Goal: Task Accomplishment & Management: Use online tool/utility

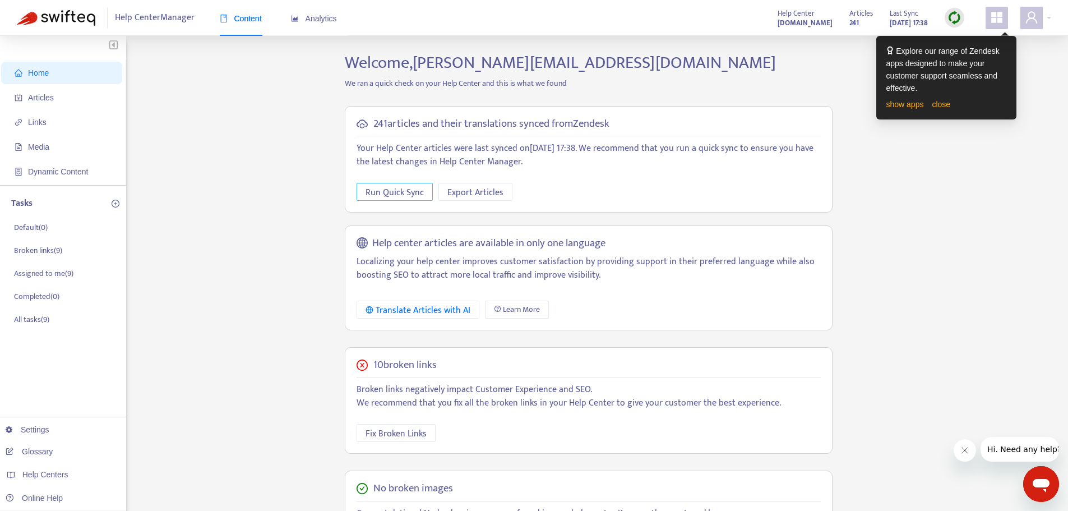
click at [398, 193] on span "Run Quick Sync" at bounding box center [395, 193] width 58 height 14
click at [40, 99] on span "Articles" at bounding box center [41, 97] width 26 height 9
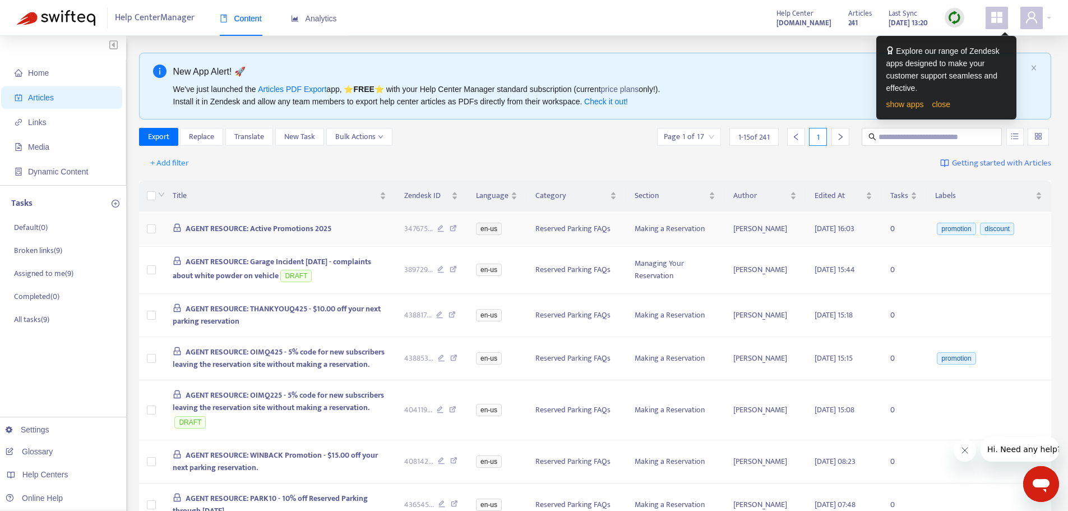
click at [299, 228] on span "AGENT RESOURCE: Active Promotions 2025" at bounding box center [259, 228] width 146 height 13
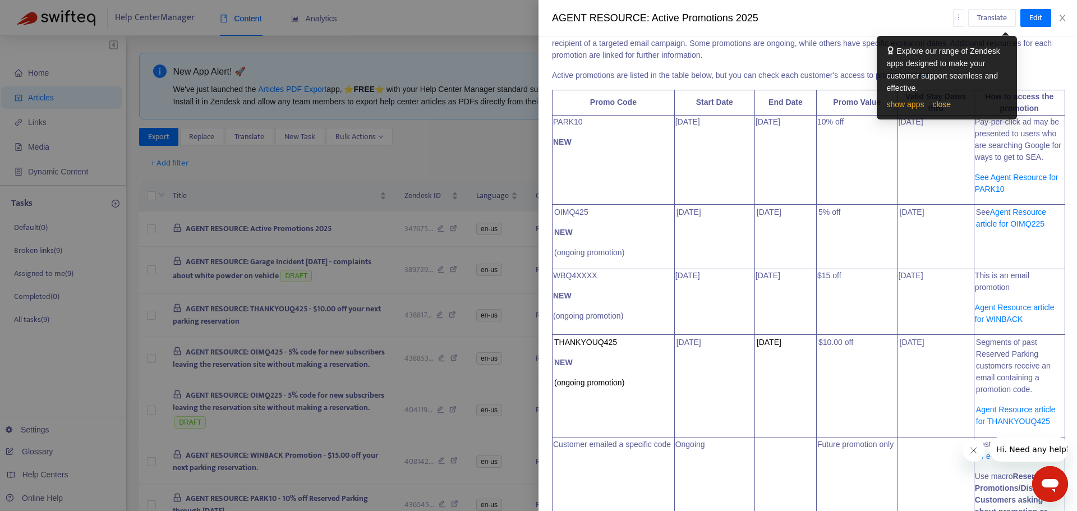
scroll to position [224, 0]
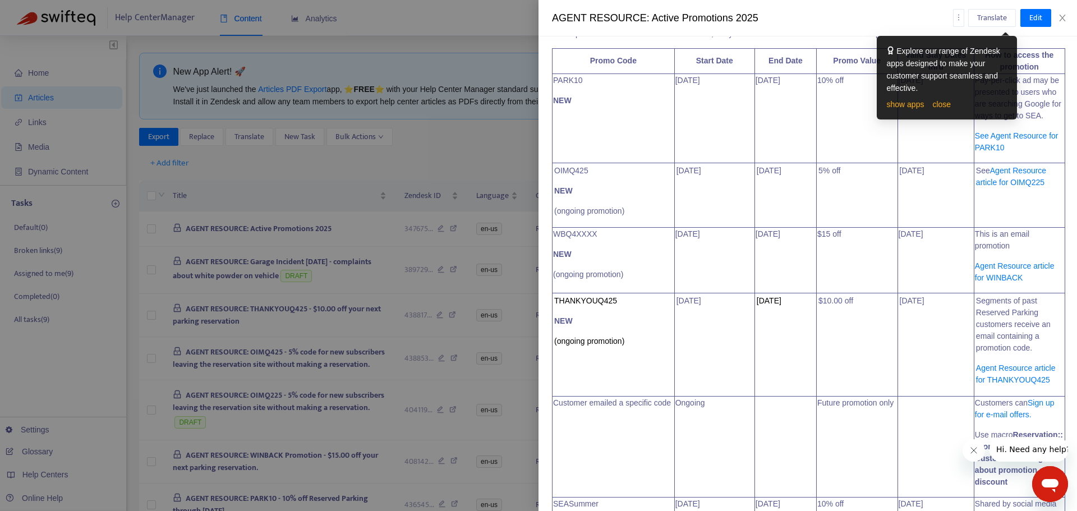
click at [993, 136] on link "See Agent Resource for PARK10" at bounding box center [1017, 141] width 84 height 21
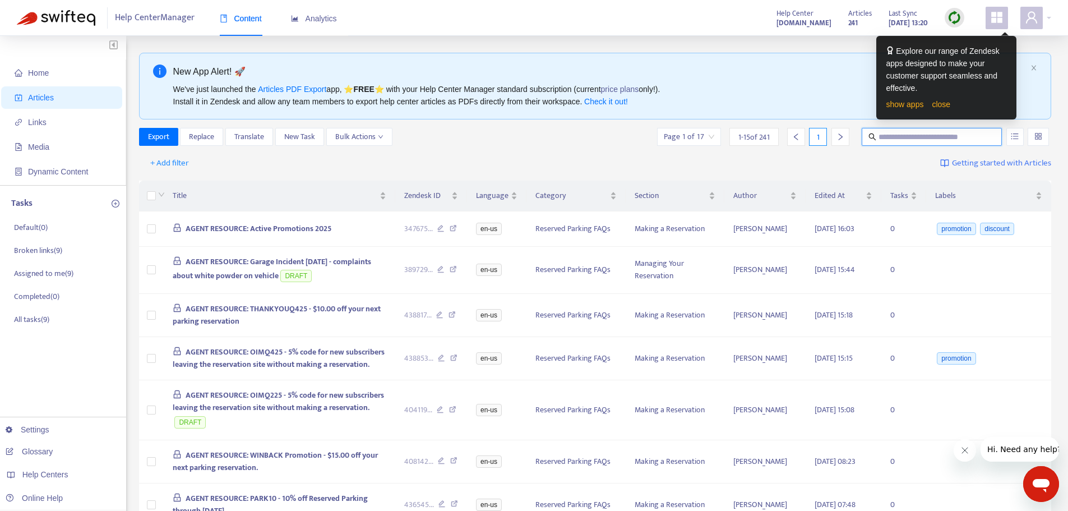
click at [895, 136] on input "text" at bounding box center [933, 137] width 108 height 12
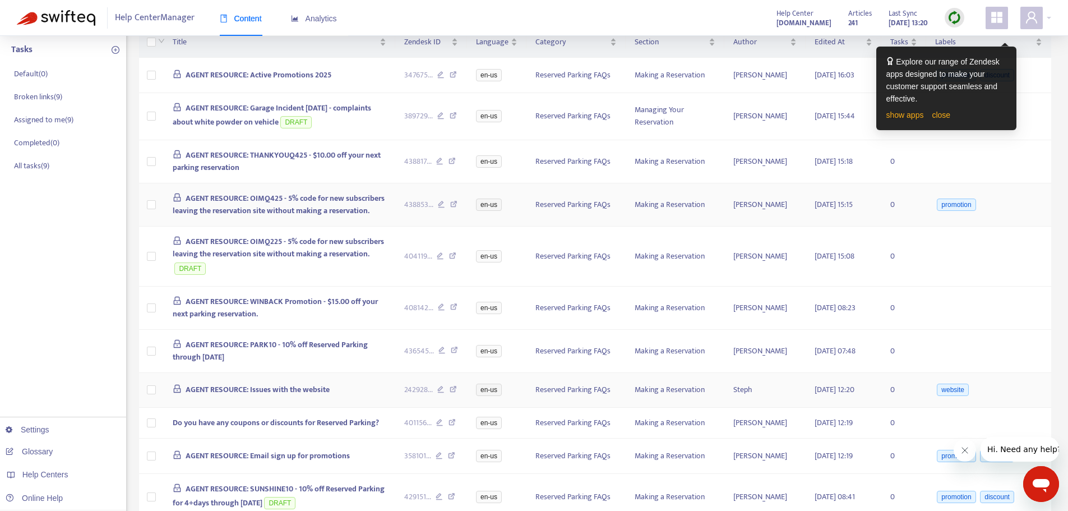
scroll to position [168, 0]
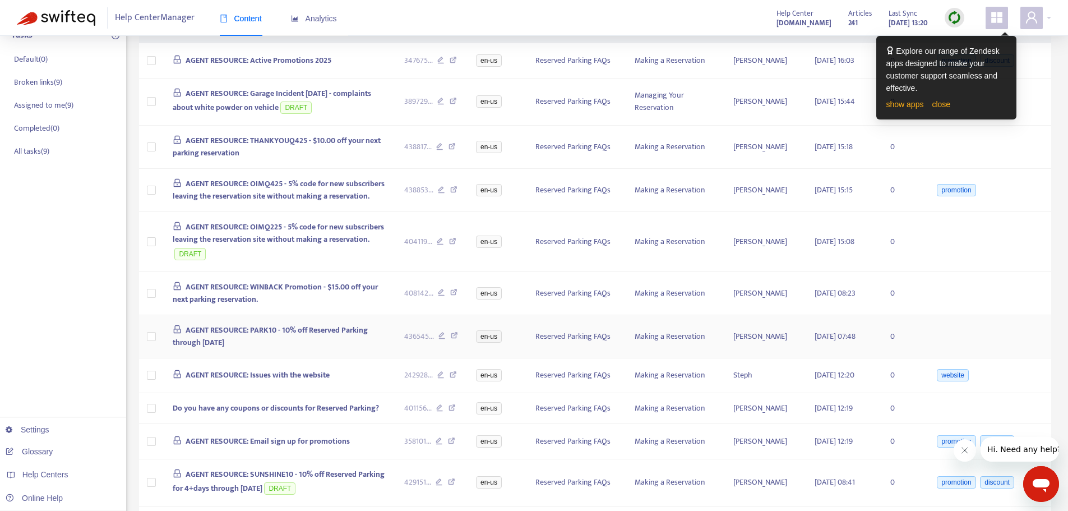
click at [348, 329] on span "AGENT RESOURCE: PARK10 - 10% off Reserved Parking through October 31, 2025" at bounding box center [271, 336] width 196 height 25
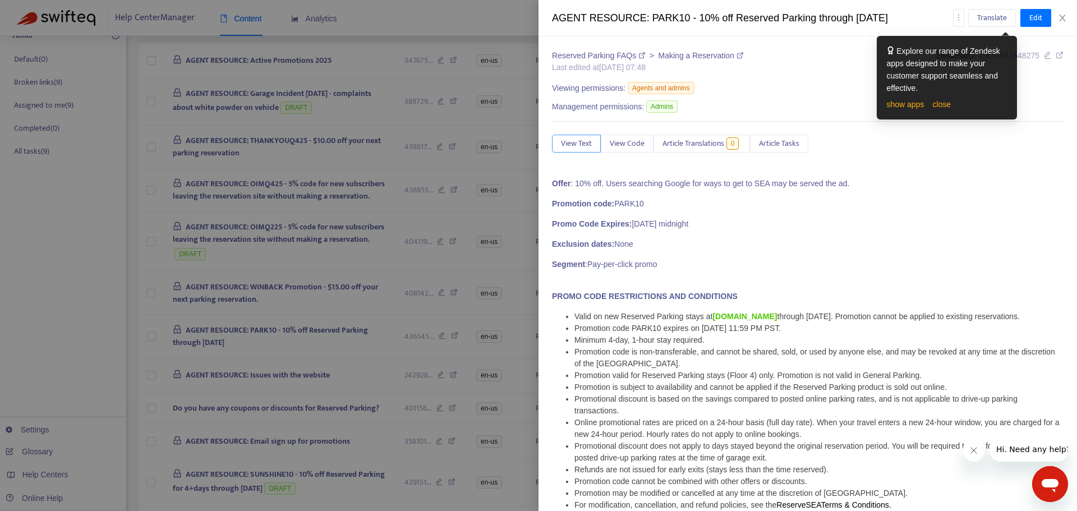
click at [576, 144] on span "View Text" at bounding box center [576, 143] width 31 height 12
click at [621, 142] on span "View Code" at bounding box center [627, 143] width 35 height 12
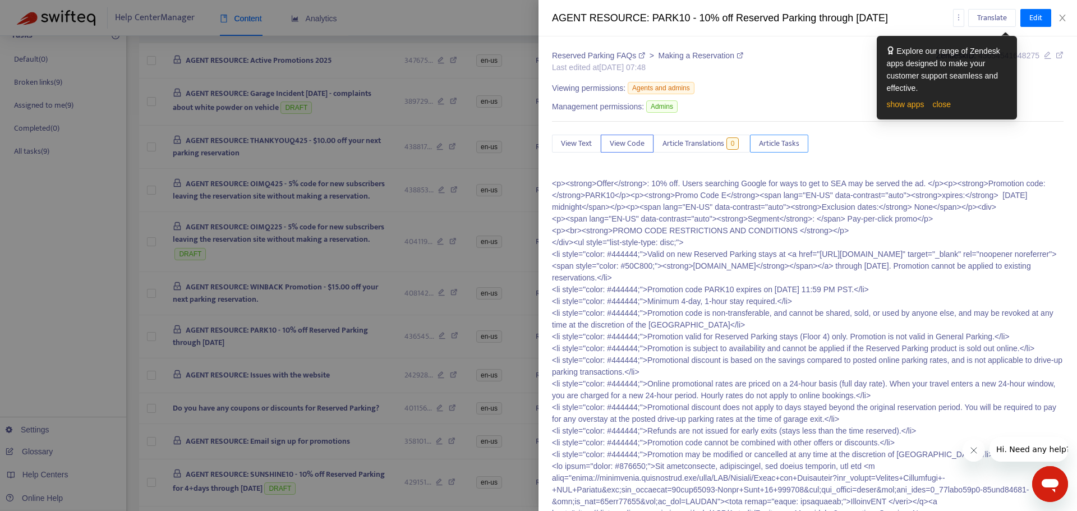
click at [782, 141] on span "Article Tasks" at bounding box center [779, 143] width 40 height 12
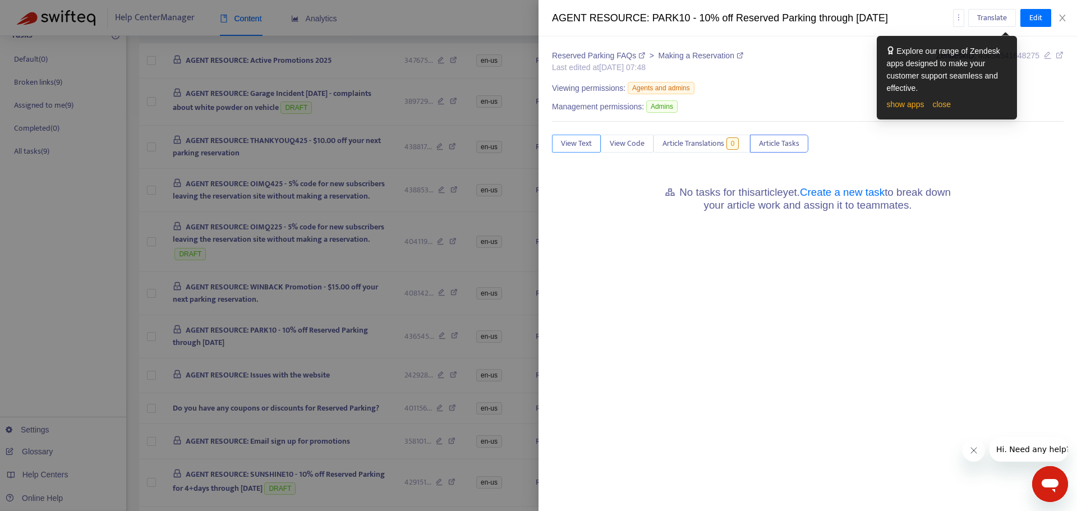
click at [575, 147] on span "View Text" at bounding box center [576, 143] width 31 height 12
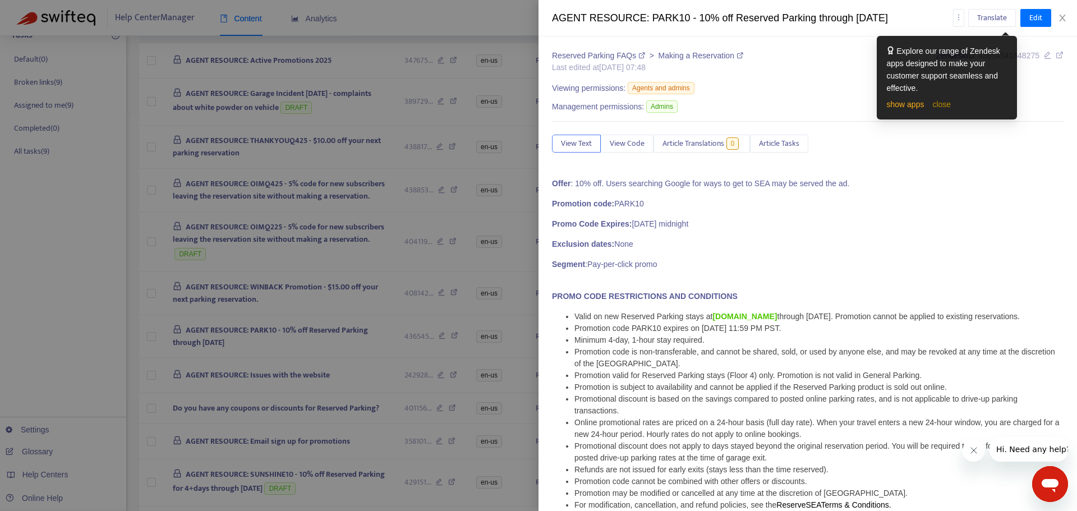
click at [942, 105] on link "close" at bounding box center [941, 104] width 19 height 9
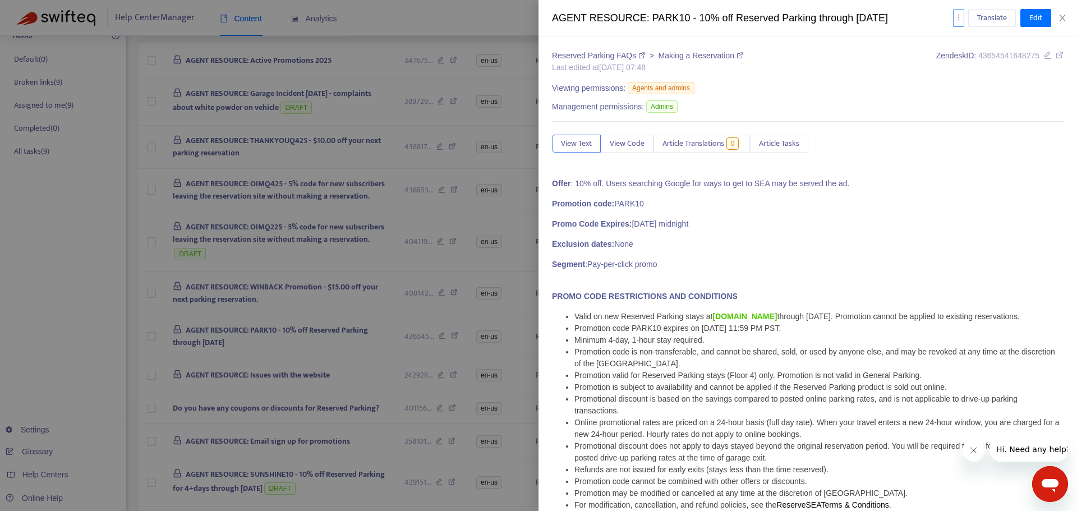
click at [962, 21] on button "button" at bounding box center [958, 18] width 11 height 18
click at [976, 41] on span "Analytics" at bounding box center [975, 40] width 29 height 13
click at [786, 237] on span "Offer : 10% off. Users searching Google for ways to get to SEA may be served th…" at bounding box center [807, 433] width 511 height 510
click at [481, 90] on div at bounding box center [538, 255] width 1077 height 511
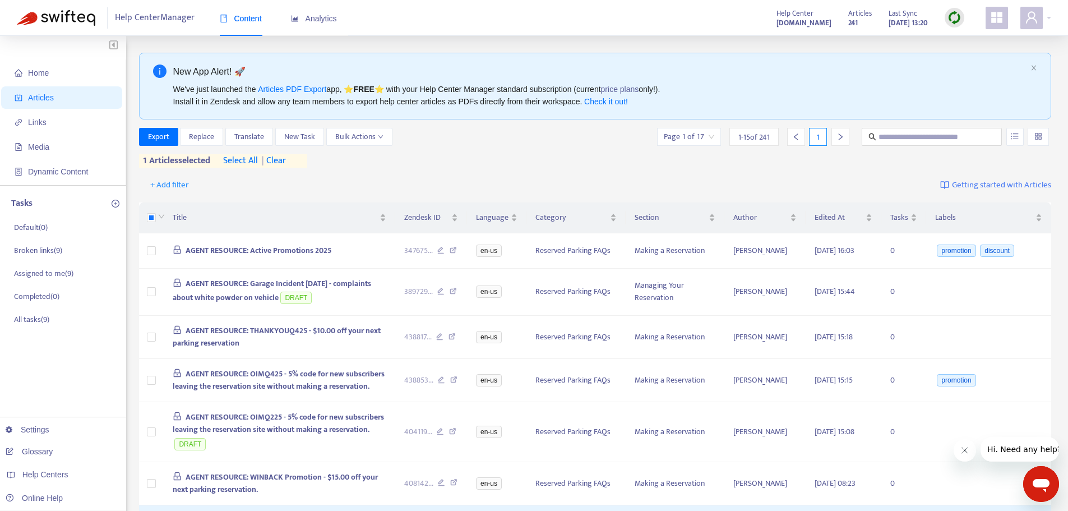
click at [1051, 484] on icon "Open messaging window" at bounding box center [1041, 484] width 20 height 20
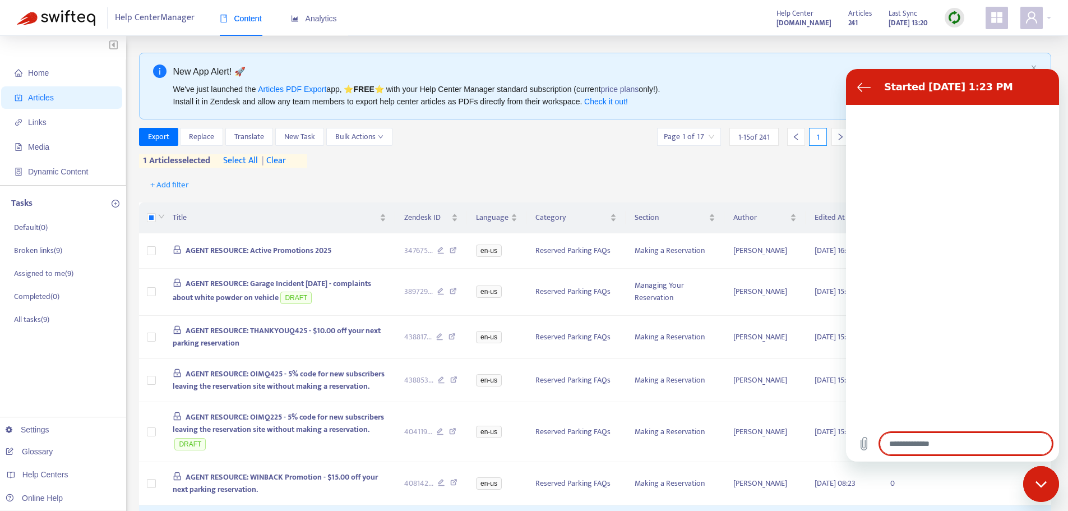
type textarea "*"
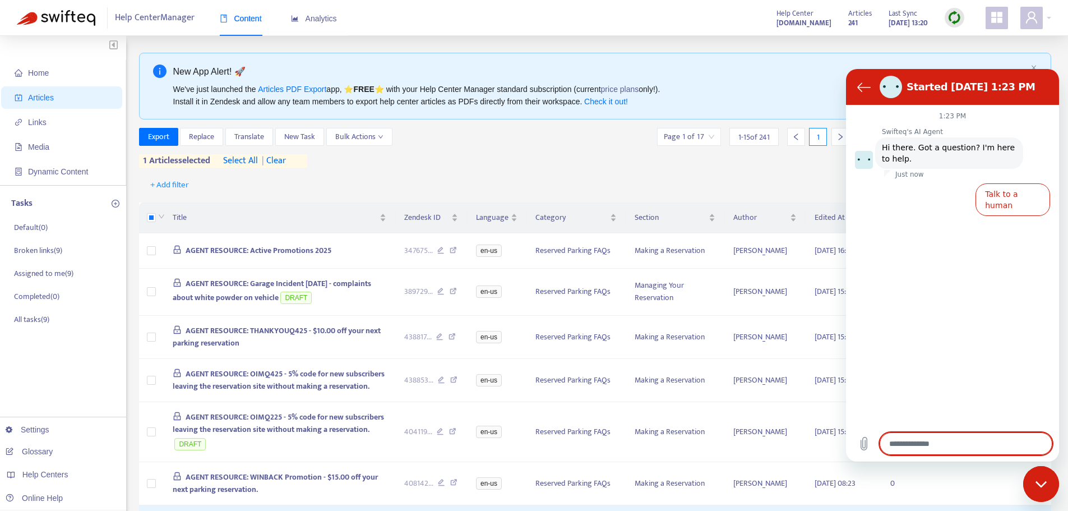
type textarea "*"
type textarea "**"
type textarea "*"
type textarea "***"
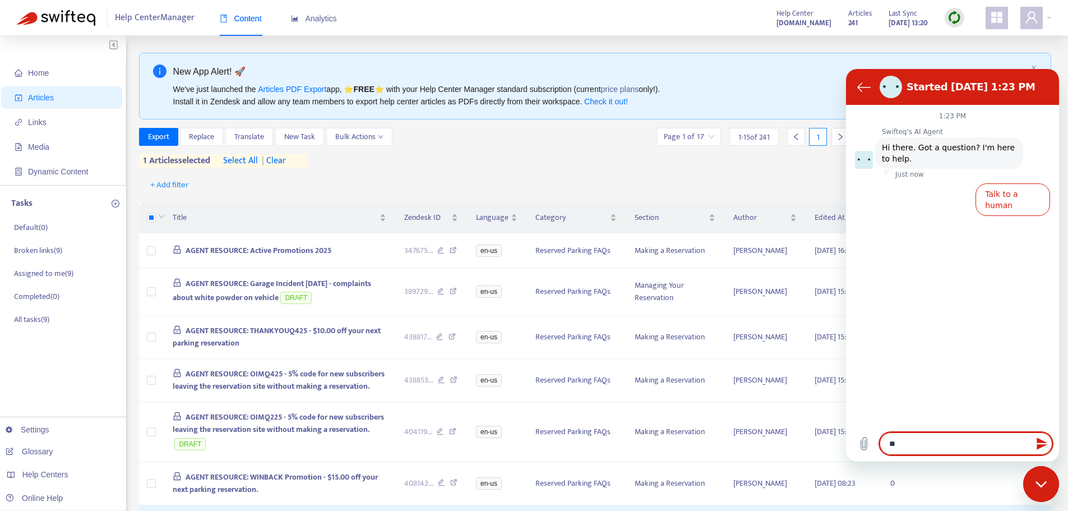
type textarea "*"
type textarea "***"
type textarea "*"
type textarea "*****"
type textarea "*"
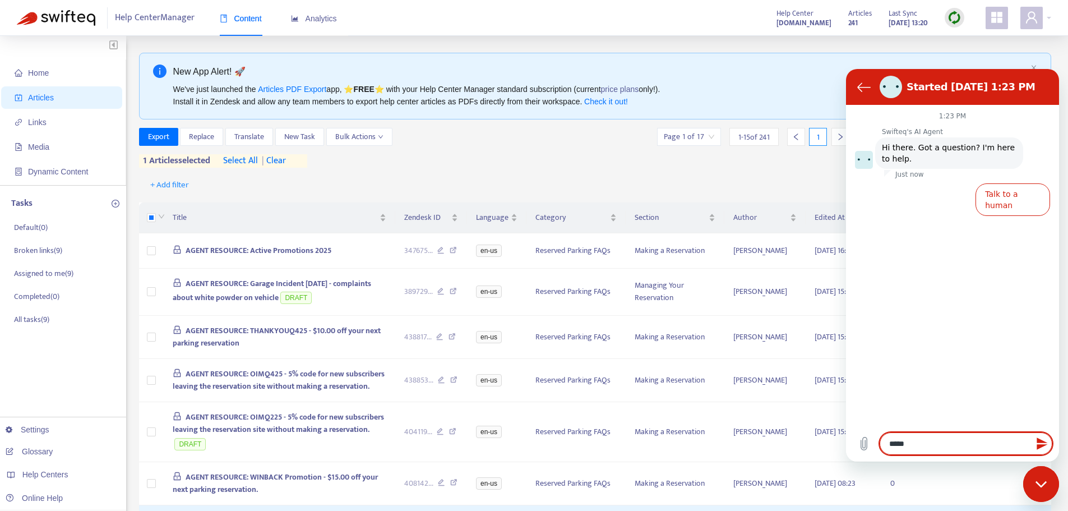
type textarea "*****"
type textarea "*"
type textarea "*******"
type textarea "*"
type textarea "********"
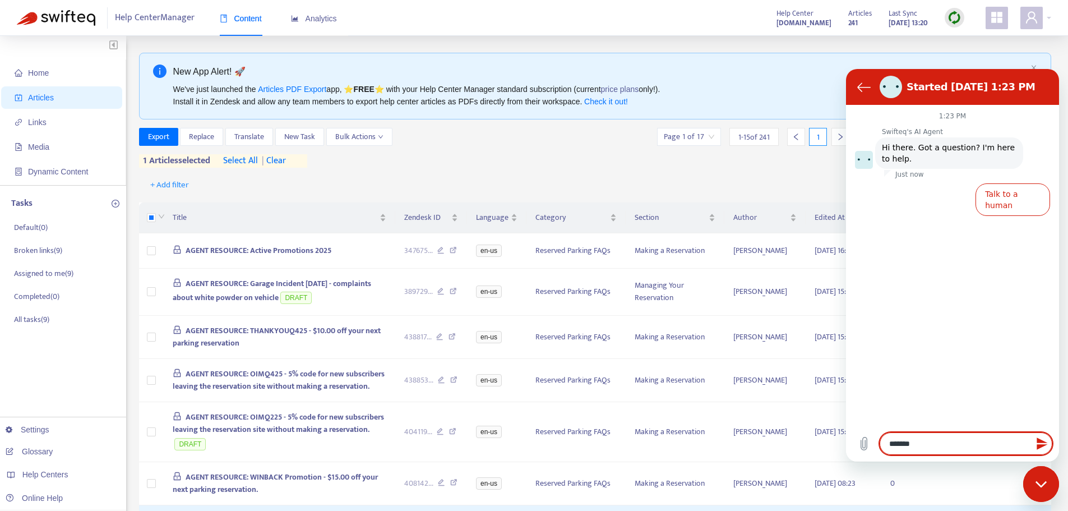
type textarea "*"
type textarea "*********"
type textarea "*"
type textarea "**********"
type textarea "*"
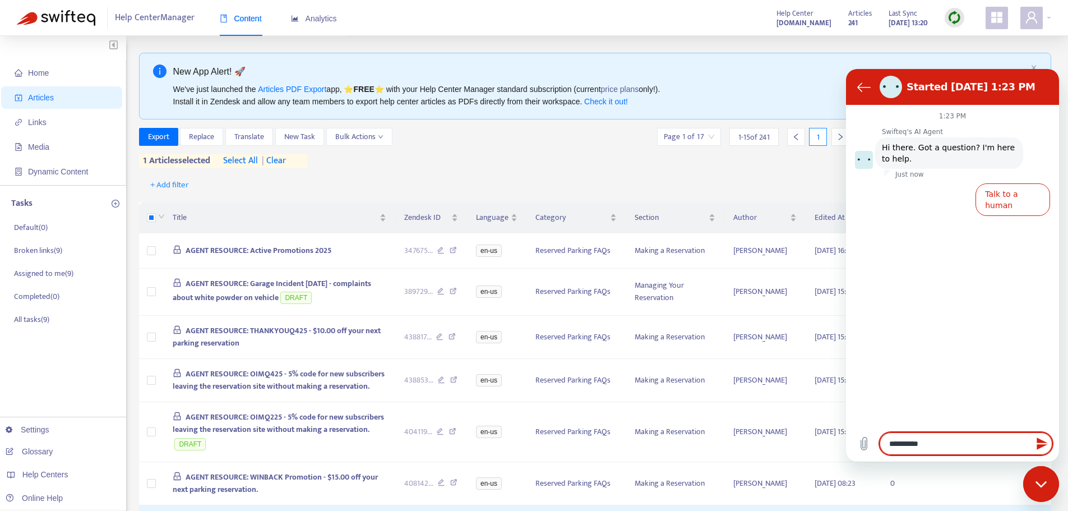
type textarea "**********"
type textarea "*"
type textarea "**********"
type textarea "*"
type textarea "**********"
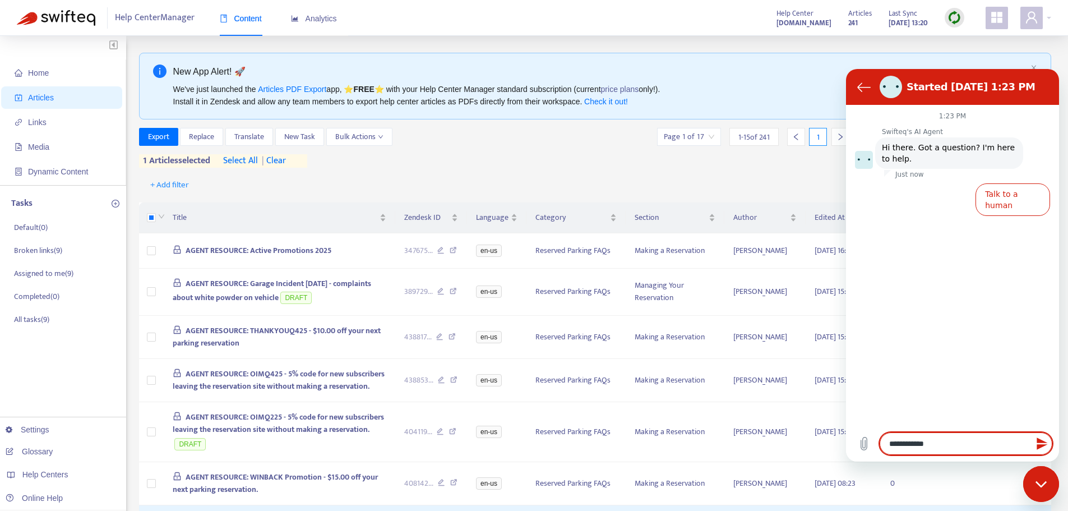
type textarea "*"
type textarea "**********"
type textarea "*"
type textarea "**********"
type textarea "*"
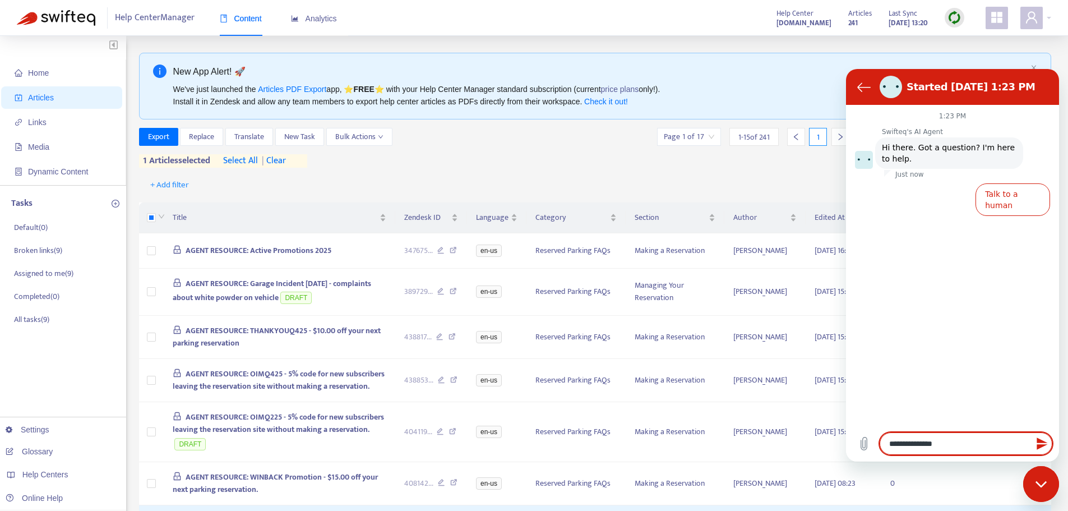
type textarea "**********"
type textarea "*"
type textarea "**********"
type textarea "*"
type textarea "**********"
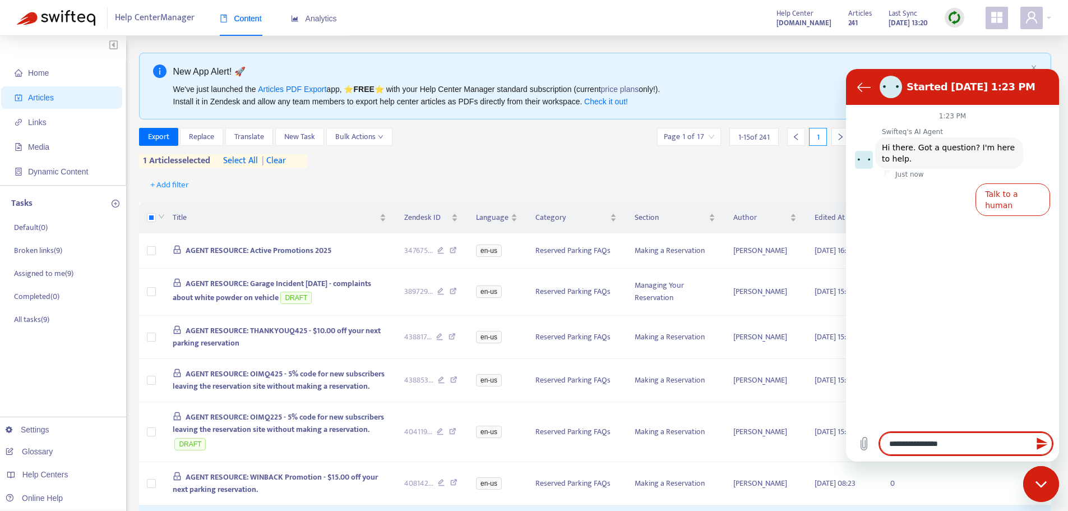
type textarea "*"
type textarea "**********"
type textarea "*"
type textarea "**********"
type textarea "*"
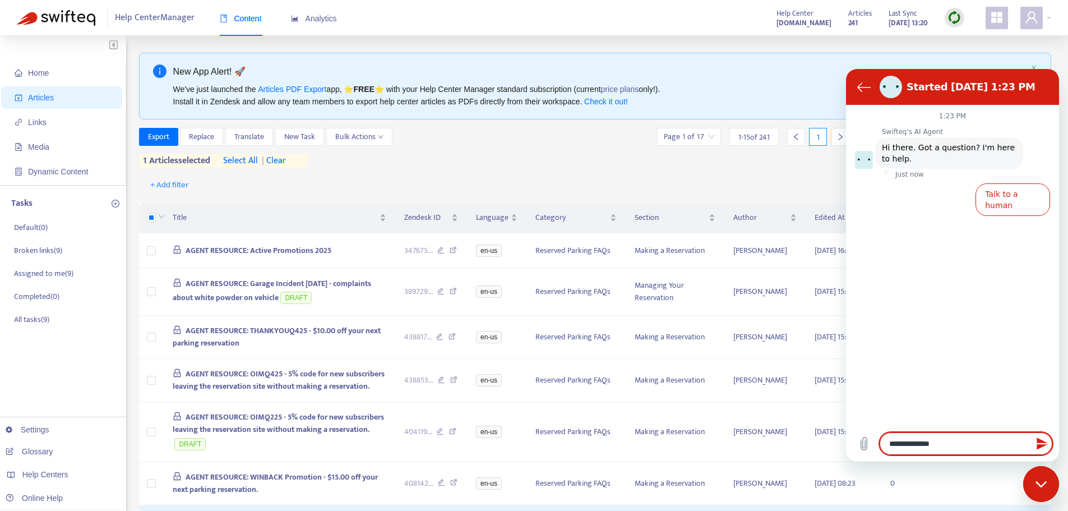
type textarea "**********"
type textarea "*"
type textarea "**********"
type textarea "*"
type textarea "**********"
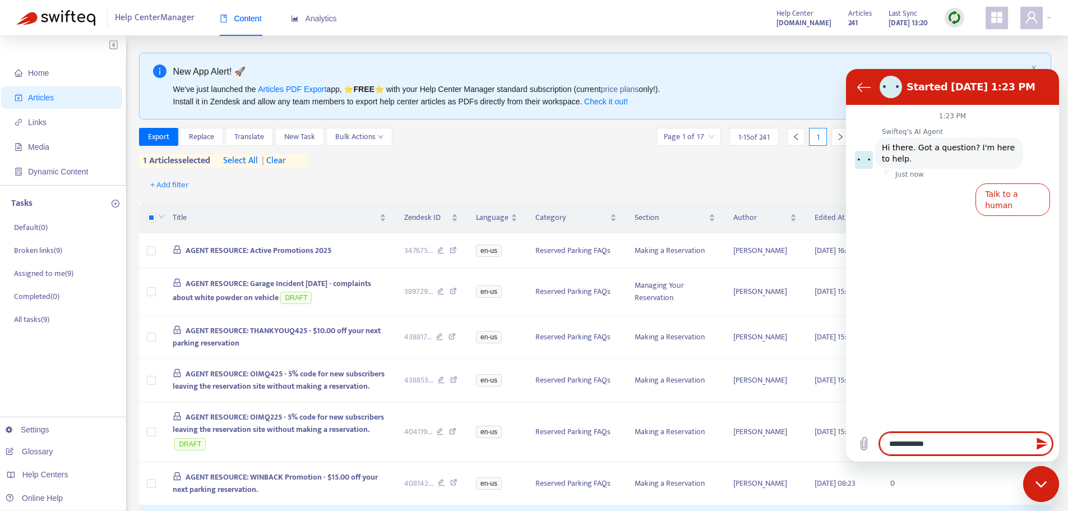
type textarea "*"
type textarea "**********"
type textarea "*"
type textarea "**********"
type textarea "*"
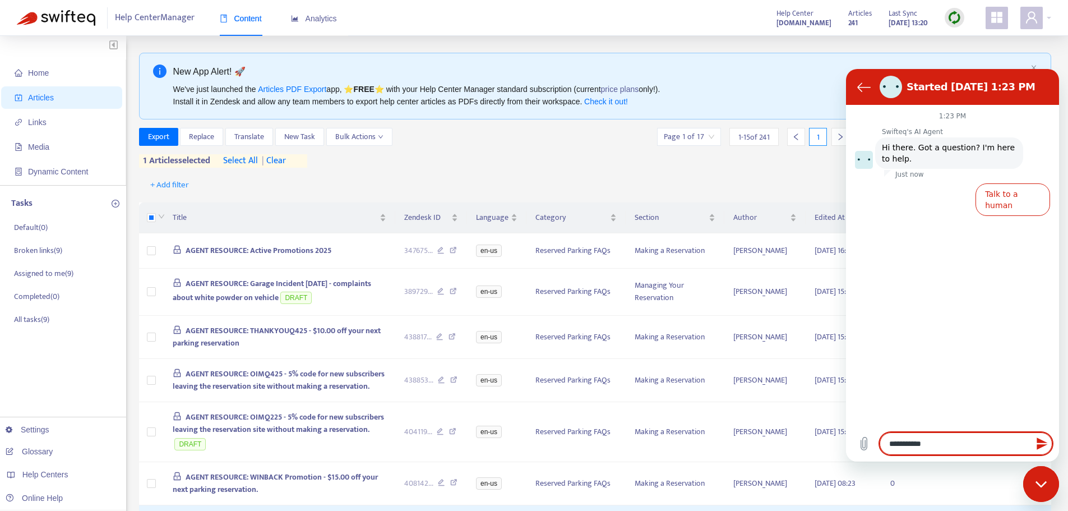
type textarea "**********"
type textarea "*"
type textarea "**********"
type textarea "*"
type textarea "**********"
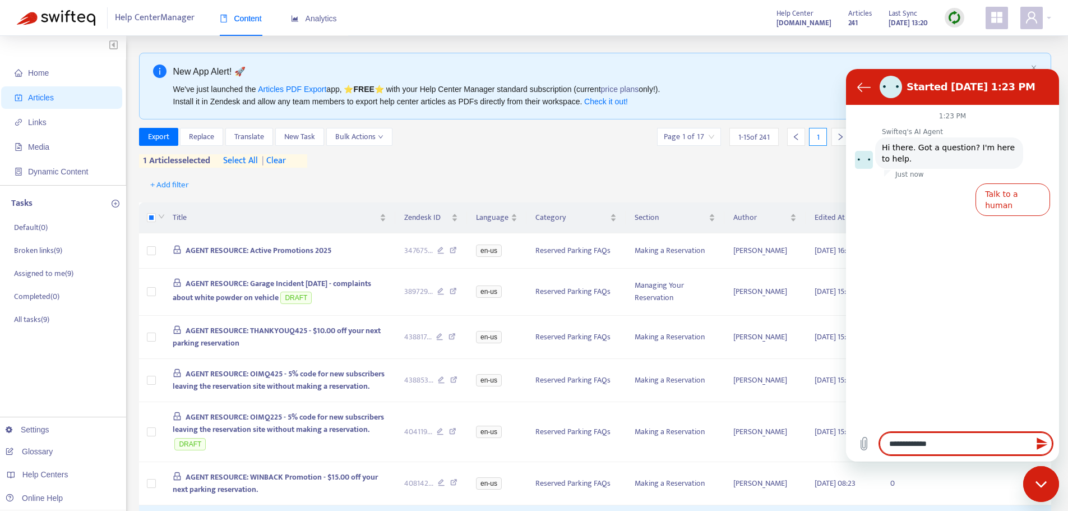
type textarea "*"
type textarea "**********"
type textarea "*"
type textarea "**********"
type textarea "*"
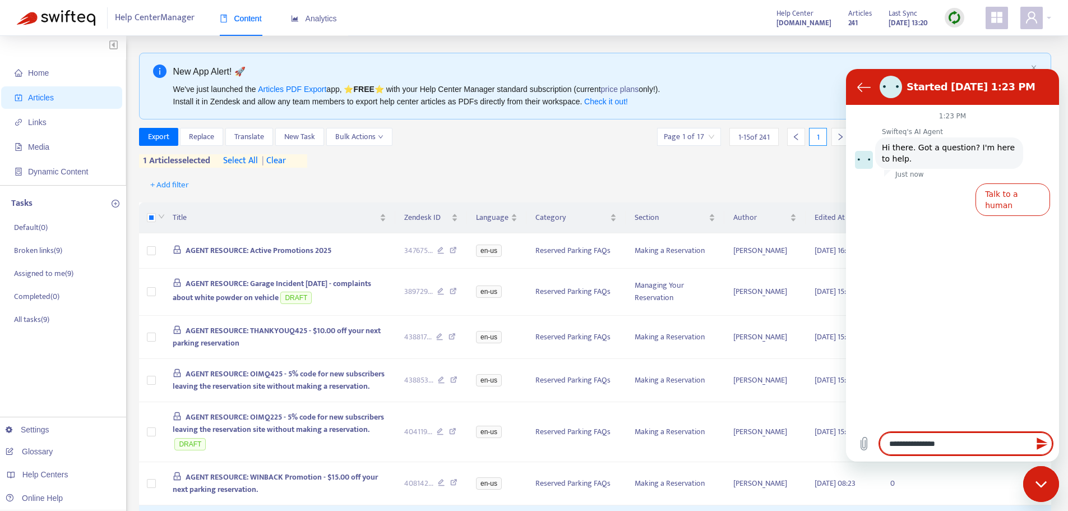
type textarea "**********"
type textarea "*"
type textarea "**********"
type textarea "*"
type textarea "**********"
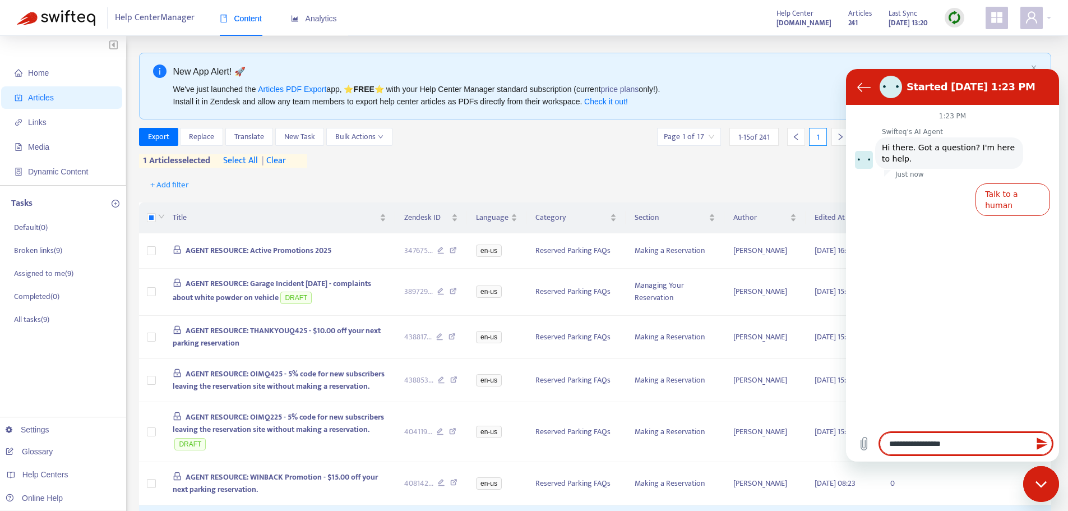
type textarea "*"
type textarea "**********"
type textarea "*"
type textarea "**********"
type textarea "*"
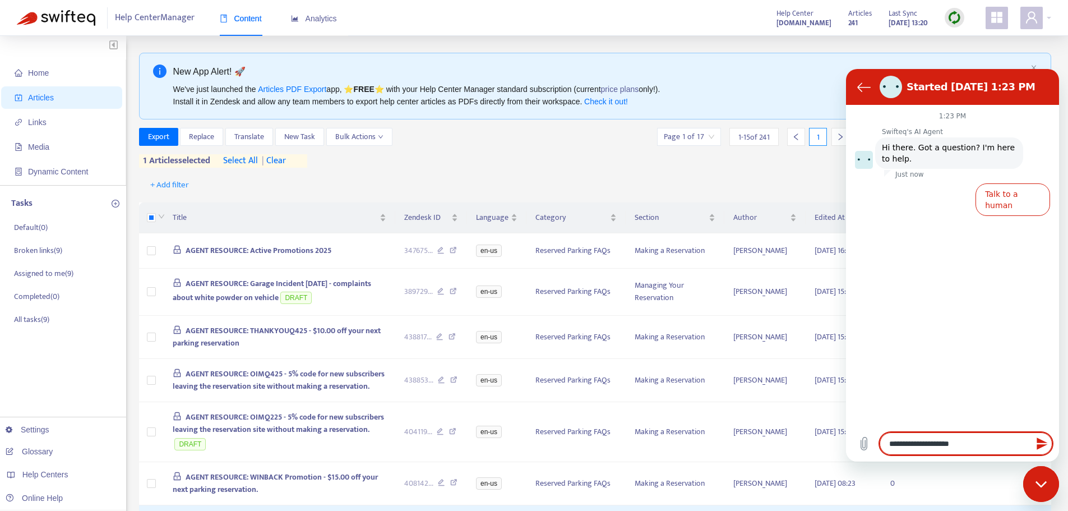
type textarea "**********"
type textarea "*"
type textarea "**********"
type textarea "*"
type textarea "**********"
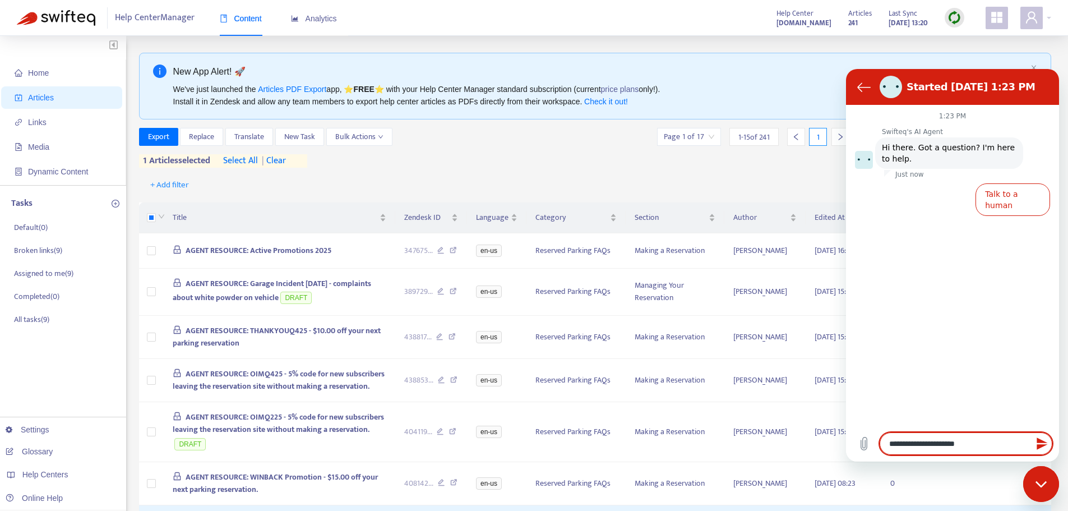
type textarea "*"
type textarea "**********"
type textarea "*"
type textarea "**********"
type textarea "*"
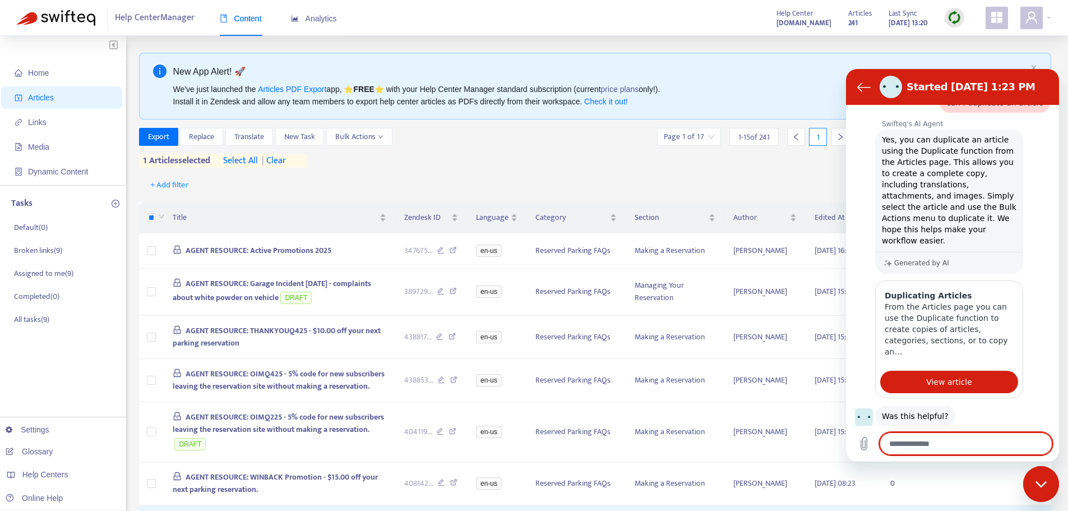
scroll to position [111, 0]
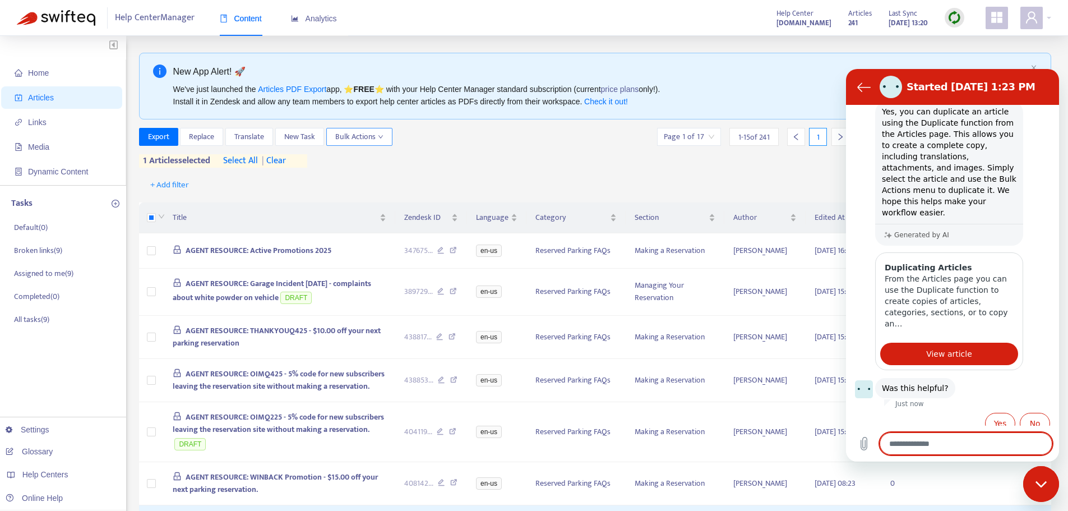
click at [382, 138] on icon "down" at bounding box center [381, 137] width 6 height 6
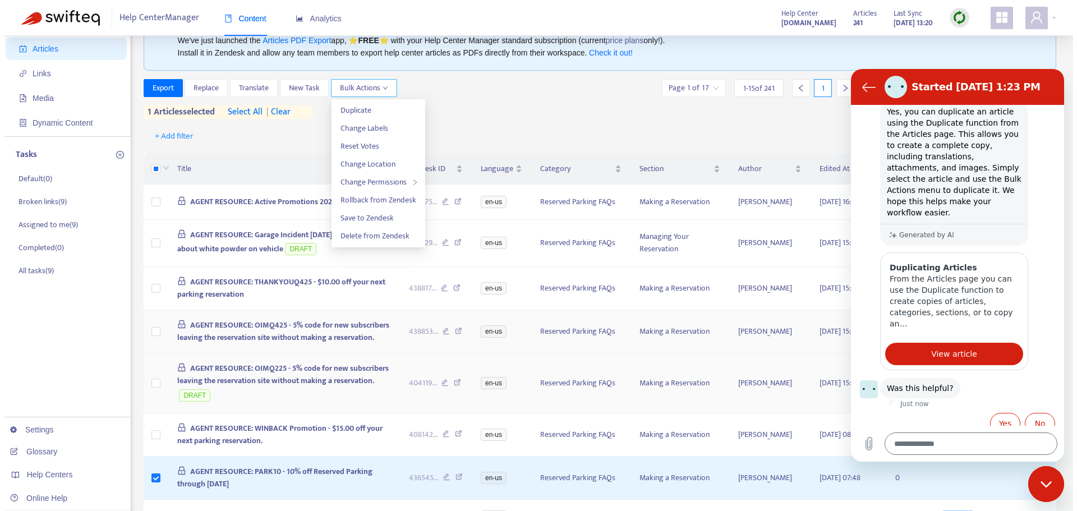
scroll to position [14, 0]
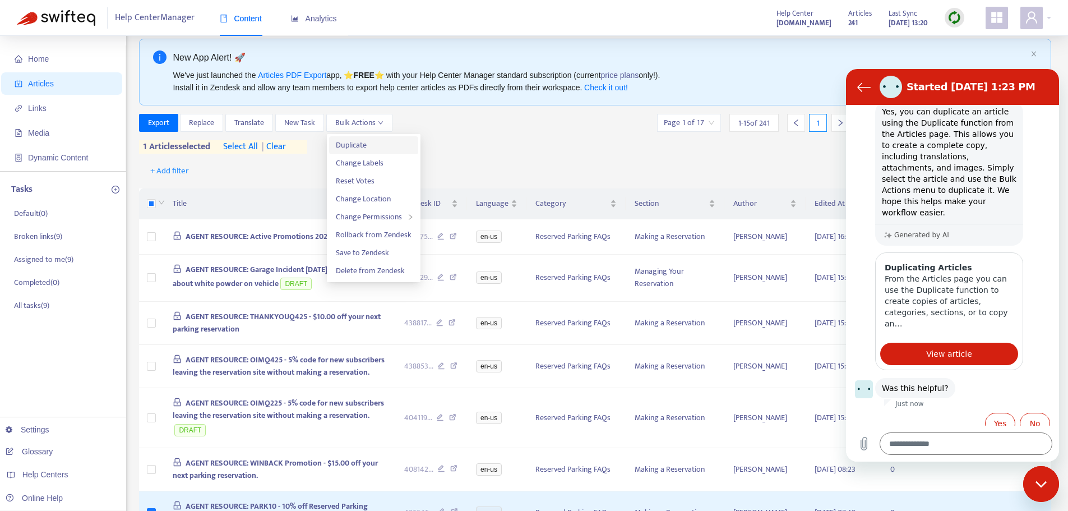
click at [352, 145] on span "Duplicate" at bounding box center [351, 145] width 31 height 13
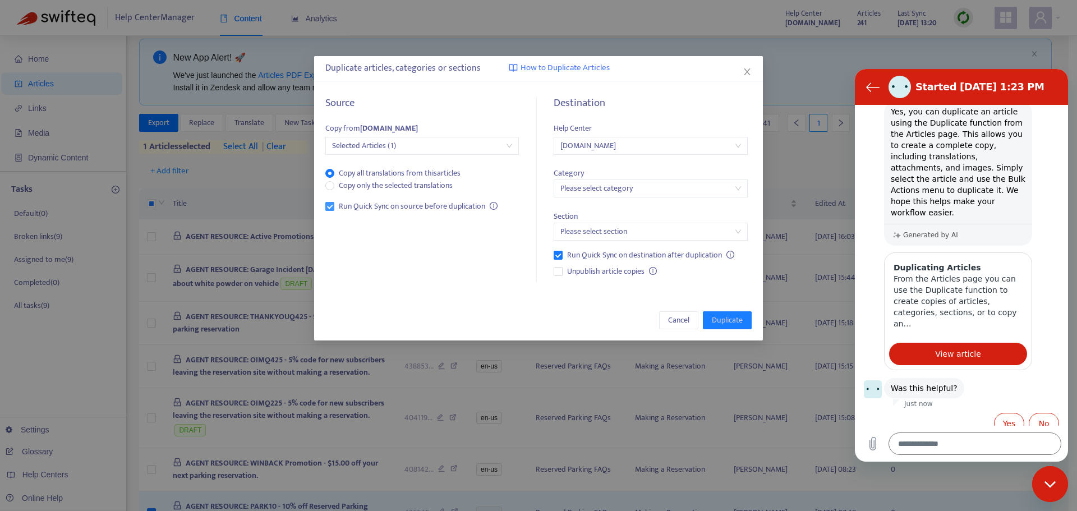
click at [334, 210] on span "Run Quick Sync on source before duplication" at bounding box center [411, 206] width 155 height 12
click at [999, 413] on button "Yes" at bounding box center [1009, 423] width 31 height 21
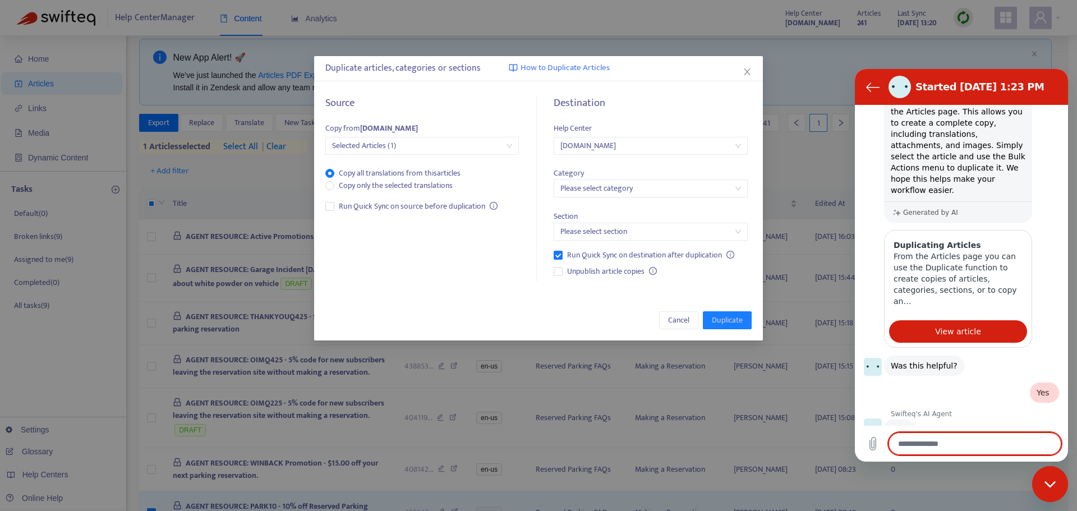
click at [1059, 489] on div "Close messaging window" at bounding box center [1050, 484] width 34 height 34
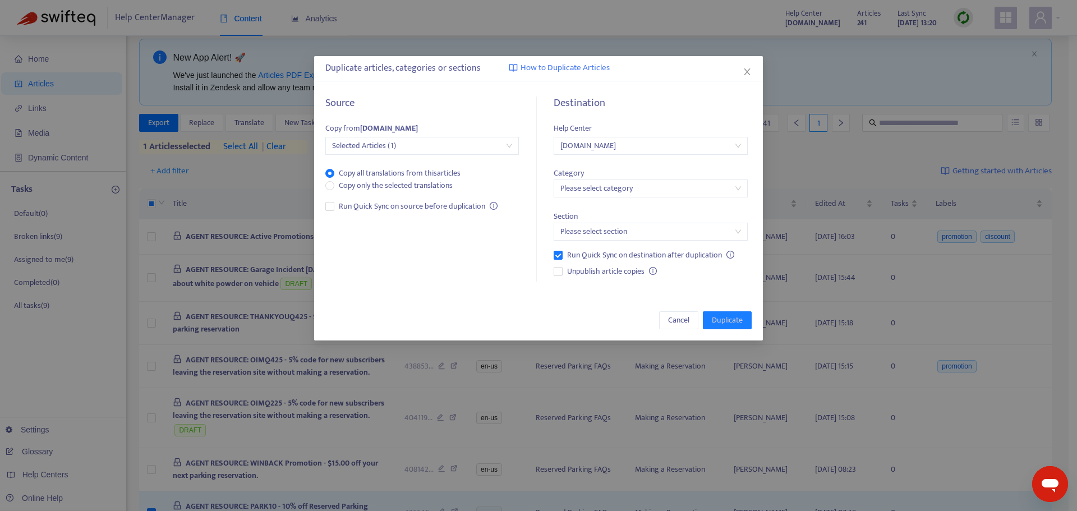
scroll to position [135, 0]
type textarea "*"
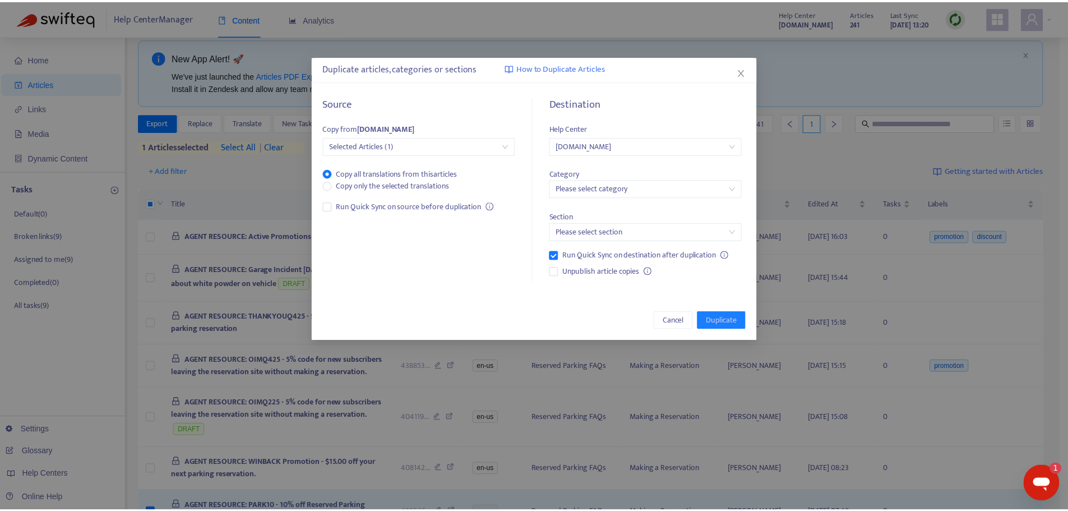
scroll to position [0, 0]
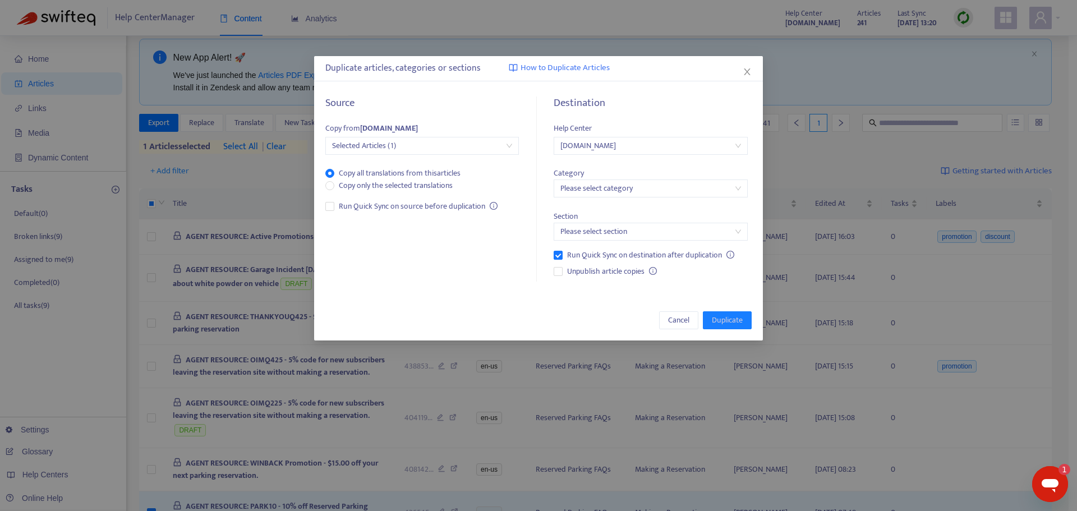
click at [449, 230] on div "Source Copy from reservesea.zendesk.com Selected Articles (1) Copy all translat…" at bounding box center [428, 189] width 206 height 185
click at [645, 190] on input "search" at bounding box center [650, 188] width 180 height 17
click at [604, 246] on div "Reserved Parking FAQs en-us" at bounding box center [659, 247] width 195 height 12
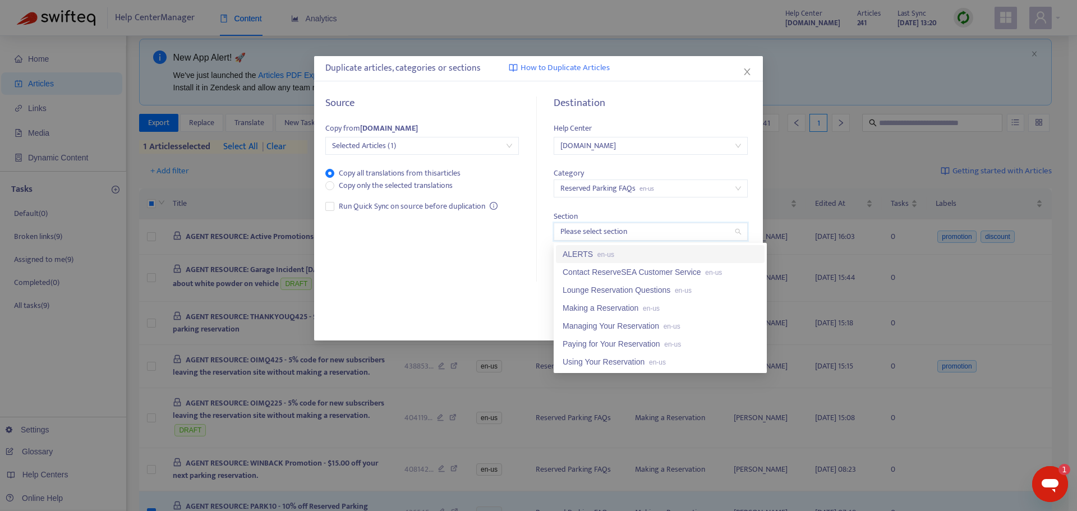
click at [658, 233] on input "search" at bounding box center [650, 231] width 180 height 17
click at [578, 254] on div "ALERTS en-us" at bounding box center [659, 254] width 195 height 12
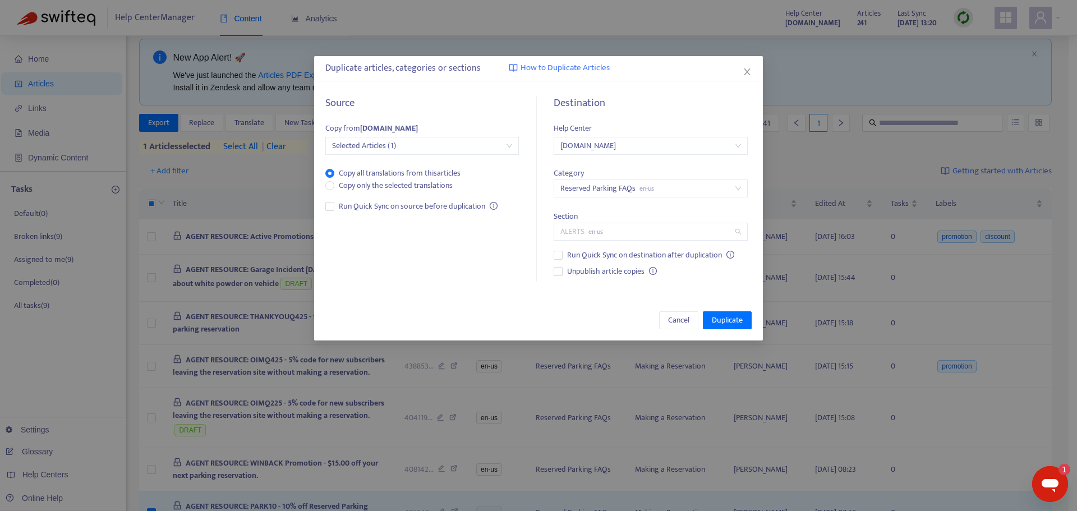
click at [619, 235] on span "ALERTS en-us" at bounding box center [650, 231] width 180 height 17
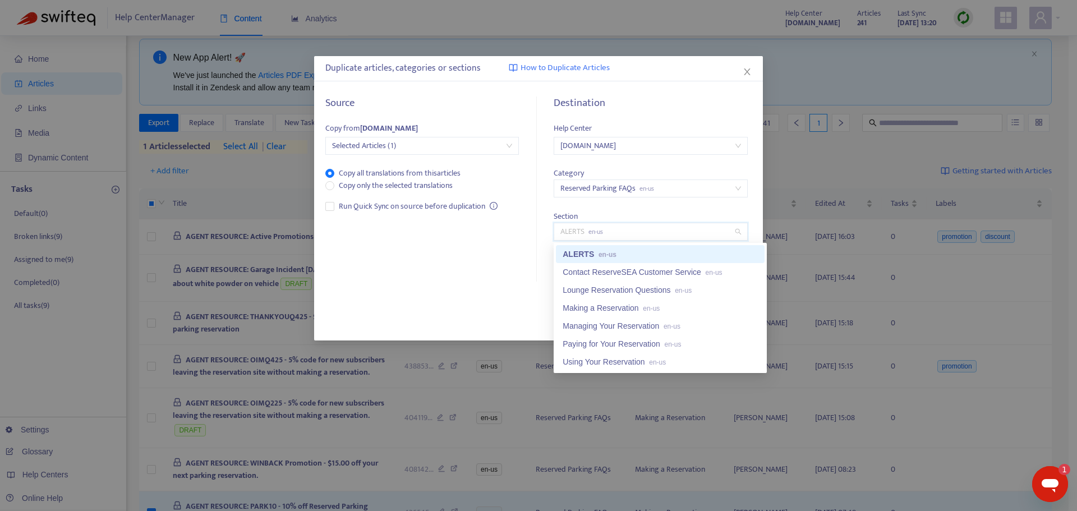
click at [608, 251] on span "en-us" at bounding box center [607, 255] width 18 height 8
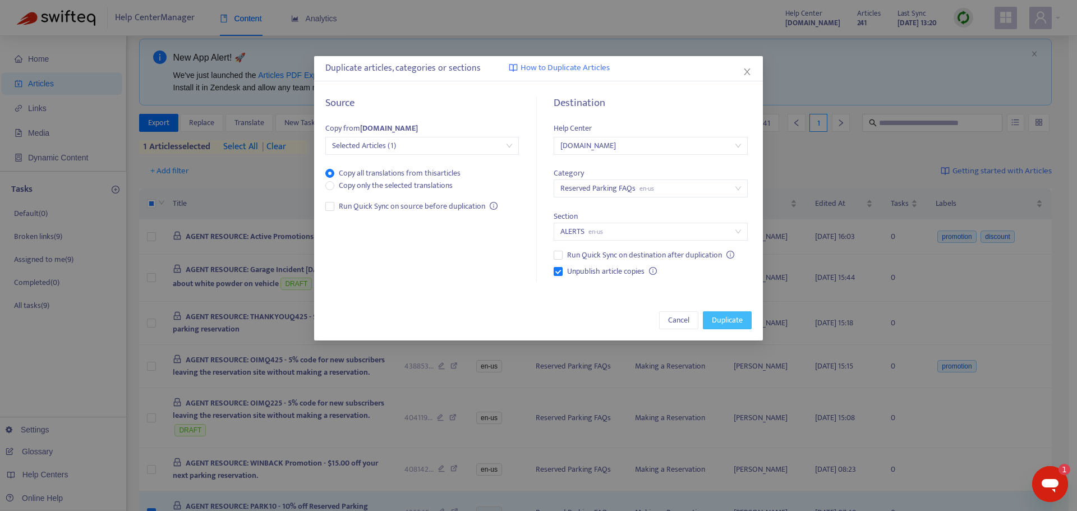
click at [730, 320] on span "Duplicate" at bounding box center [727, 320] width 31 height 12
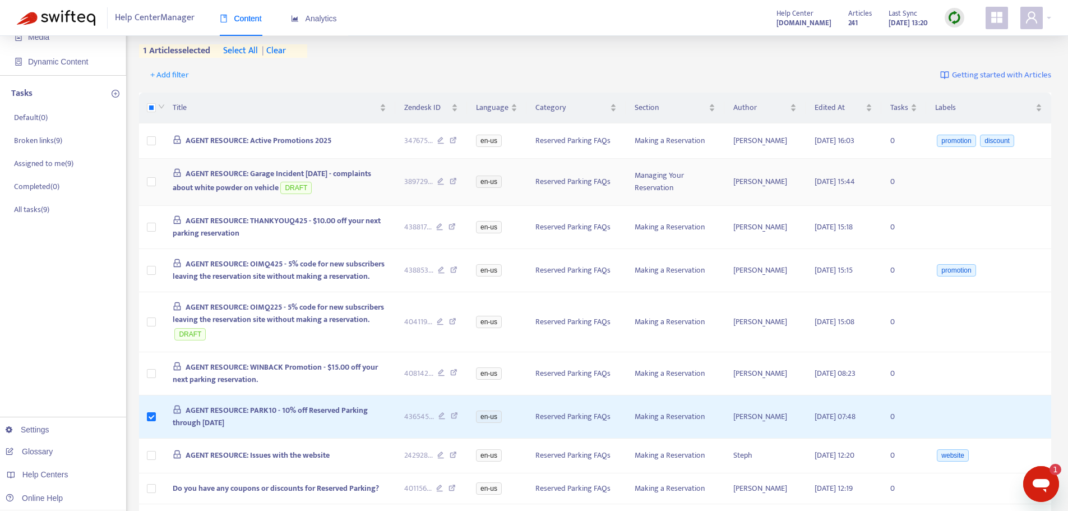
scroll to position [112, 0]
click at [830, 104] on span "Edited At" at bounding box center [839, 105] width 49 height 12
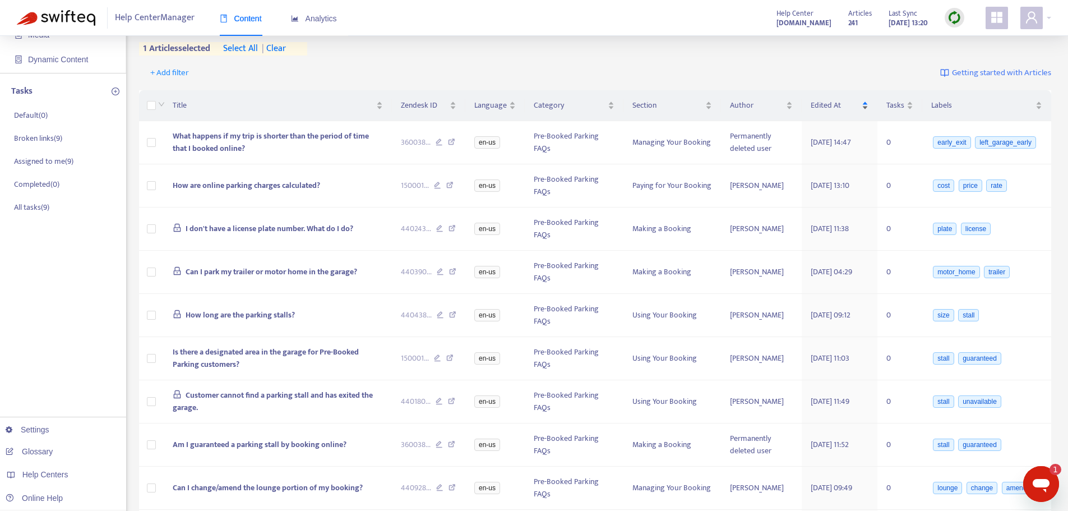
click at [830, 104] on span "Edited At" at bounding box center [835, 105] width 48 height 12
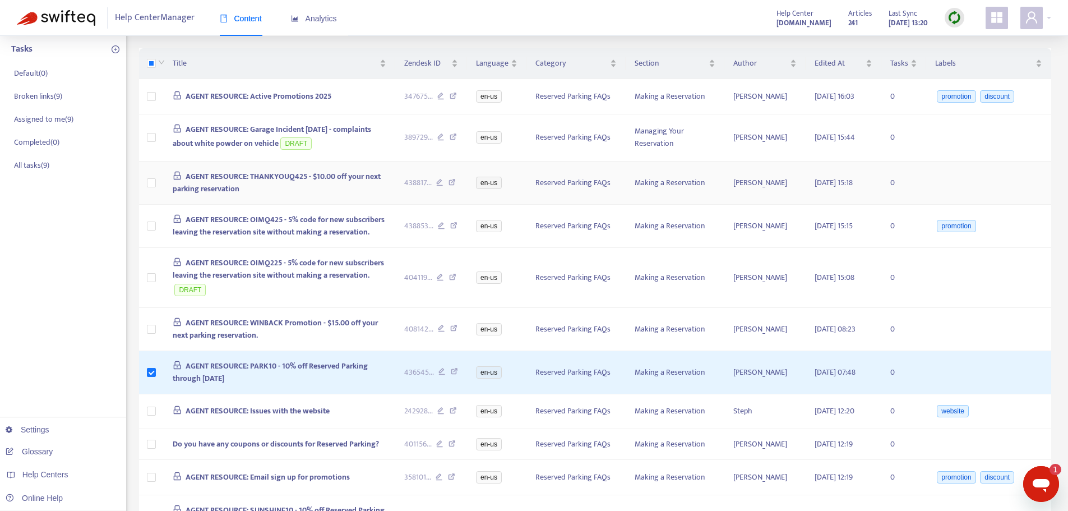
scroll to position [0, 0]
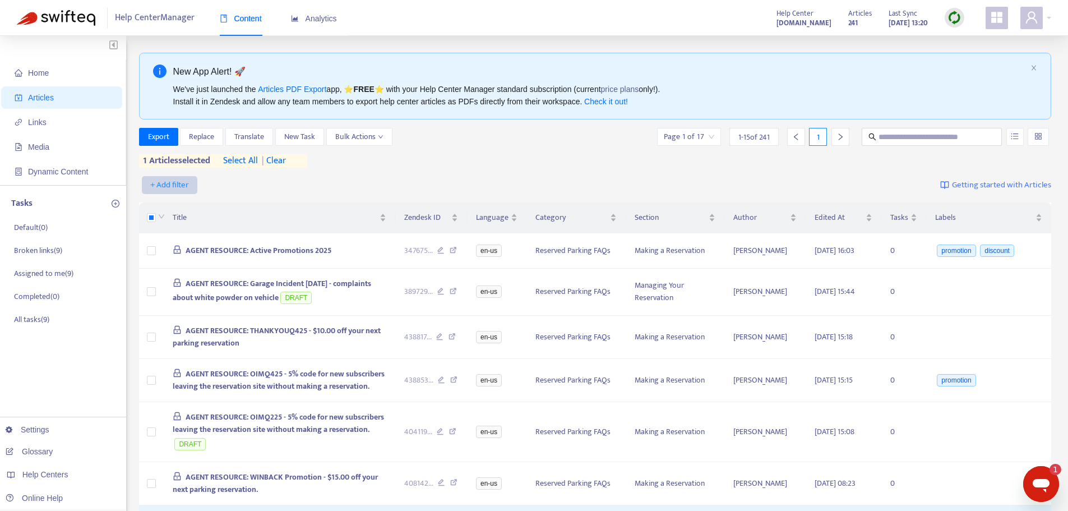
click at [177, 184] on span "+ Add filter" at bounding box center [169, 184] width 39 height 13
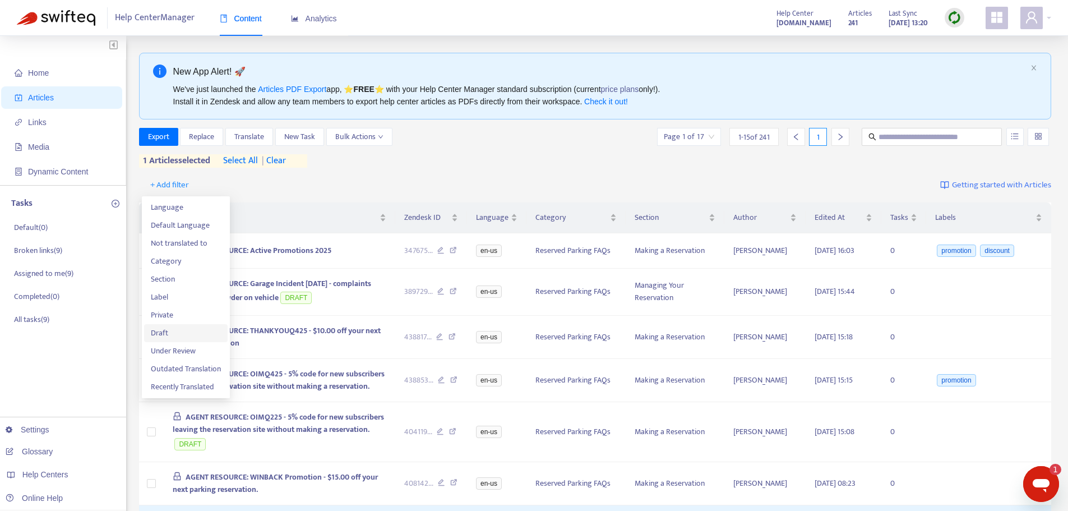
click at [152, 333] on span "Draft" at bounding box center [186, 333] width 70 height 12
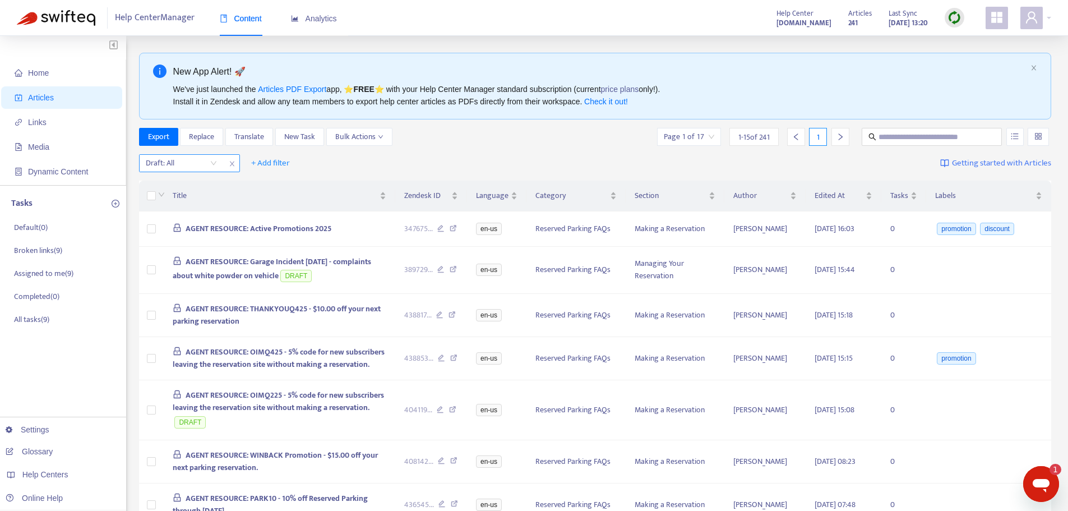
click at [229, 163] on icon "close" at bounding box center [232, 163] width 7 height 7
click at [923, 139] on input "text" at bounding box center [933, 137] width 108 height 12
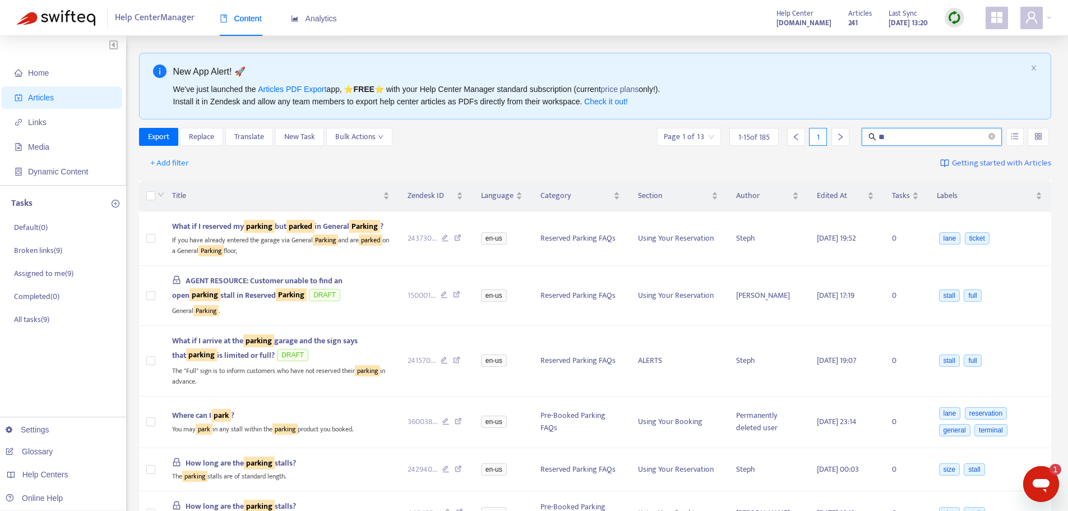
type input "*"
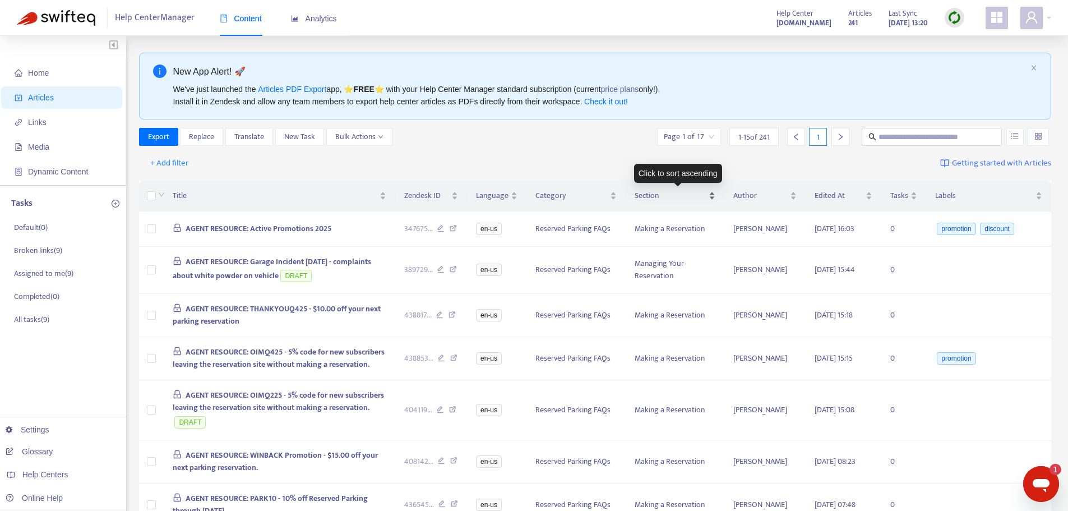
click at [716, 197] on div "Section" at bounding box center [675, 196] width 81 height 12
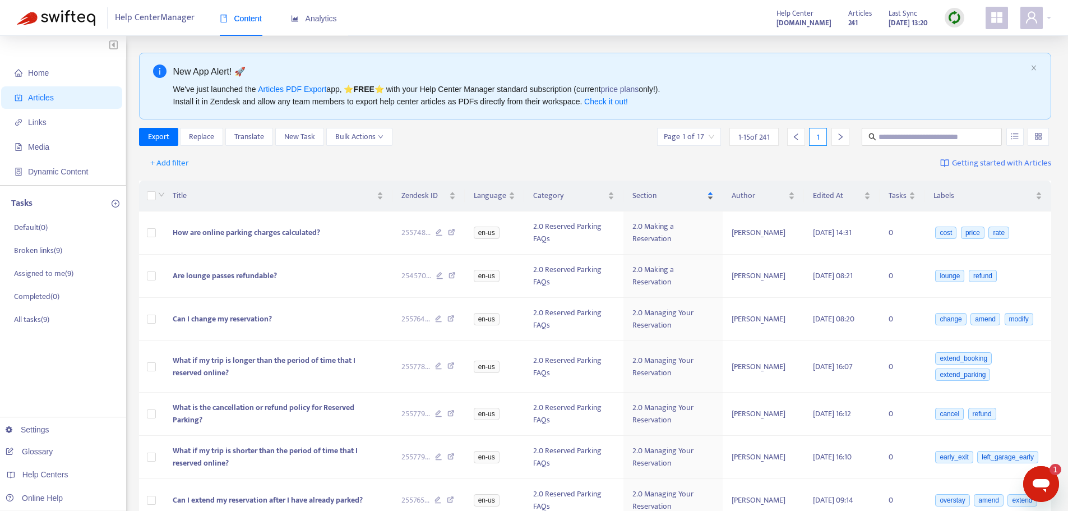
click at [714, 197] on div "Section" at bounding box center [673, 196] width 81 height 12
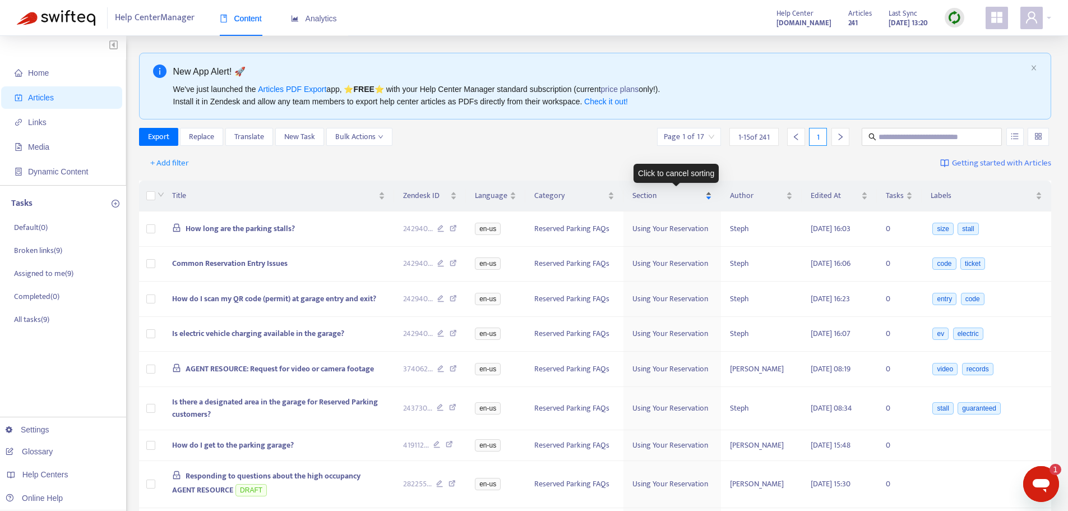
click at [710, 199] on div "Section" at bounding box center [673, 196] width 80 height 12
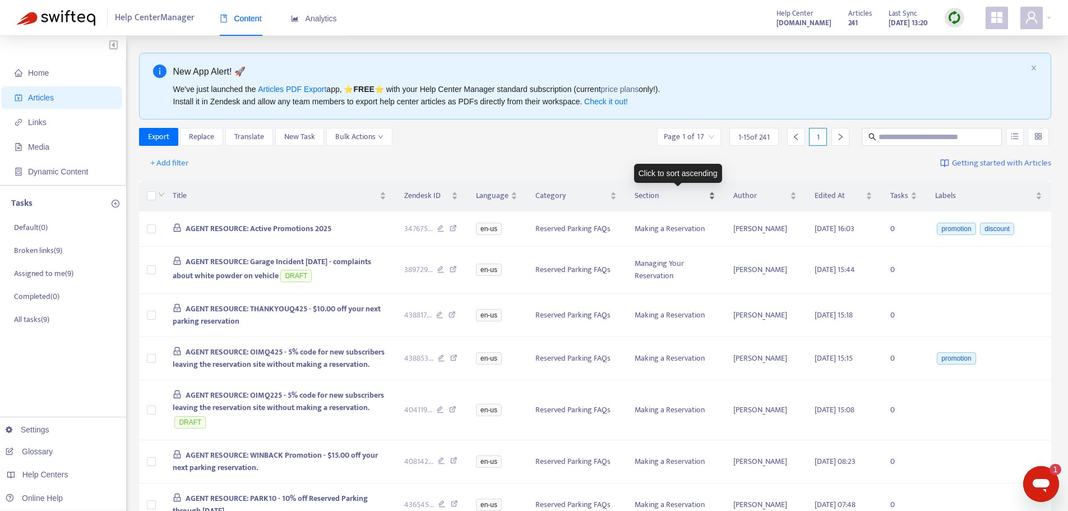
click at [707, 193] on span "Section" at bounding box center [671, 196] width 72 height 12
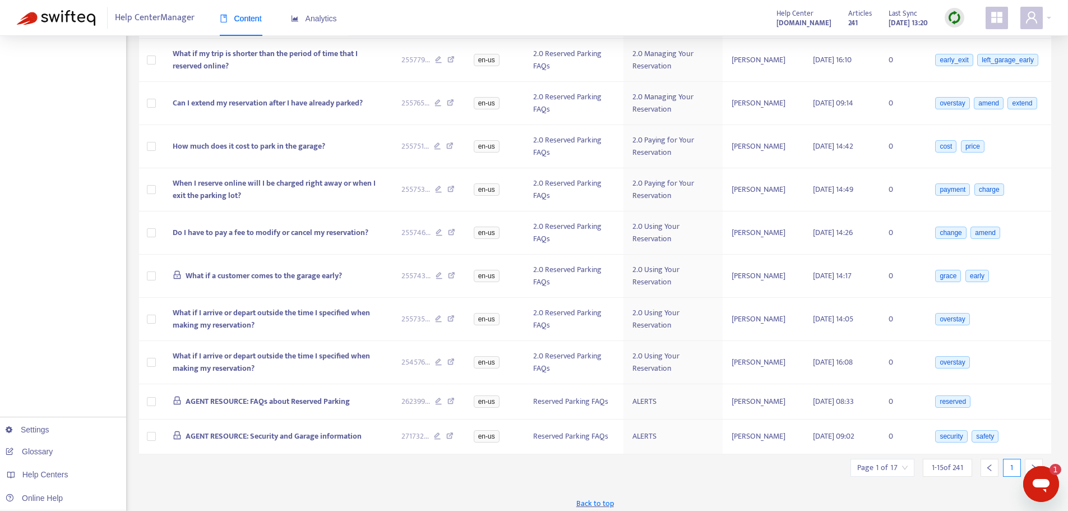
scroll to position [403, 0]
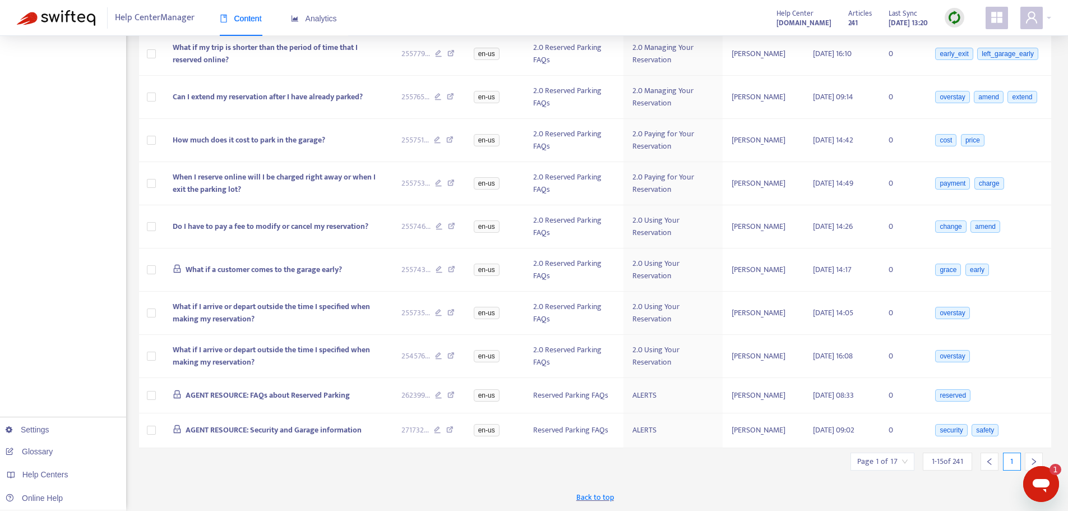
click at [1033, 459] on icon "right" at bounding box center [1034, 461] width 4 height 7
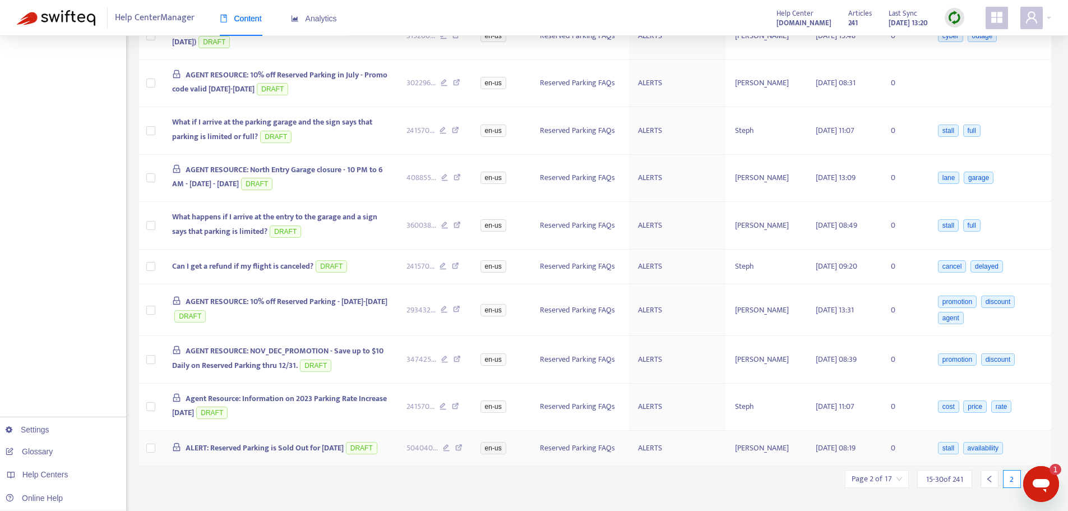
scroll to position [462, 0]
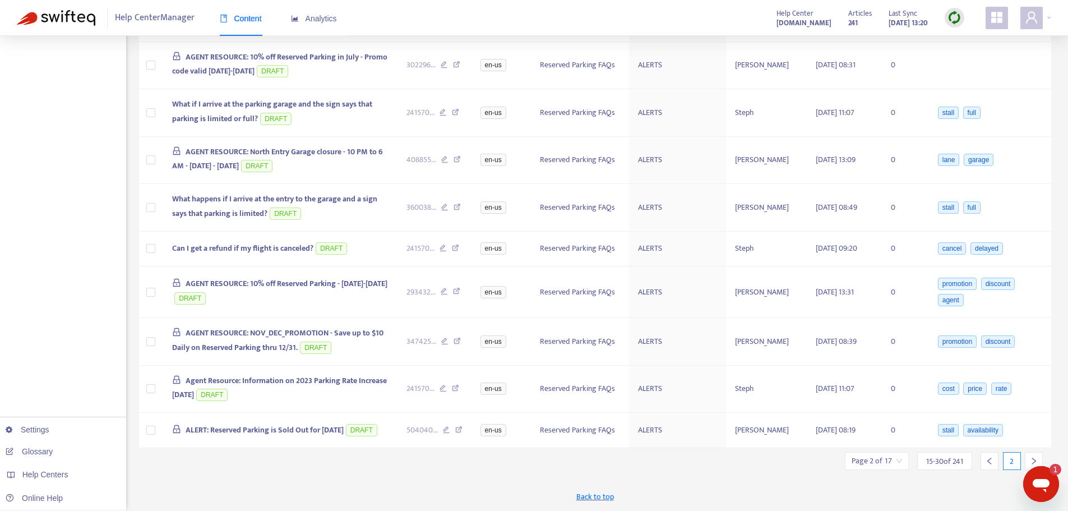
click at [1033, 457] on icon "right" at bounding box center [1034, 461] width 8 height 8
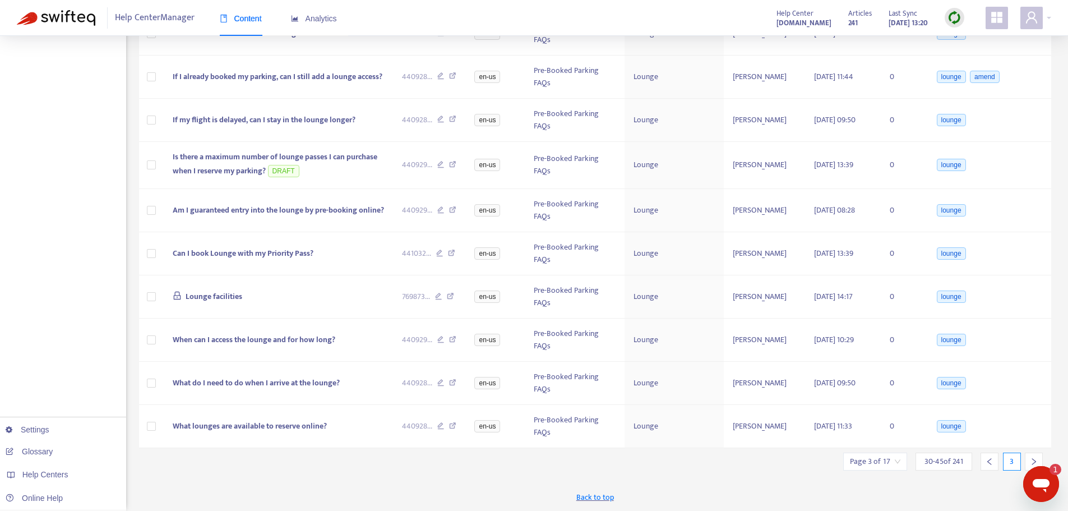
scroll to position [419, 0]
click at [989, 463] on icon "left" at bounding box center [990, 462] width 8 height 8
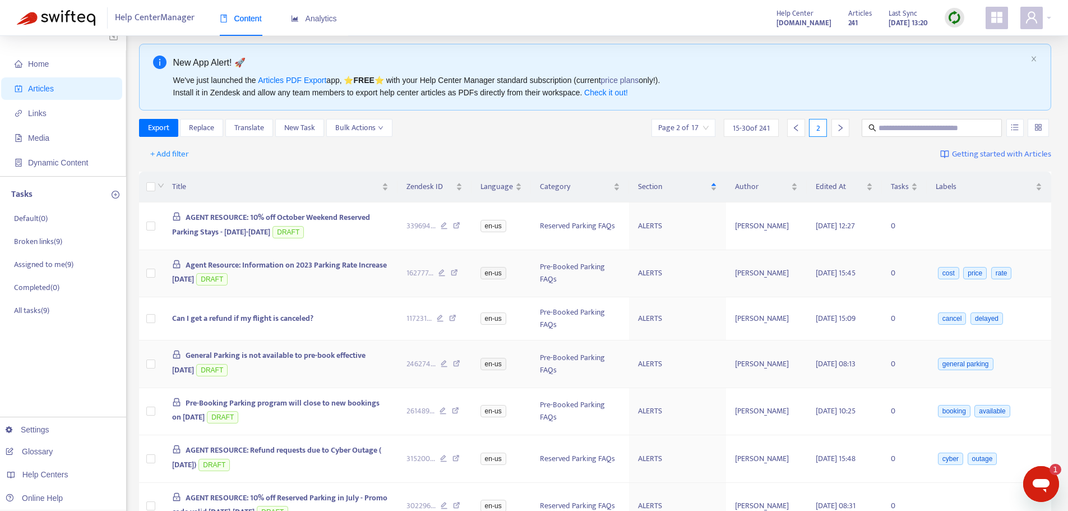
scroll to position [0, 0]
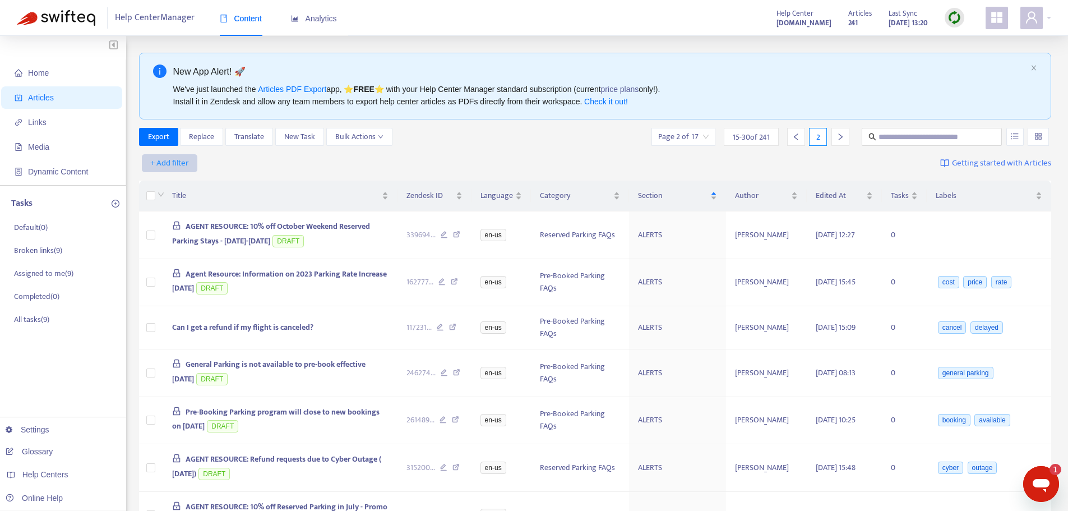
click at [173, 160] on span "+ Add filter" at bounding box center [169, 162] width 39 height 13
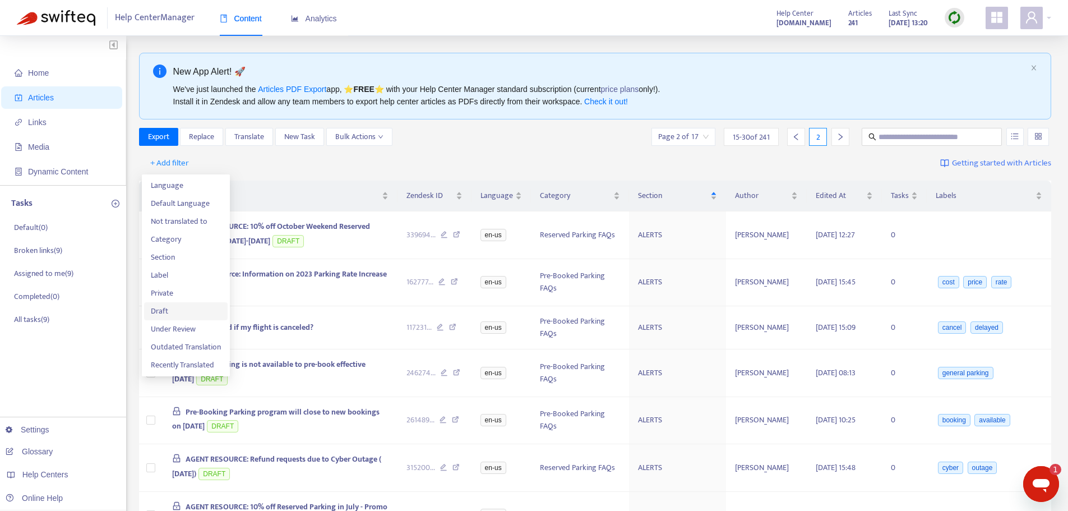
click at [159, 309] on span "Draft" at bounding box center [186, 311] width 70 height 12
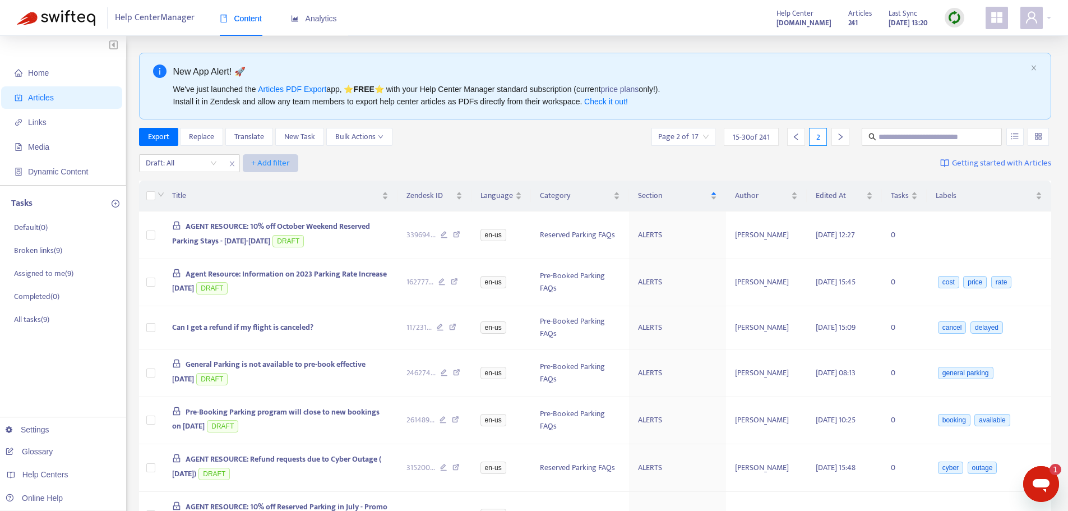
click at [279, 162] on span "+ Add filter" at bounding box center [270, 162] width 39 height 13
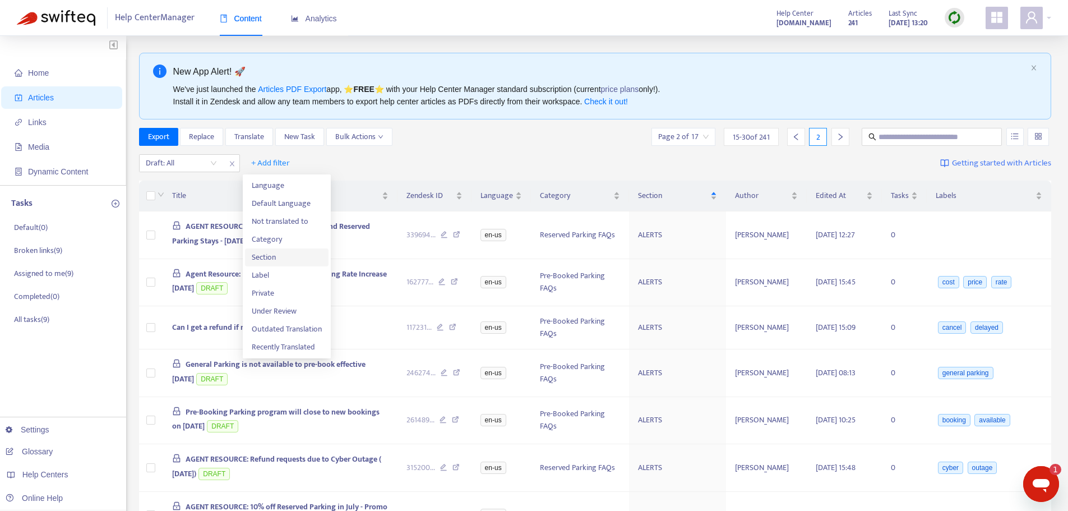
click at [266, 255] on span "Section" at bounding box center [287, 257] width 70 height 12
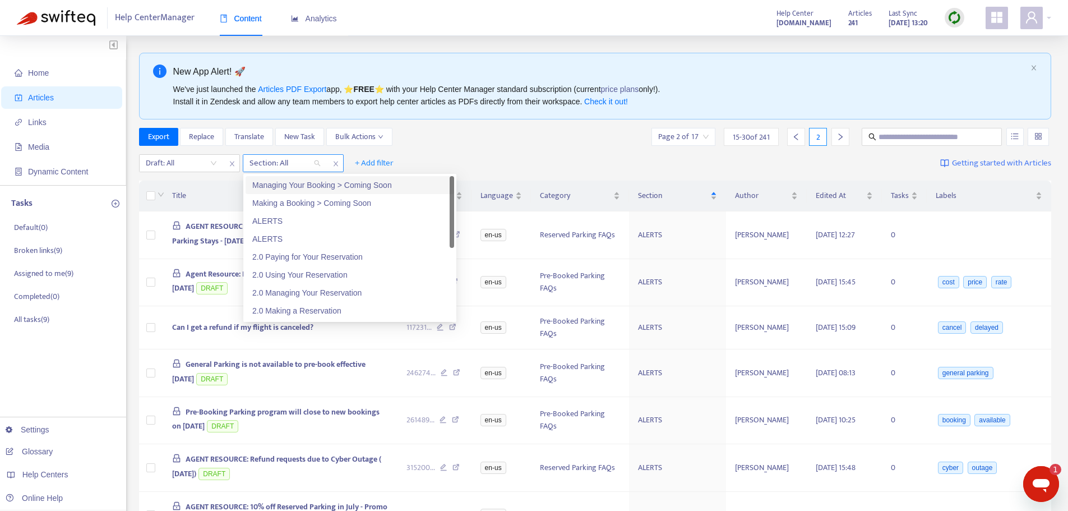
click at [319, 163] on div "Section: All" at bounding box center [285, 163] width 84 height 17
click at [268, 224] on div "ALERTS" at bounding box center [349, 221] width 195 height 12
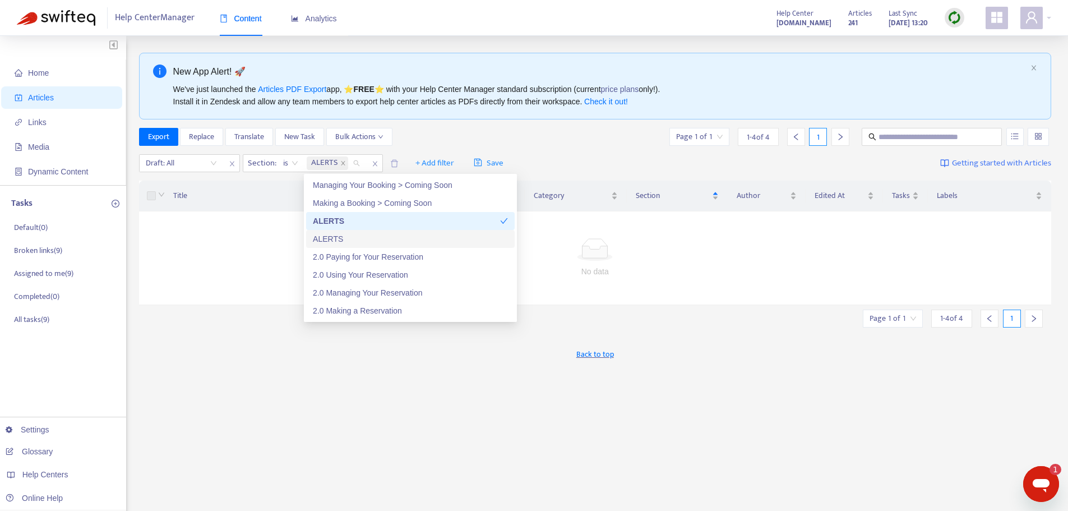
click at [326, 242] on div "ALERTS" at bounding box center [410, 239] width 195 height 12
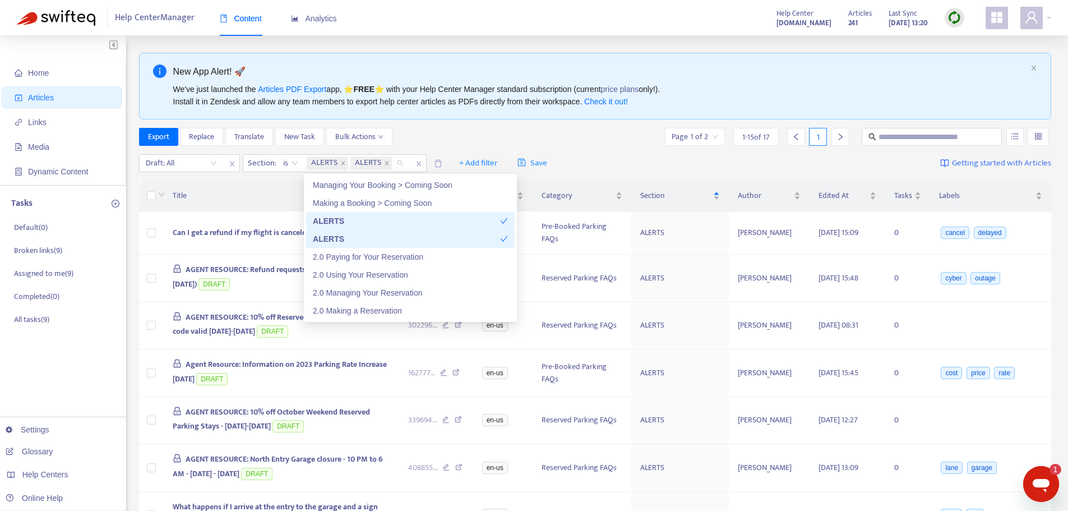
click at [331, 221] on div "ALERTS" at bounding box center [406, 221] width 187 height 12
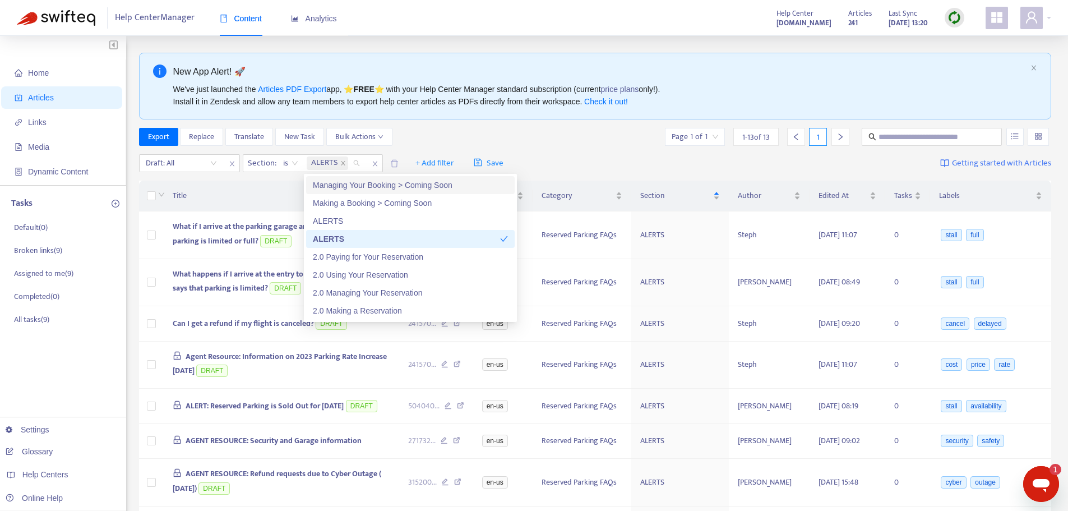
click at [592, 156] on div "Draft: All Section : is ALERTS + Add filter Save Getting started with Articles" at bounding box center [595, 163] width 913 height 26
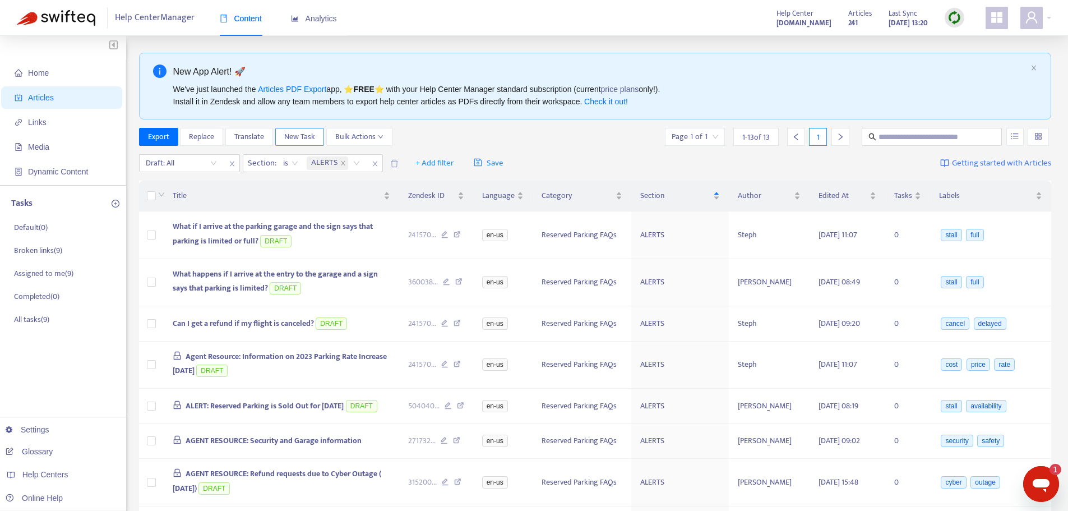
type textarea "*"
click at [376, 160] on span "close" at bounding box center [375, 163] width 15 height 13
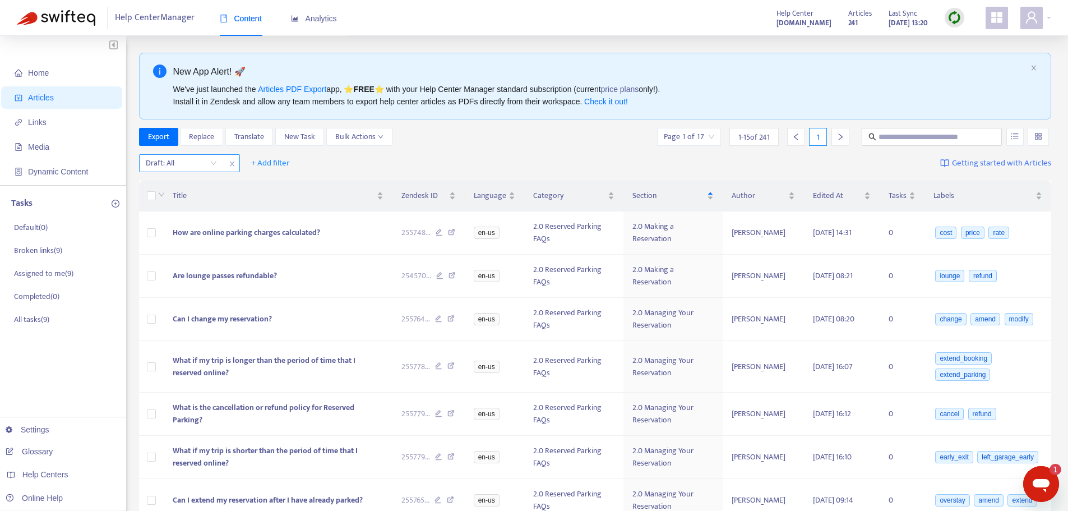
click at [233, 160] on icon "close" at bounding box center [232, 163] width 7 height 7
click at [915, 135] on input "text" at bounding box center [933, 137] width 108 height 12
type input "******"
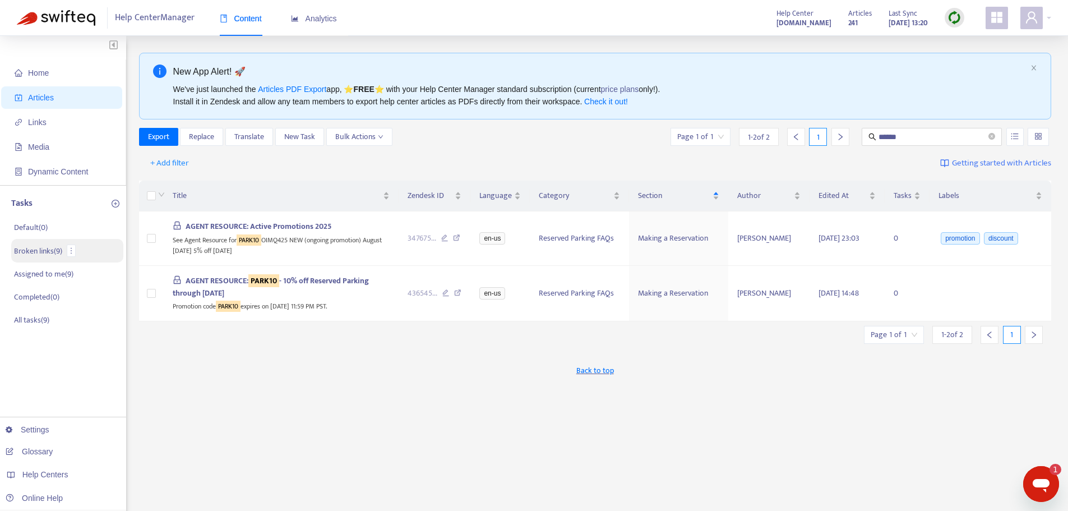
click at [42, 251] on p "Broken links ( 9 )" at bounding box center [38, 251] width 48 height 12
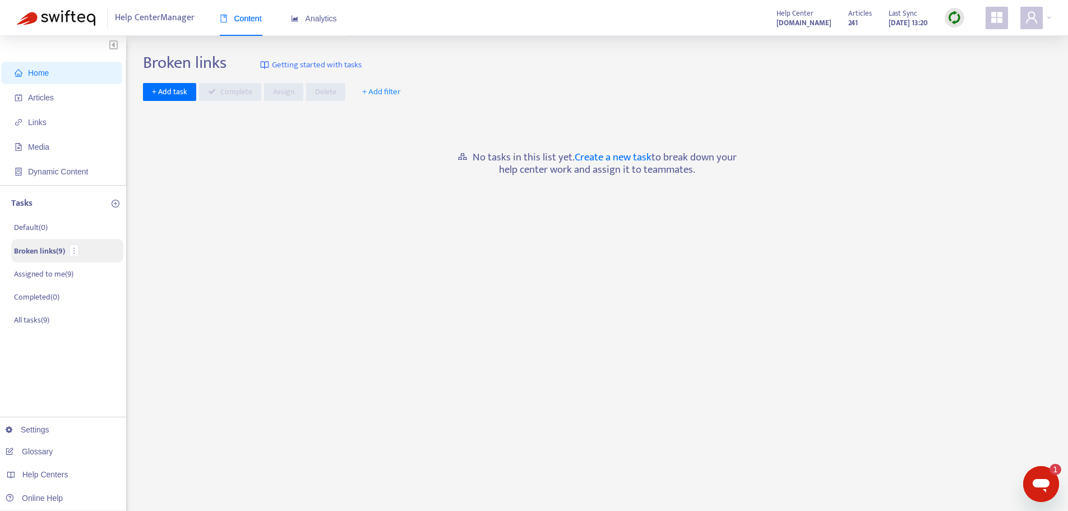
click at [49, 252] on p "Broken links ( 9 )" at bounding box center [39, 251] width 51 height 12
click at [165, 90] on span "+ Add task" at bounding box center [169, 92] width 35 height 12
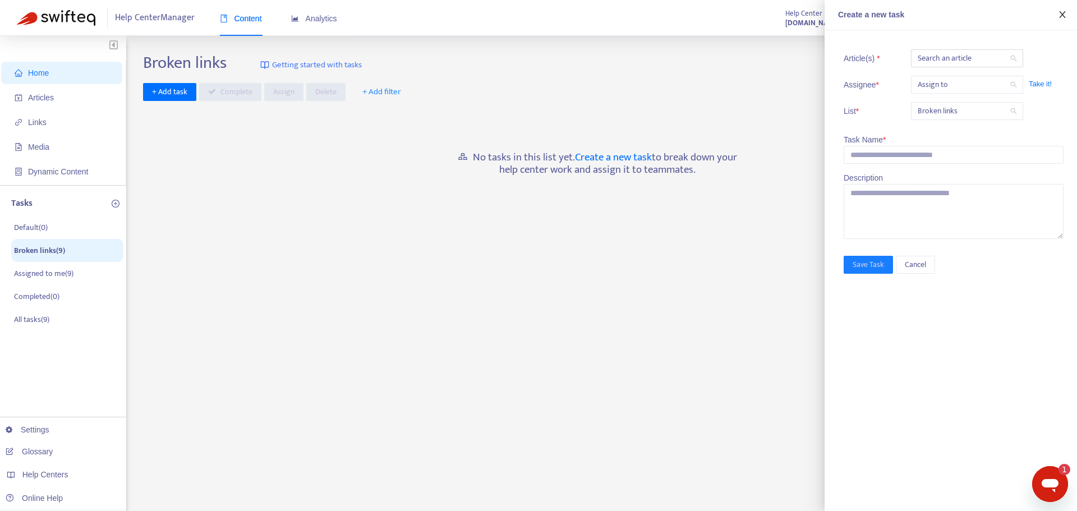
click at [1062, 19] on icon "close" at bounding box center [1062, 14] width 9 height 9
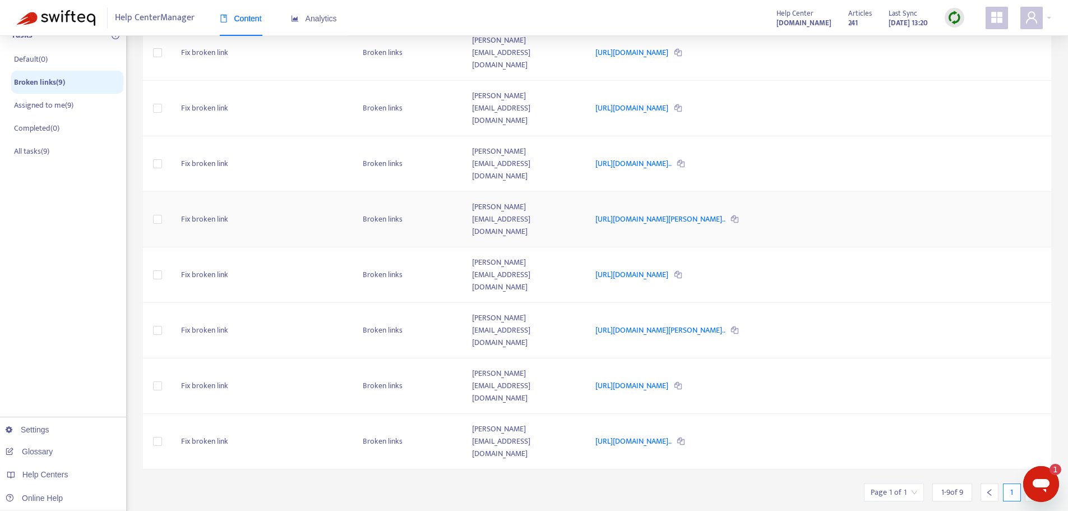
scroll to position [182, 0]
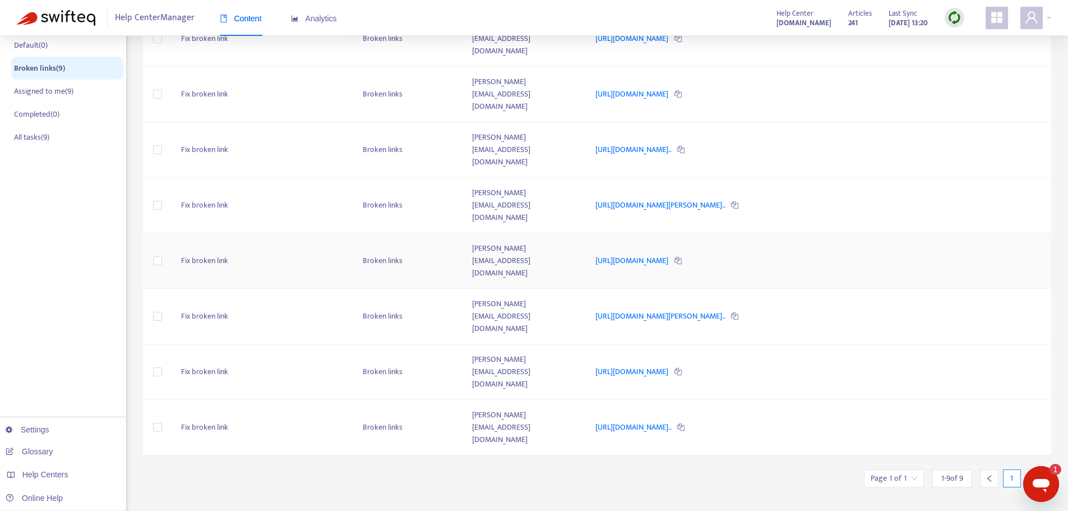
click at [196, 233] on td "Fix broken link" at bounding box center [263, 261] width 182 height 56
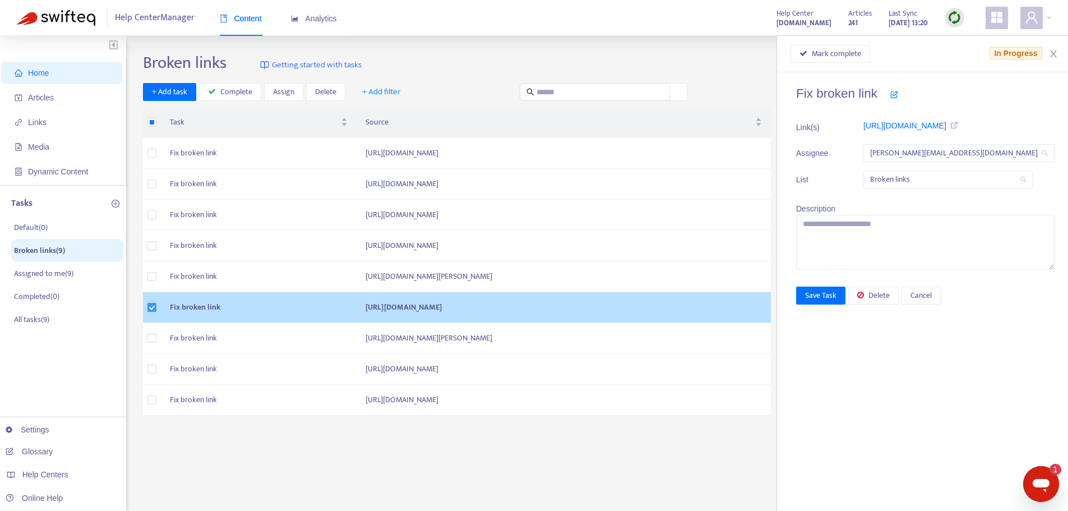
click at [151, 313] on label at bounding box center [151, 307] width 9 height 12
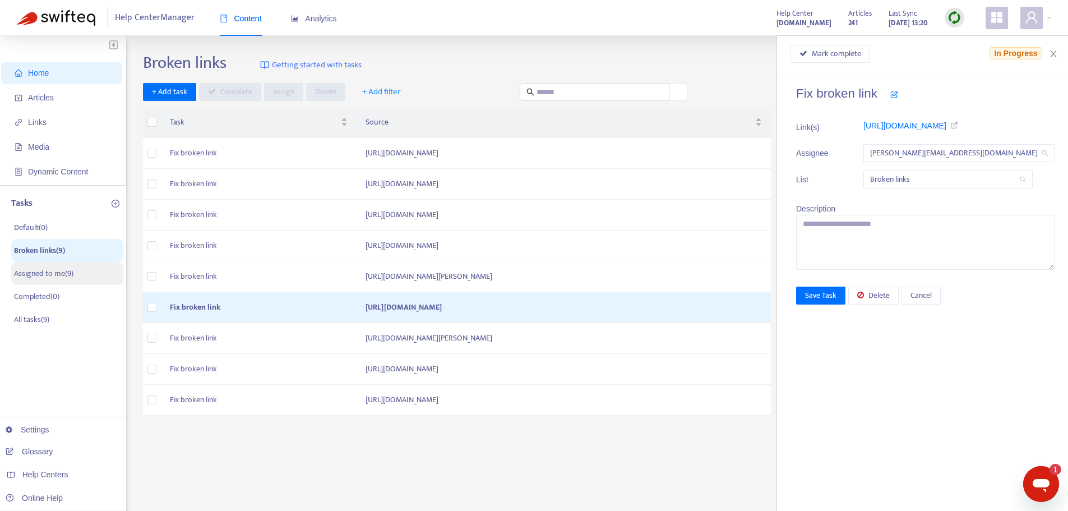
click at [54, 267] on p "Assigned to me ( 9 )" at bounding box center [43, 273] width 59 height 12
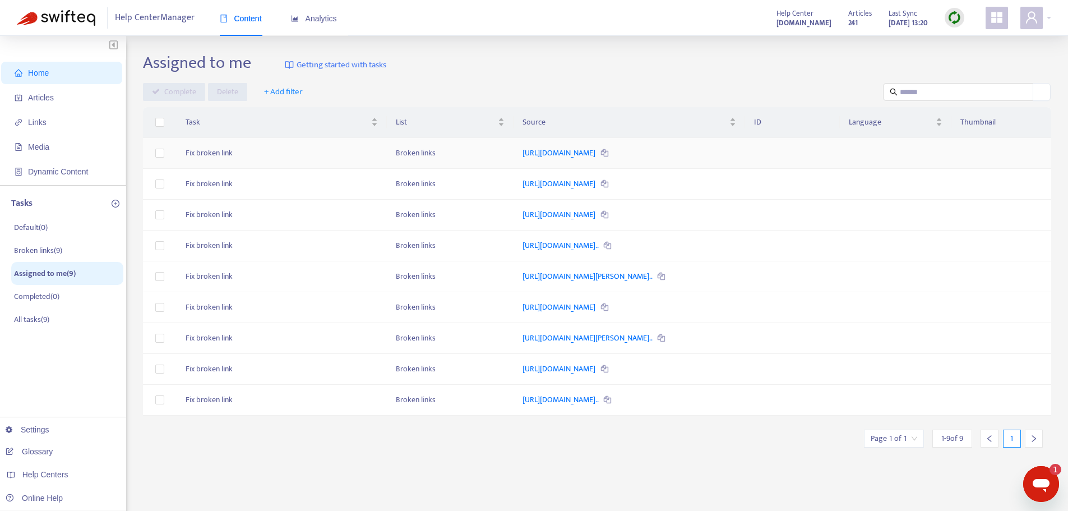
click at [601, 151] on icon at bounding box center [604, 153] width 7 height 7
click at [43, 251] on p "Broken links ( 9 )" at bounding box center [38, 251] width 48 height 12
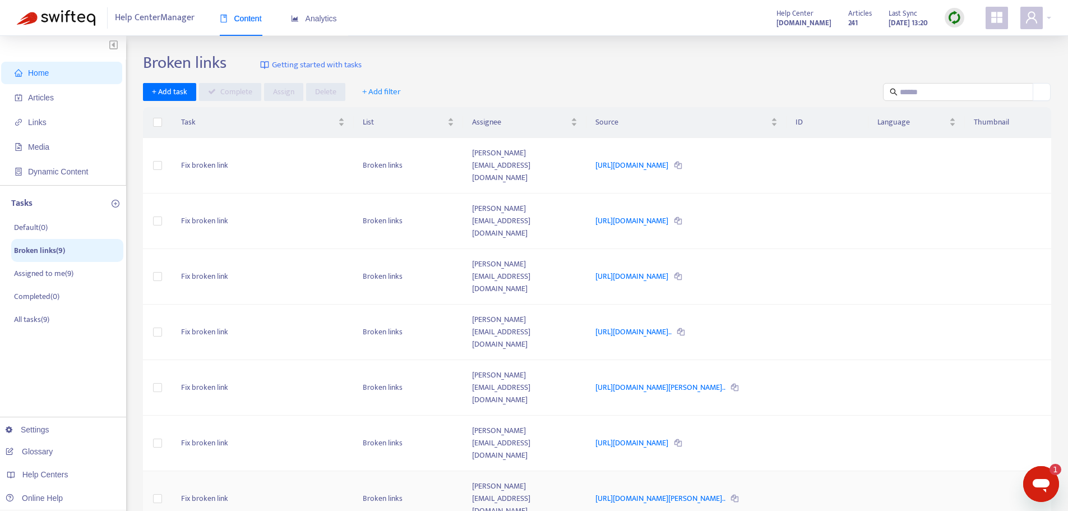
click at [201, 471] on td "Fix broken link" at bounding box center [263, 499] width 182 height 56
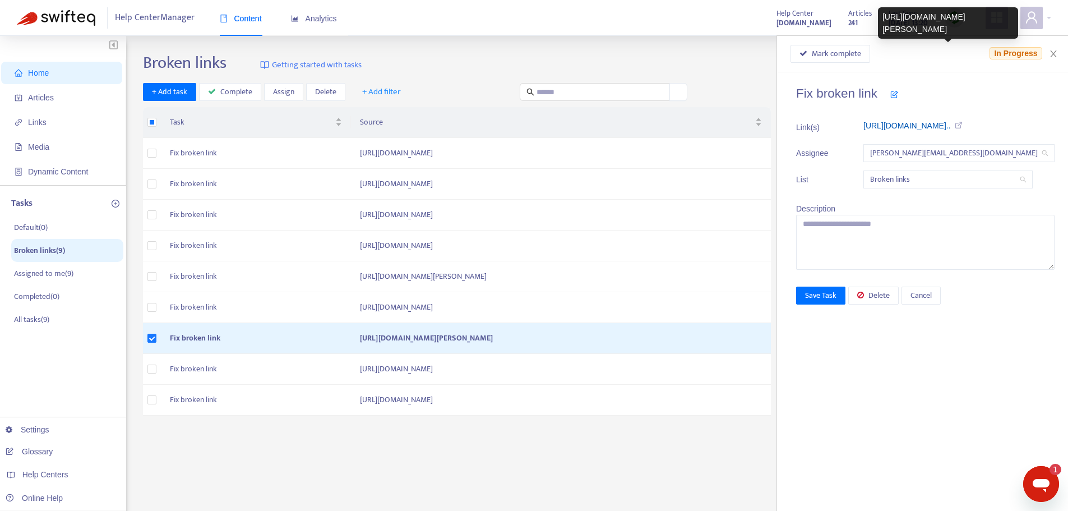
click at [936, 123] on link "http://www.reservesea.org/?utm_sour..." at bounding box center [907, 125] width 87 height 9
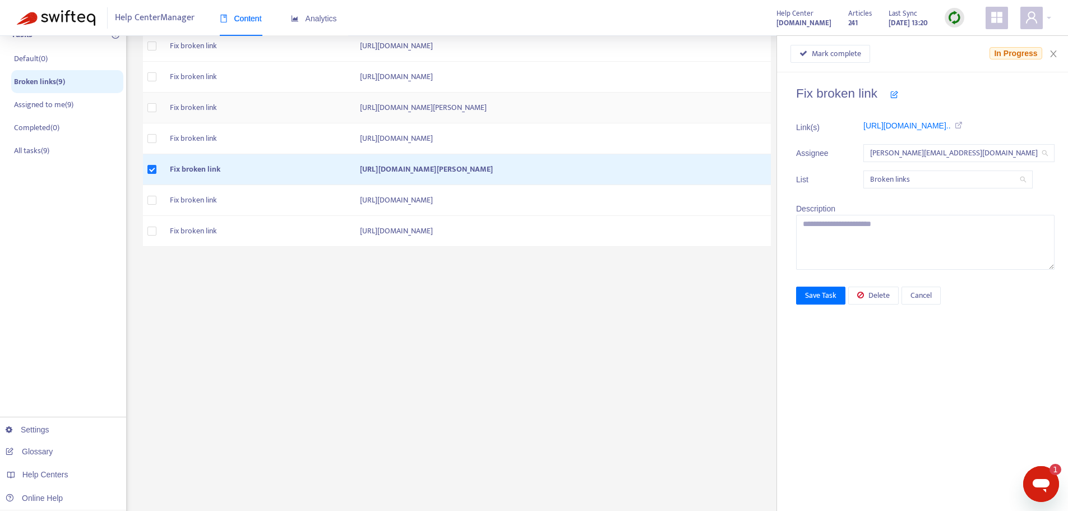
scroll to position [198, 0]
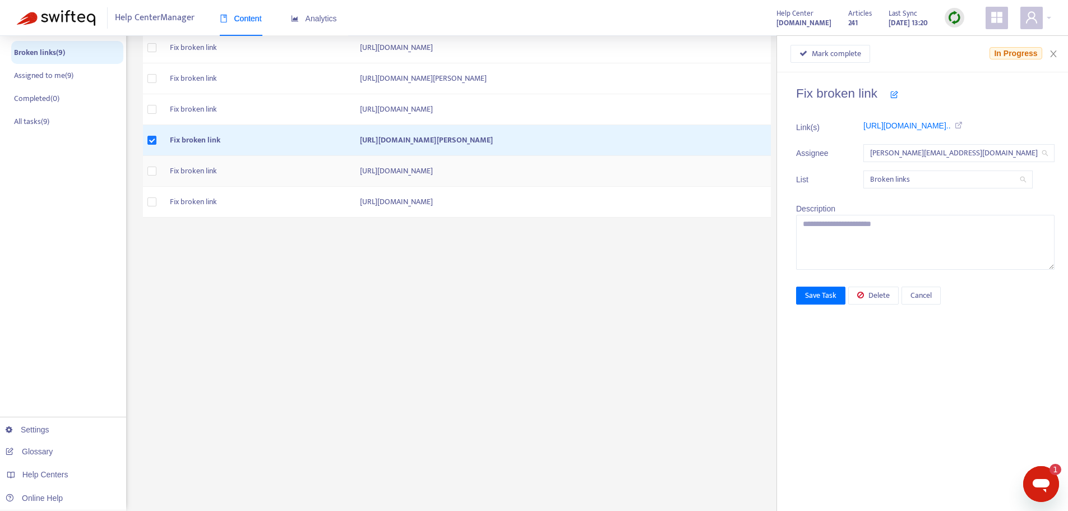
click at [351, 187] on td "http://www.ParkSEA.org" at bounding box center [561, 171] width 420 height 31
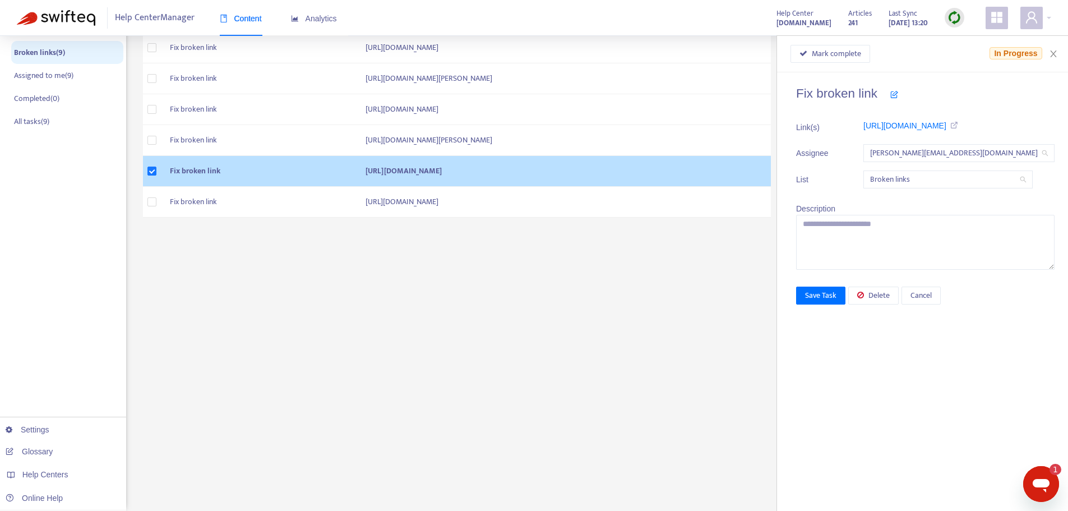
drag, startPoint x: 276, startPoint y: 264, endPoint x: 252, endPoint y: 261, distance: 24.2
click at [357, 187] on td "http://www.ParkSEA.org" at bounding box center [564, 171] width 414 height 31
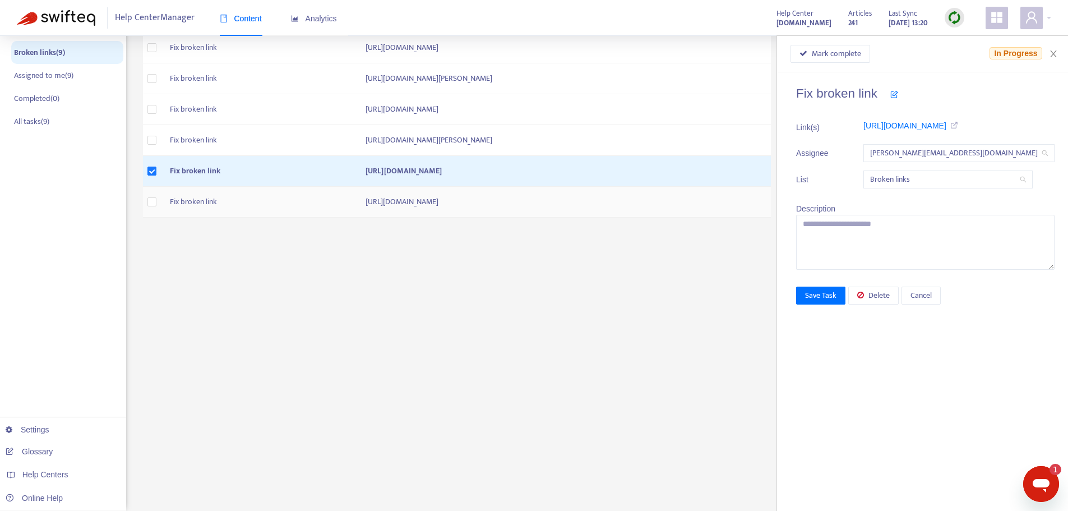
click at [357, 218] on td "https://reservesea.zendesk.com/hc/en-us/articles/40411918469651-AGENT-RESOURCE-…" at bounding box center [564, 202] width 414 height 31
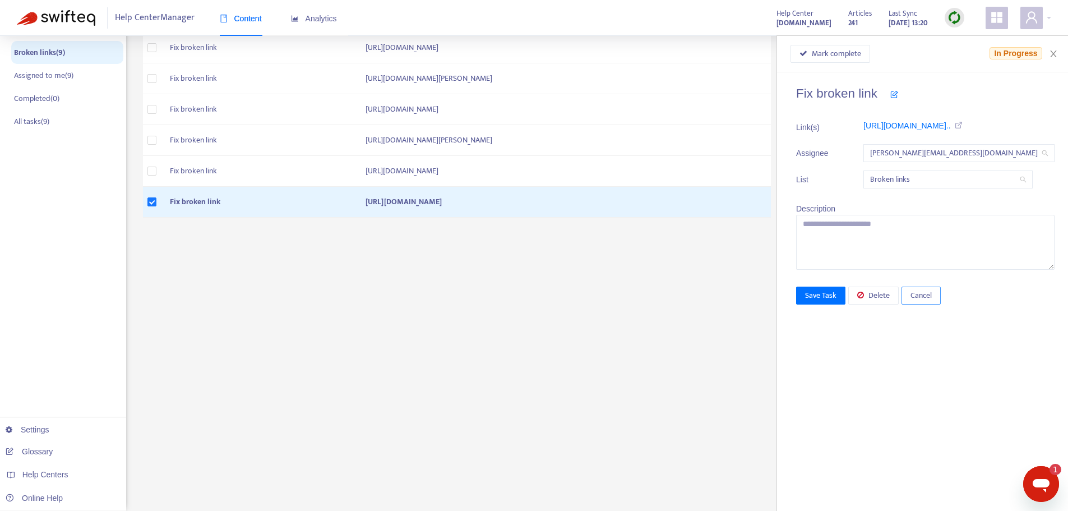
click at [941, 294] on button "Cancel" at bounding box center [921, 296] width 39 height 18
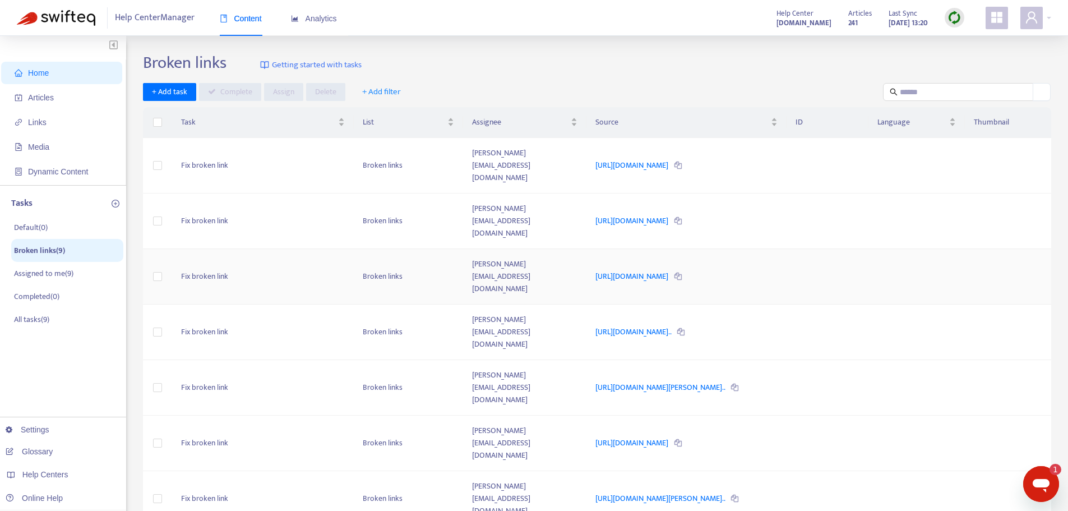
click at [682, 273] on icon at bounding box center [678, 276] width 7 height 7
click at [636, 270] on link "http://www.reservesea.org/" at bounding box center [633, 276] width 75 height 13
click at [642, 325] on link "http://www.reservesea.org/?utm_source=Test+EB&utm_campaign=3704b..." at bounding box center [634, 331] width 77 height 13
drag, startPoint x: 666, startPoint y: 247, endPoint x: 641, endPoint y: 244, distance: 25.4
drag, startPoint x: 641, startPoint y: 244, endPoint x: 739, endPoint y: 225, distance: 99.4
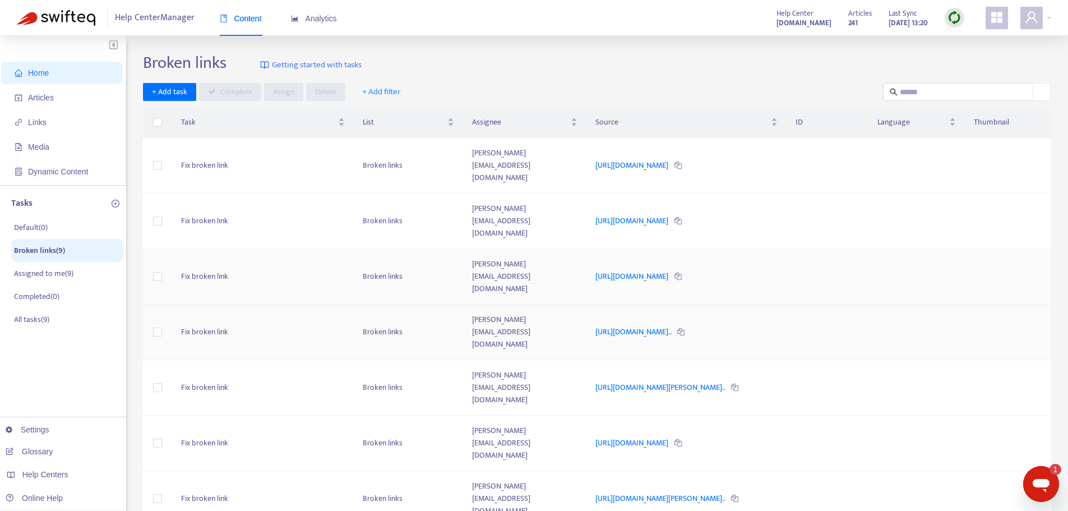
click at [739, 249] on td "http://www.reservesea.org/" at bounding box center [687, 277] width 200 height 56
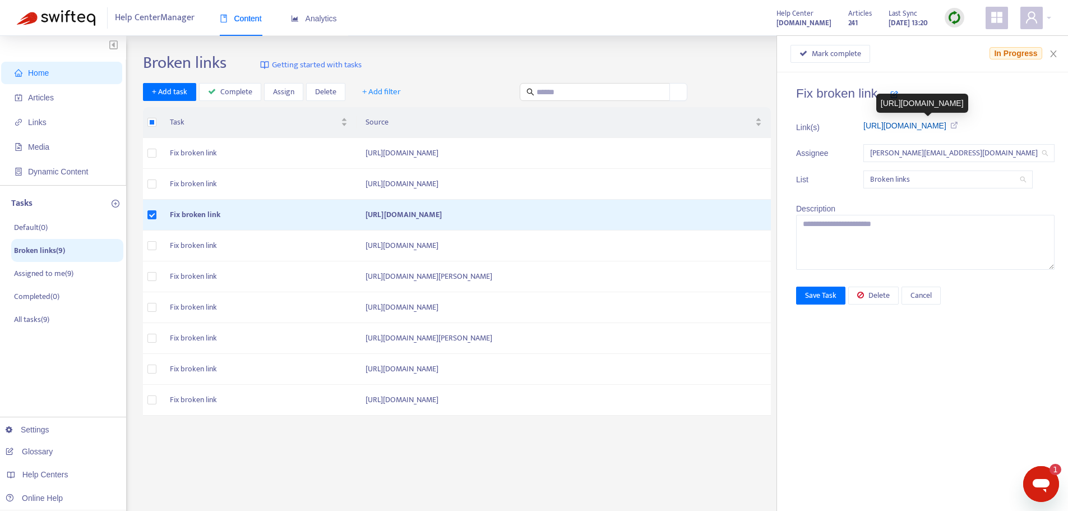
click at [947, 123] on link "http://www.reservesea.org/" at bounding box center [905, 125] width 83 height 9
click at [45, 254] on p "Broken links ( 9 )" at bounding box center [39, 251] width 51 height 12
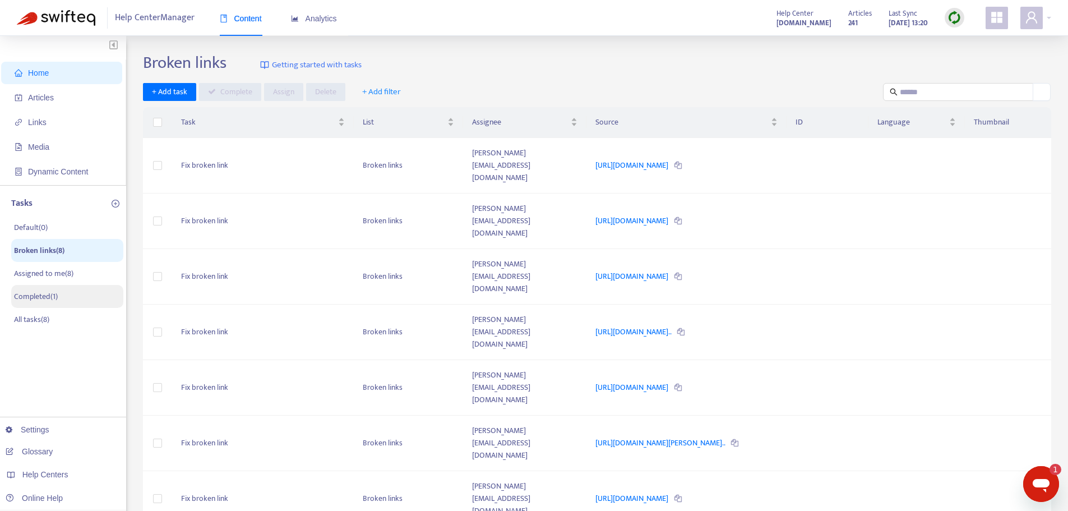
click at [40, 297] on p "Completed ( 1 )" at bounding box center [36, 296] width 44 height 12
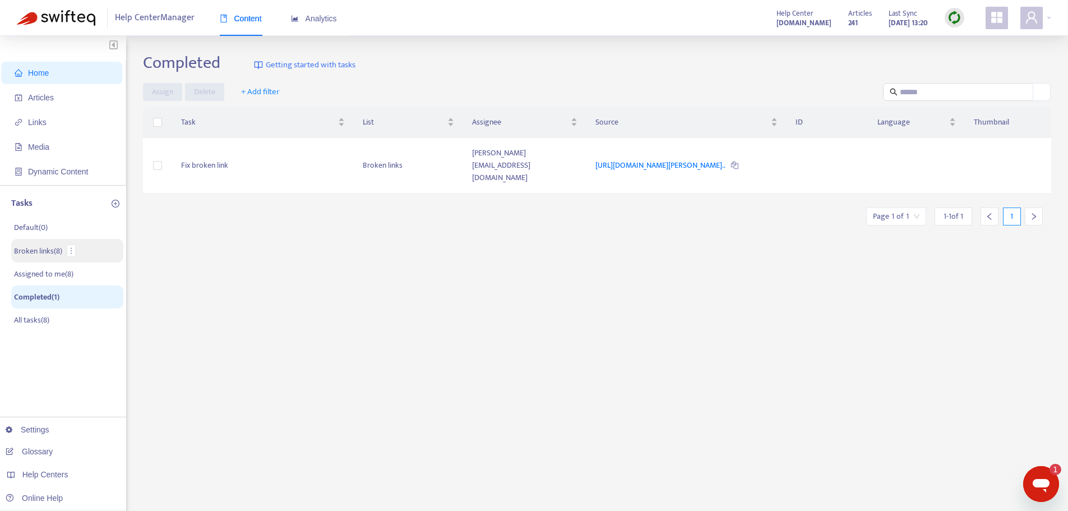
click at [43, 251] on p "Broken links ( 8 )" at bounding box center [38, 251] width 48 height 12
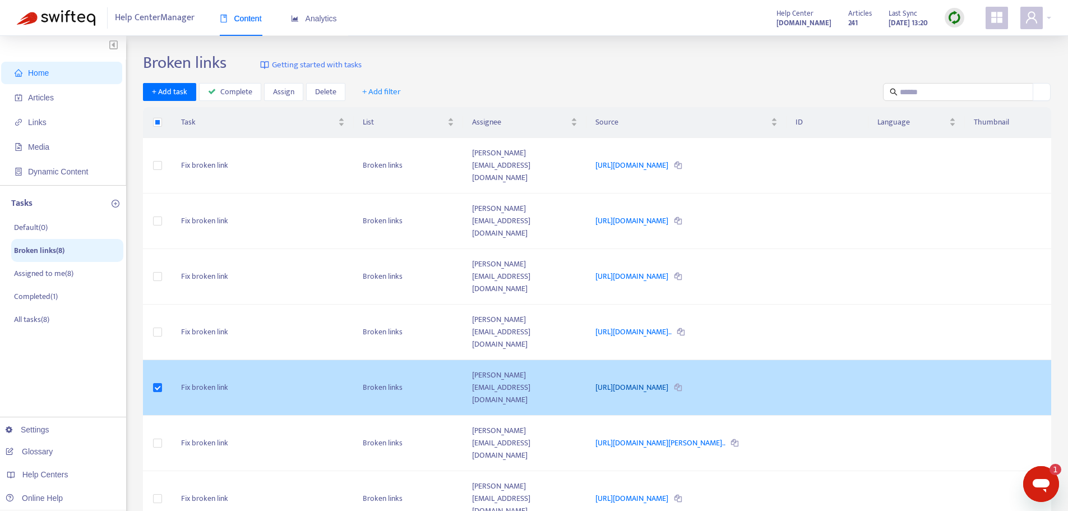
click at [646, 381] on link "[URL][DOMAIN_NAME]" at bounding box center [633, 387] width 75 height 13
type textarea "*"
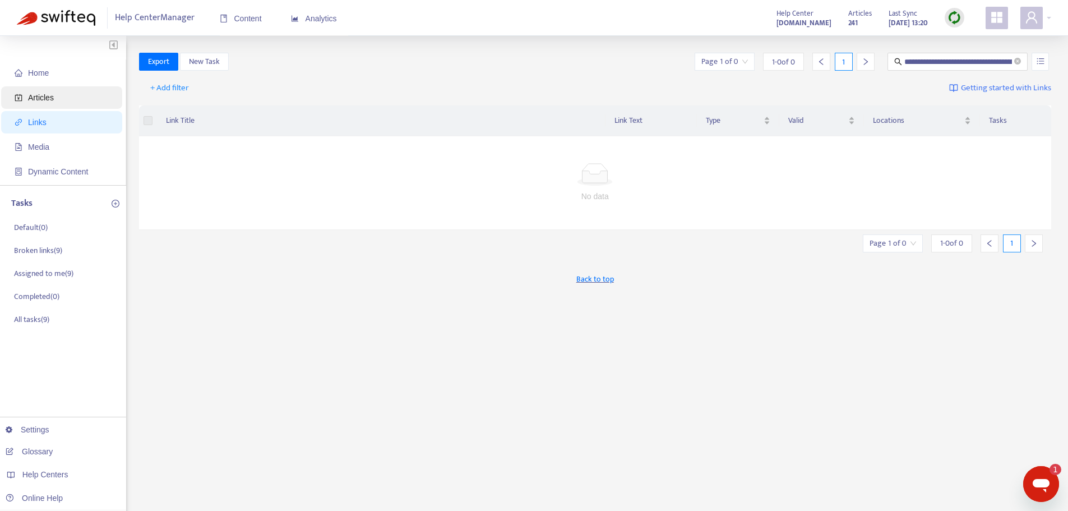
click at [38, 99] on span "Articles" at bounding box center [41, 97] width 26 height 9
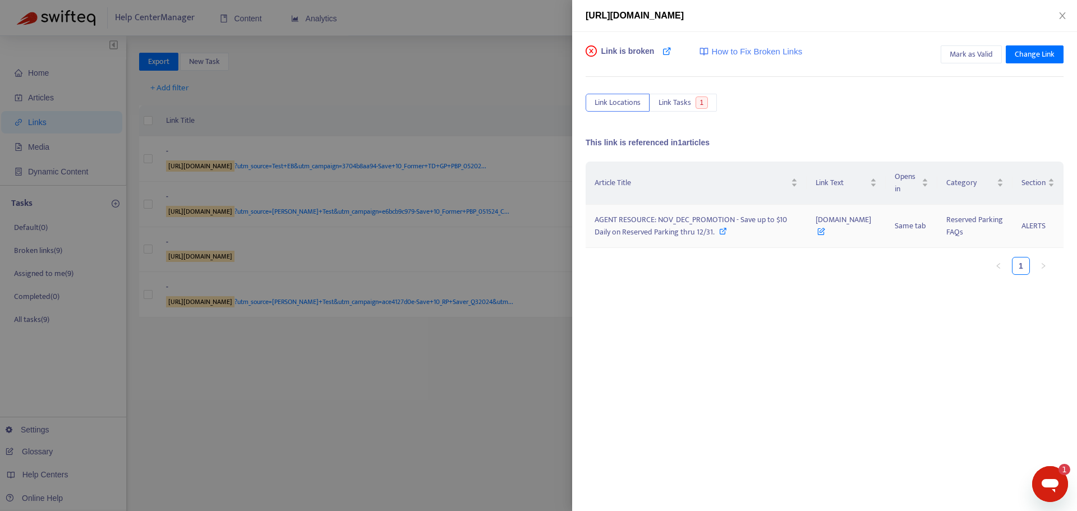
click at [678, 220] on span "AGENT RESOURCE: NOV_DEC_PROMOTION - Save up to $10 Daily on Reserved Parking th…" at bounding box center [690, 225] width 192 height 25
click at [331, 278] on div at bounding box center [538, 255] width 1077 height 511
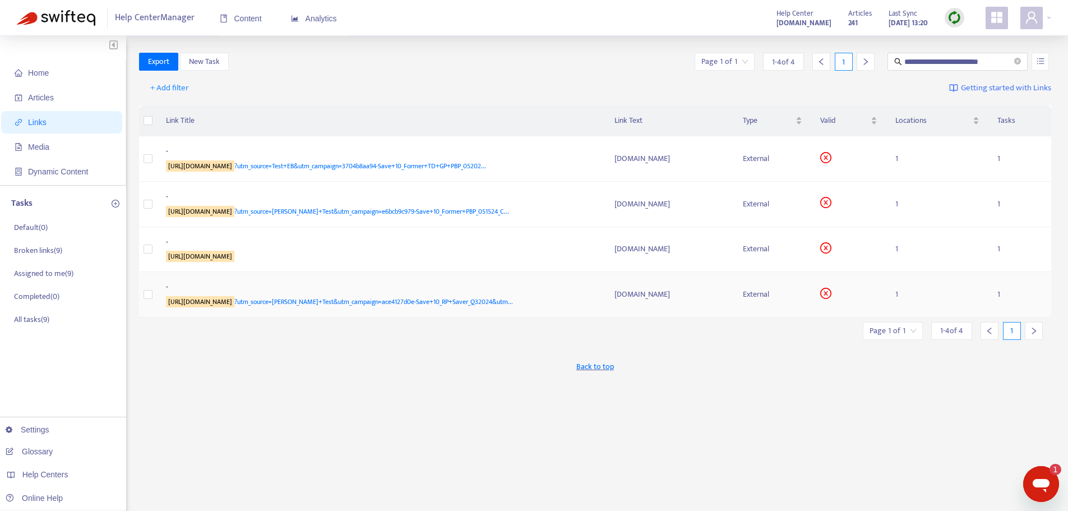
click at [478, 303] on span "http://www.reservesea.org/ ?utm_source=Emily+Test&utm_campaign=ace4127d0e-Save+…" at bounding box center [339, 301] width 347 height 11
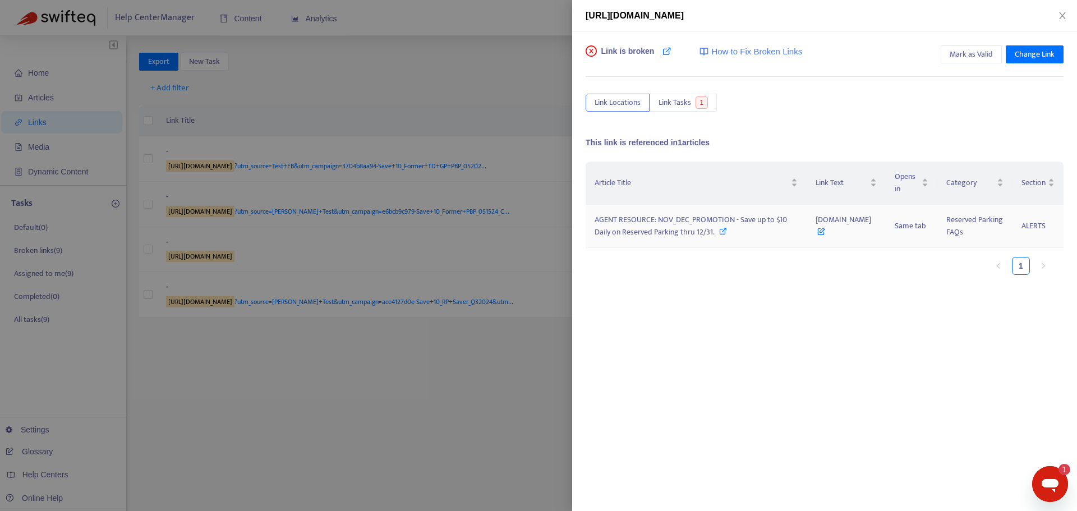
click at [822, 232] on icon at bounding box center [821, 229] width 8 height 12
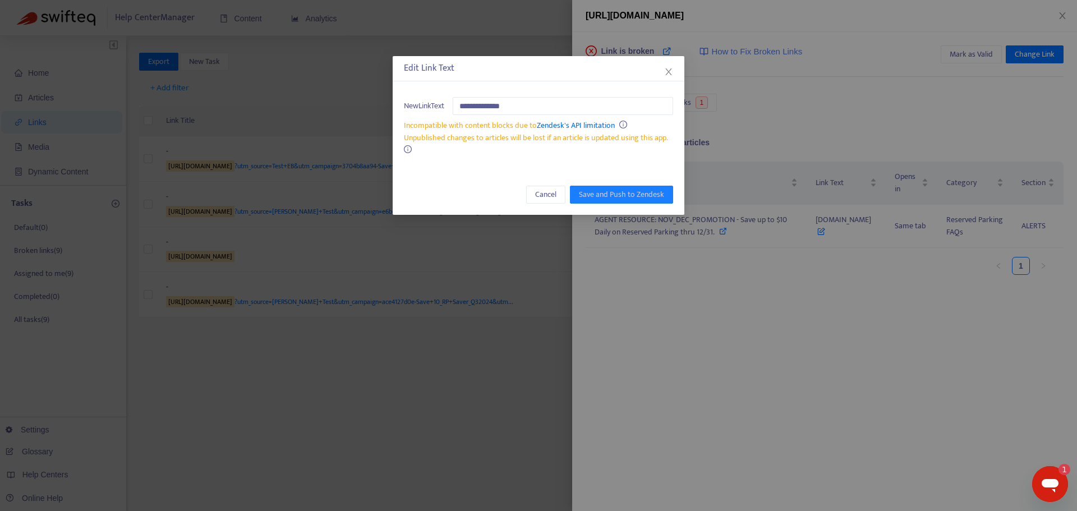
click at [432, 150] on div "Unpublished changes to articles will be lost if an article is updated using thi…" at bounding box center [538, 144] width 269 height 25
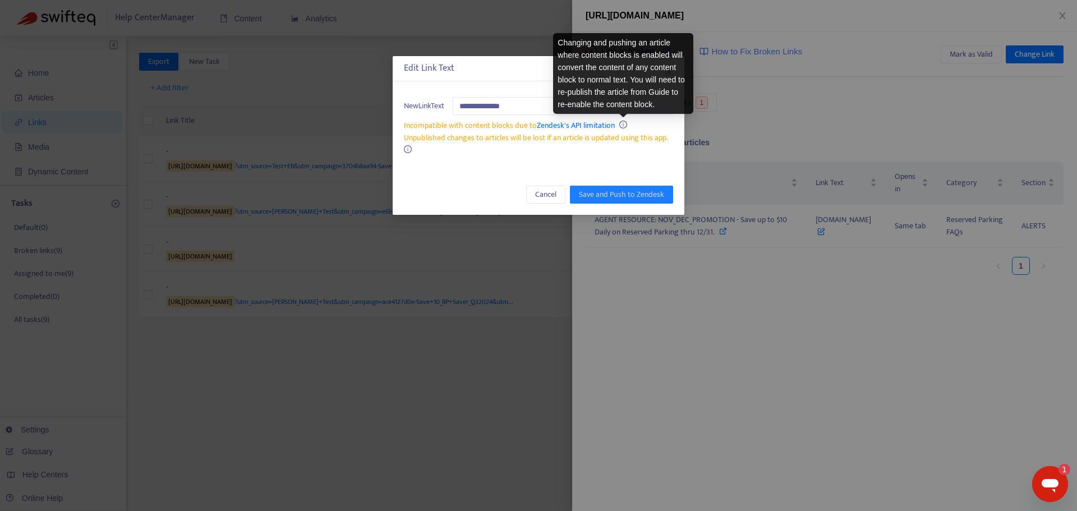
click at [623, 125] on icon "info-circle" at bounding box center [622, 125] width 1 height 4
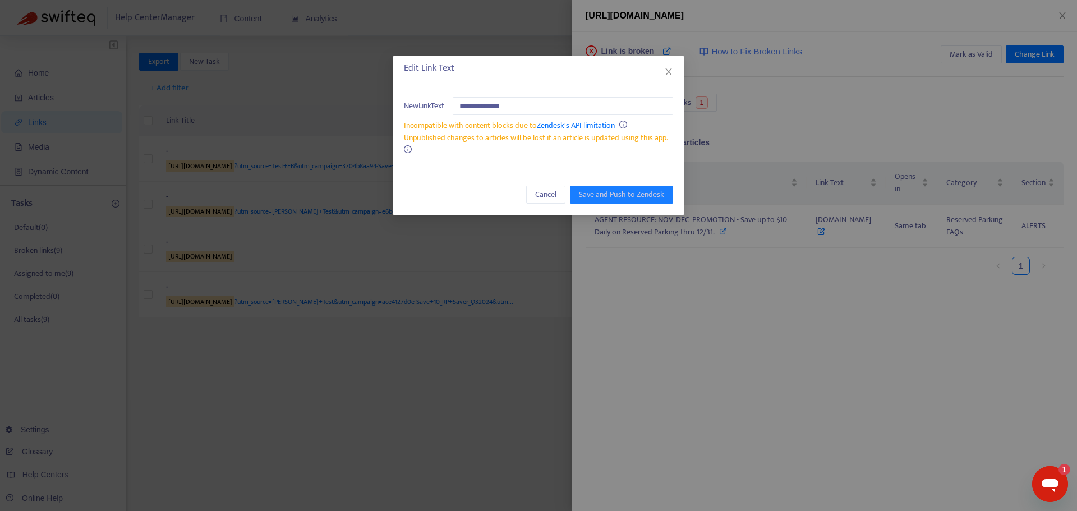
click at [427, 104] on span "New Link Text" at bounding box center [424, 106] width 40 height 12
click at [598, 127] on link "Zendesk's API limitation" at bounding box center [576, 125] width 78 height 13
click at [404, 236] on div "**********" at bounding box center [538, 255] width 1077 height 511
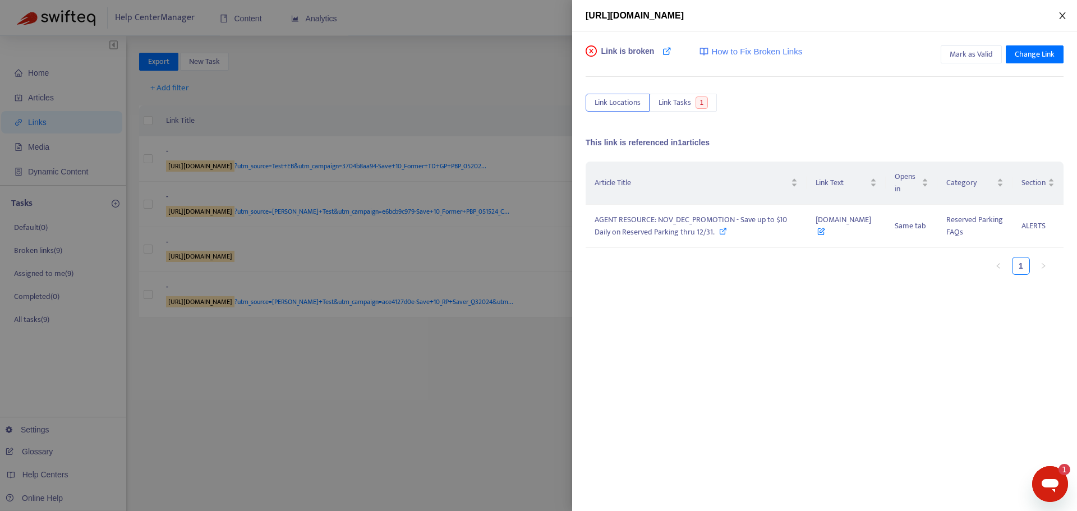
click at [1065, 11] on button "Close" at bounding box center [1062, 16] width 16 height 11
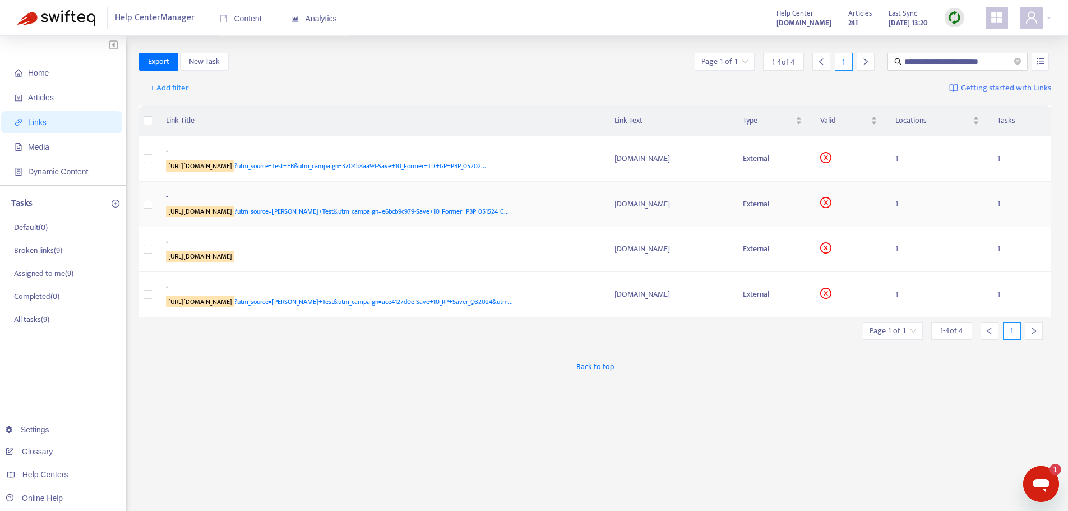
click at [575, 208] on div "http://www.reservesea.org/ ?utm_source=Emily+Test&utm_campaign=e6bcb9c979-Save+…" at bounding box center [379, 211] width 427 height 12
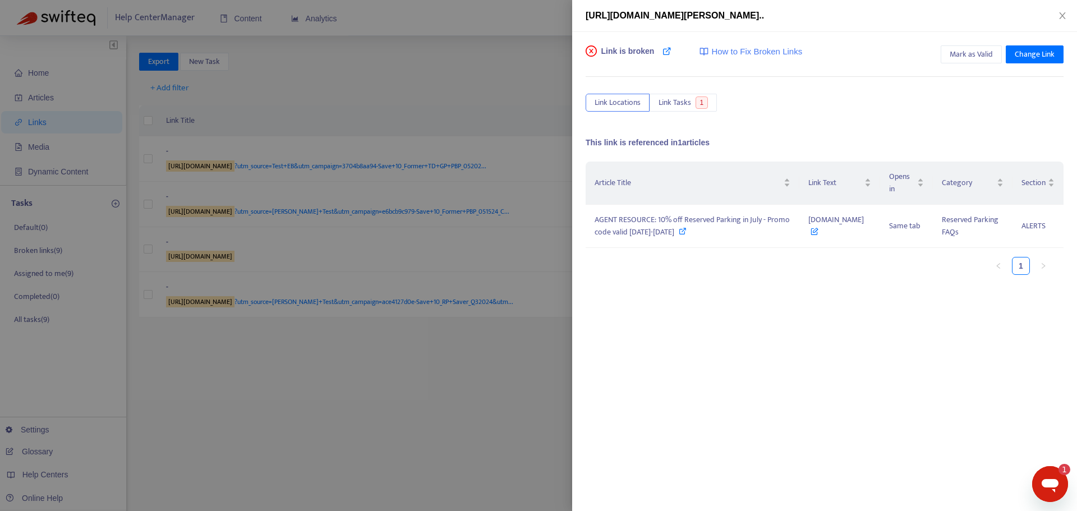
click at [462, 413] on div at bounding box center [538, 255] width 1077 height 511
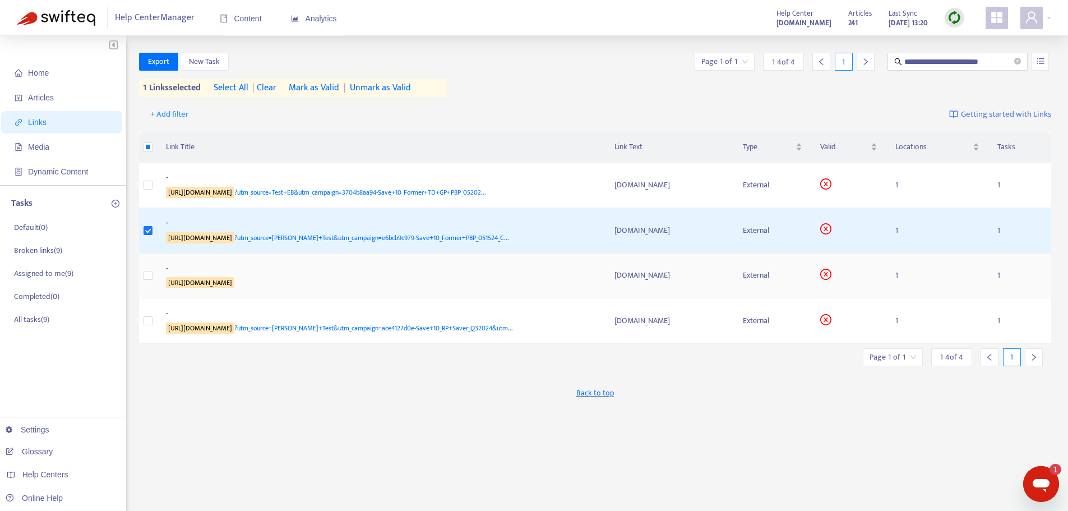
click at [218, 282] on sqkw "http://www.reservesea.org/" at bounding box center [200, 282] width 68 height 11
click at [650, 320] on div "ReserveSEA.org" at bounding box center [670, 321] width 111 height 12
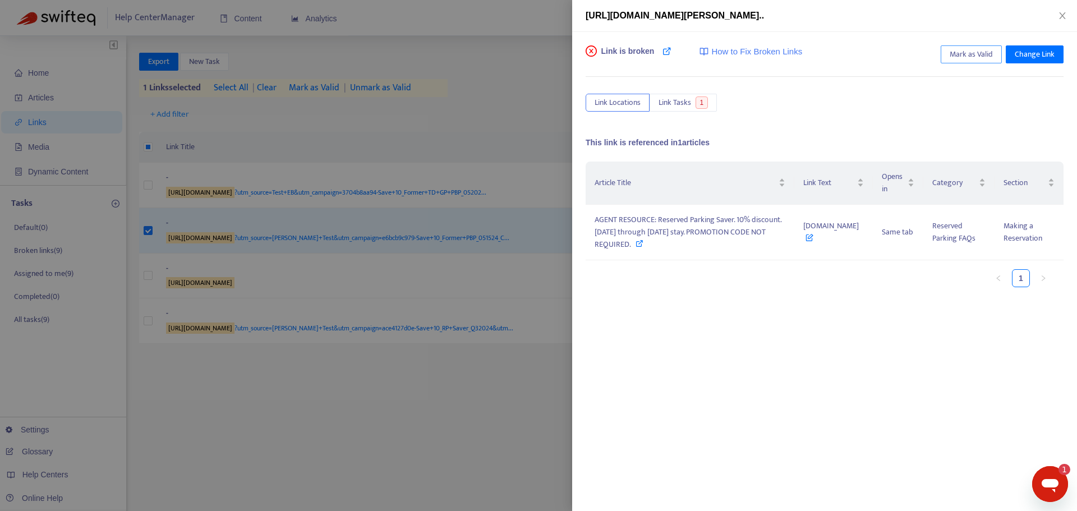
click at [961, 54] on span "Mark as Valid" at bounding box center [970, 54] width 43 height 12
click at [1064, 18] on icon "close" at bounding box center [1062, 15] width 6 height 7
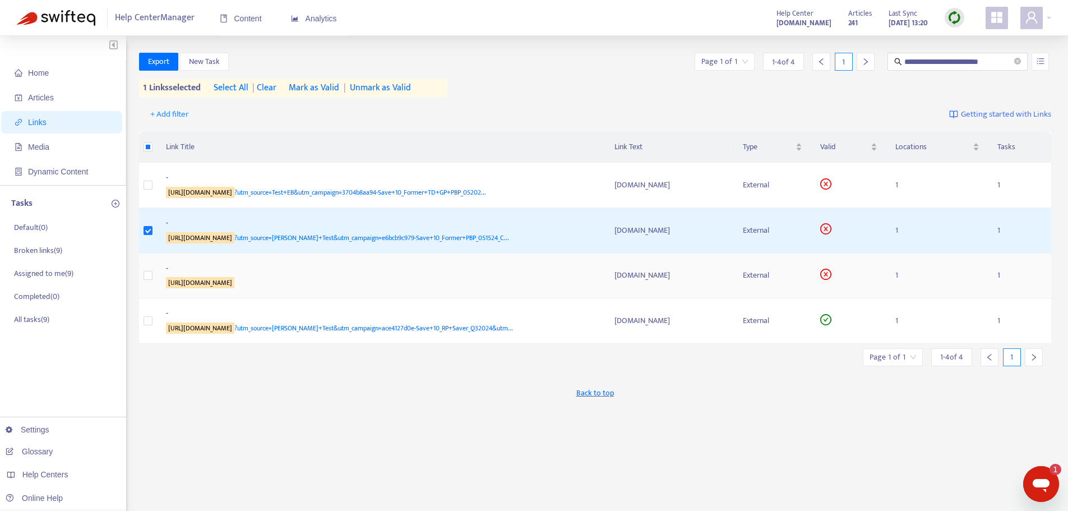
click at [642, 274] on div "ReserveSEA.org" at bounding box center [670, 275] width 111 height 12
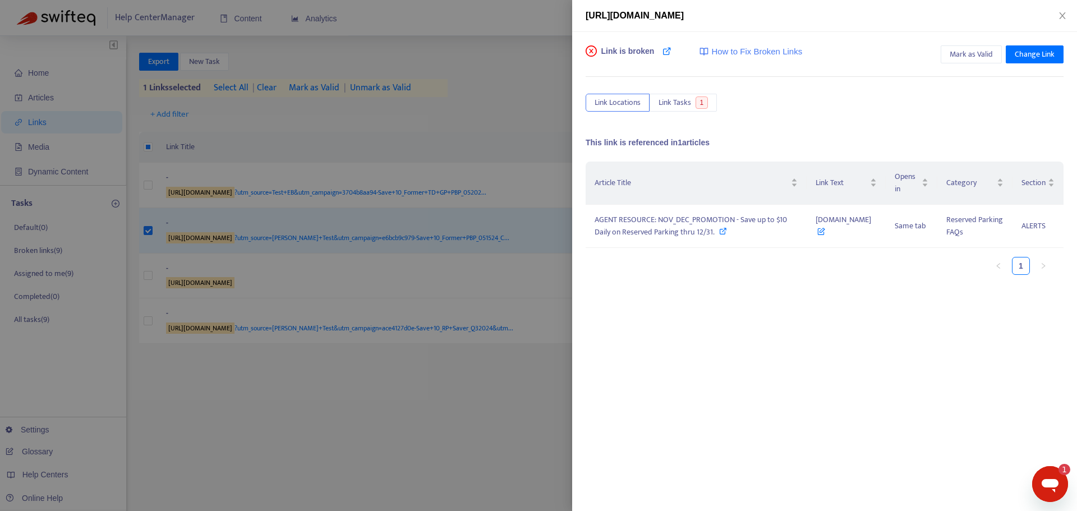
drag, startPoint x: 642, startPoint y: 274, endPoint x: 656, endPoint y: 280, distance: 15.0
click at [656, 280] on div "Article Title Link Text Opens in Category Section AGENT RESOURCE: NOV_DEC_PROMO…" at bounding box center [824, 222] width 478 height 122
click at [737, 221] on span "AGENT RESOURCE: NOV_DEC_PROMOTION - Save up to $10 Daily on Reserved Parking th…" at bounding box center [690, 225] width 192 height 25
click at [961, 56] on span "Mark as Valid" at bounding box center [970, 54] width 43 height 12
click at [1063, 17] on icon "close" at bounding box center [1062, 15] width 6 height 7
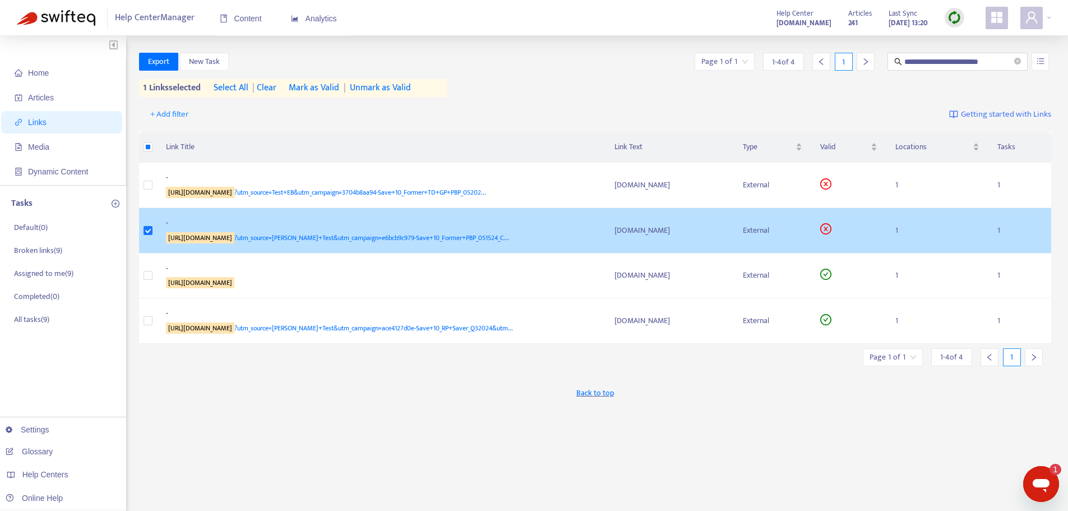
click at [633, 230] on div "ReserveSEA.org" at bounding box center [670, 230] width 111 height 12
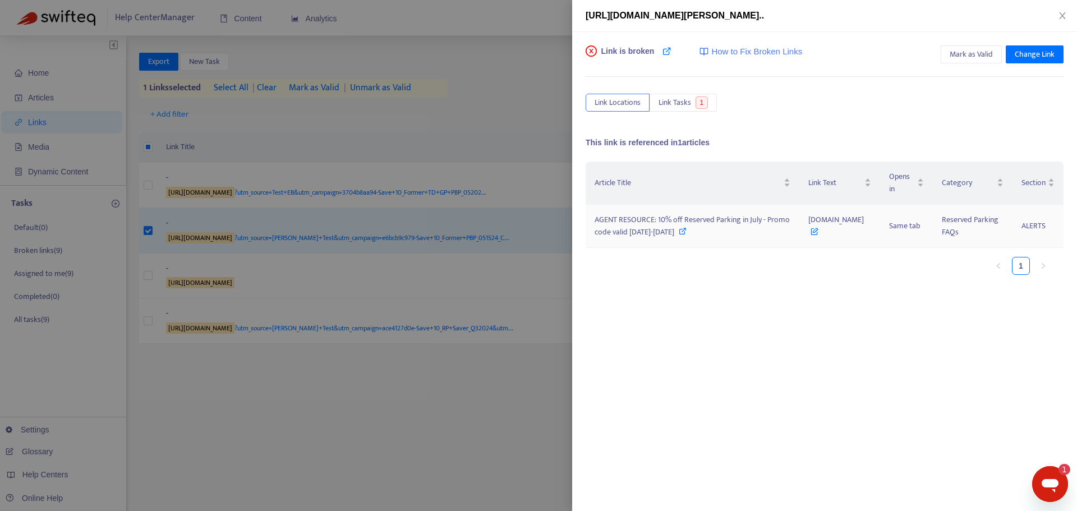
click at [656, 228] on span "AGENT RESOURCE: 10% off Reserved Parking in July - Promo code valid June 13-30,…" at bounding box center [691, 225] width 195 height 25
click at [605, 101] on span "Link Locations" at bounding box center [617, 102] width 46 height 12
click at [700, 104] on span "1" at bounding box center [701, 102] width 13 height 12
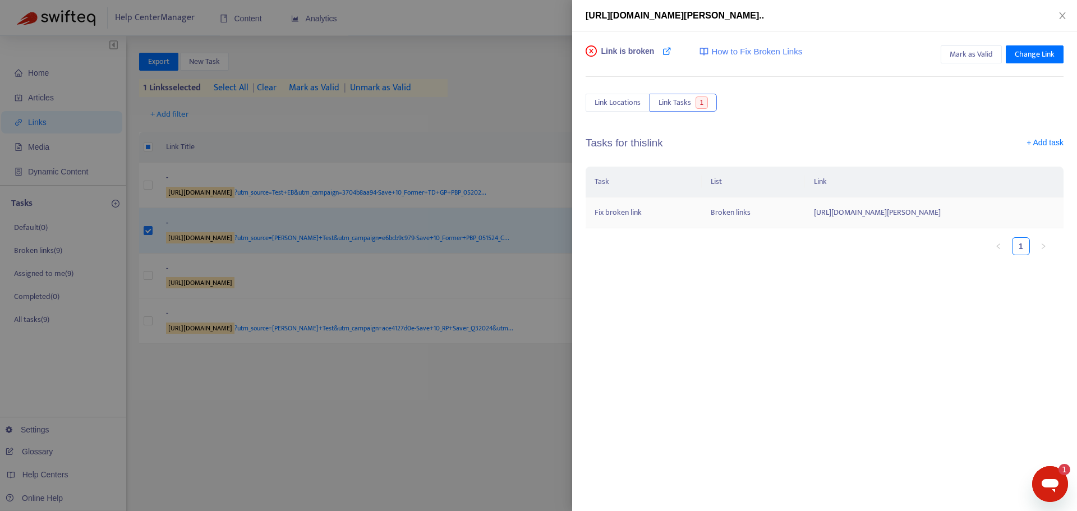
drag, startPoint x: 815, startPoint y: 237, endPoint x: 684, endPoint y: 215, distance: 132.9
click at [805, 215] on td "http://www.reservesea.org/?utm_source=Emily+Test&utm_campaign=e6bcb9c979-Save+1…" at bounding box center [934, 212] width 259 height 31
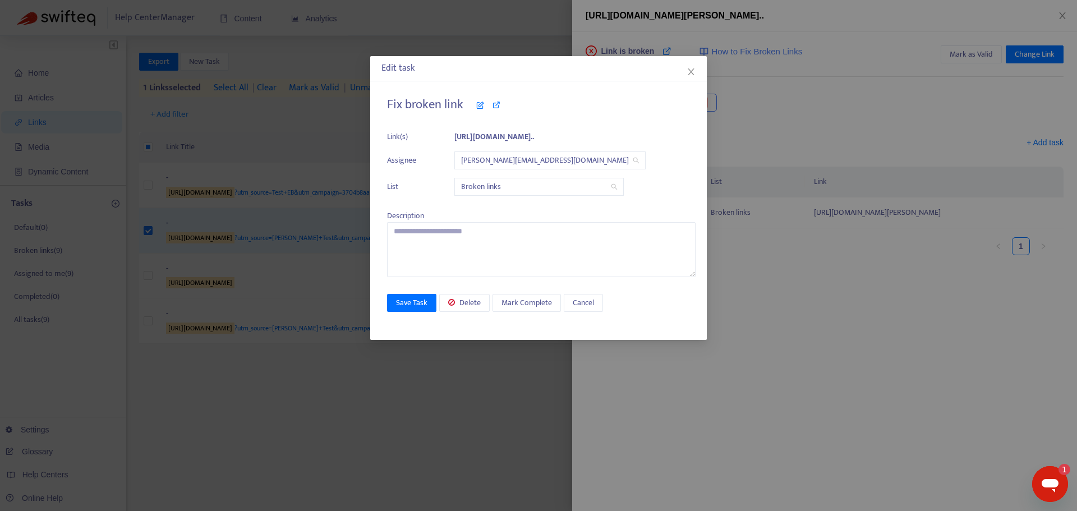
click at [698, 70] on div "Edit task" at bounding box center [538, 68] width 336 height 25
click at [786, 249] on div "Edit task Fix broken link Link(s) http://www.reservesea.org/?utm_source=Em... A…" at bounding box center [538, 255] width 1077 height 511
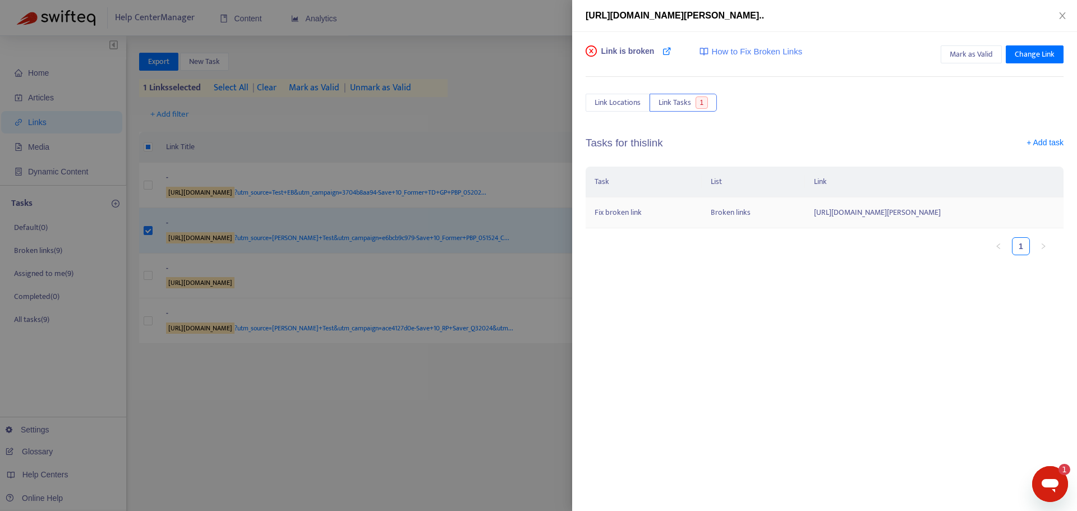
drag, startPoint x: 815, startPoint y: 239, endPoint x: 682, endPoint y: 211, distance: 135.8
click at [805, 211] on td "http://www.reservesea.org/?utm_source=Emily+Test&utm_campaign=e6bcb9c979-Save+1…" at bounding box center [934, 212] width 259 height 31
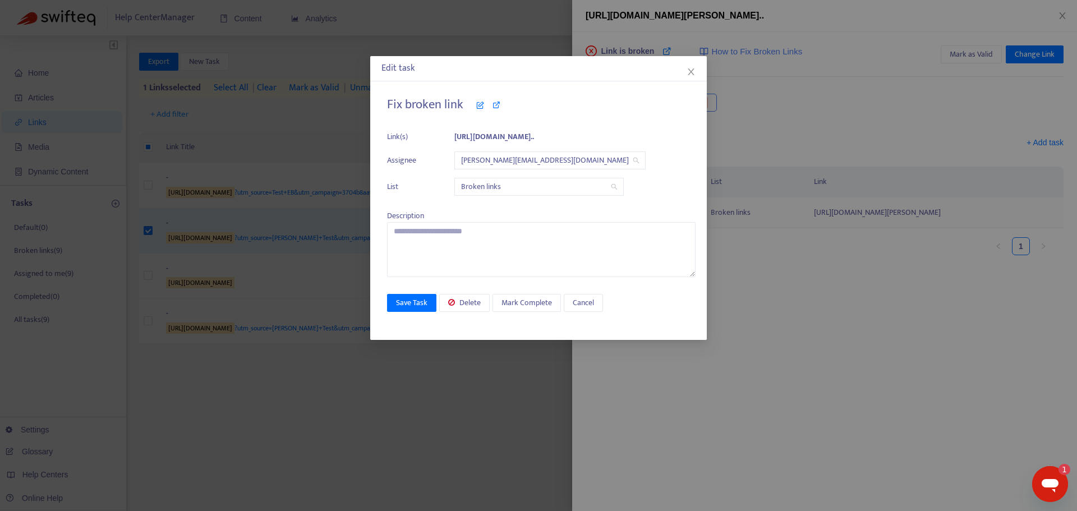
copy td "http://www.reservesea.org/?utm_source=Emily+Test&utm_campaign=e6bcb9c979-Save+1…"
click at [524, 306] on span "Mark Complete" at bounding box center [526, 303] width 50 height 12
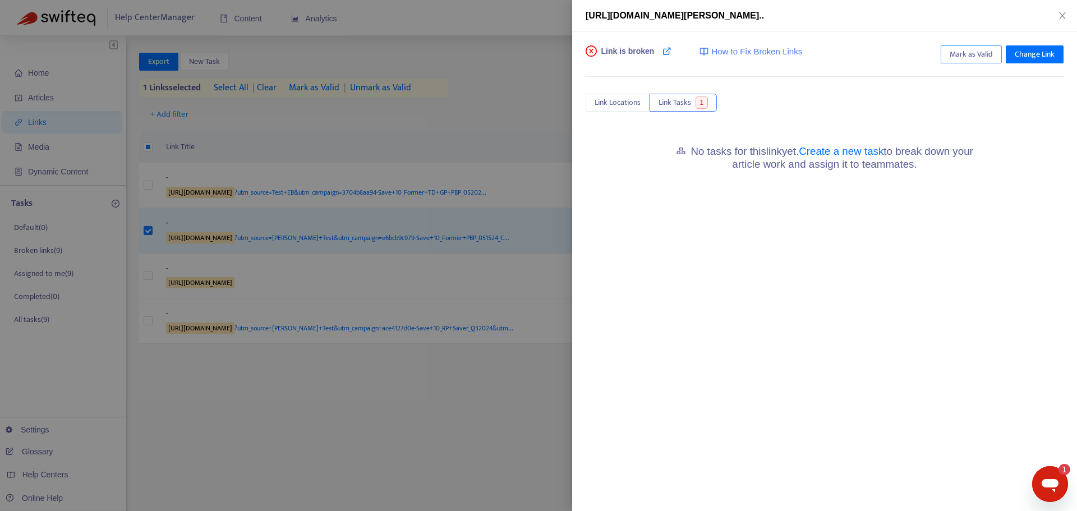
click at [980, 56] on span "Mark as Valid" at bounding box center [970, 54] width 43 height 12
click at [1056, 20] on button "Close" at bounding box center [1062, 16] width 16 height 11
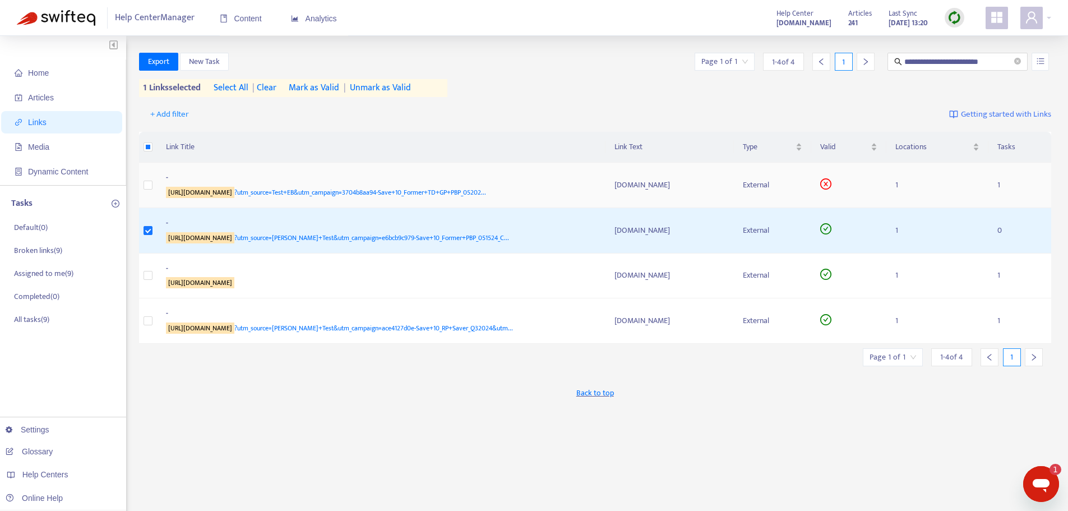
click at [394, 192] on span "http://www.reservesea.org/ ?utm_source=Test+EB&utm_campaign=3704b8aa94-Save+10_…" at bounding box center [326, 192] width 320 height 11
click at [635, 179] on div "ReserveSEA.org" at bounding box center [670, 185] width 111 height 12
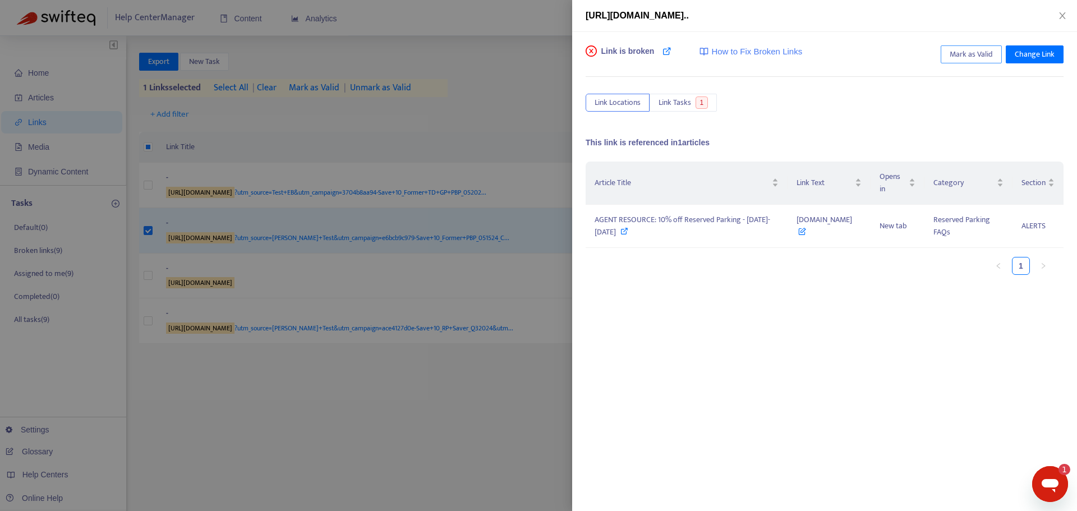
click at [953, 57] on span "Mark as Valid" at bounding box center [970, 54] width 43 height 12
click at [1062, 19] on icon "close" at bounding box center [1062, 15] width 9 height 9
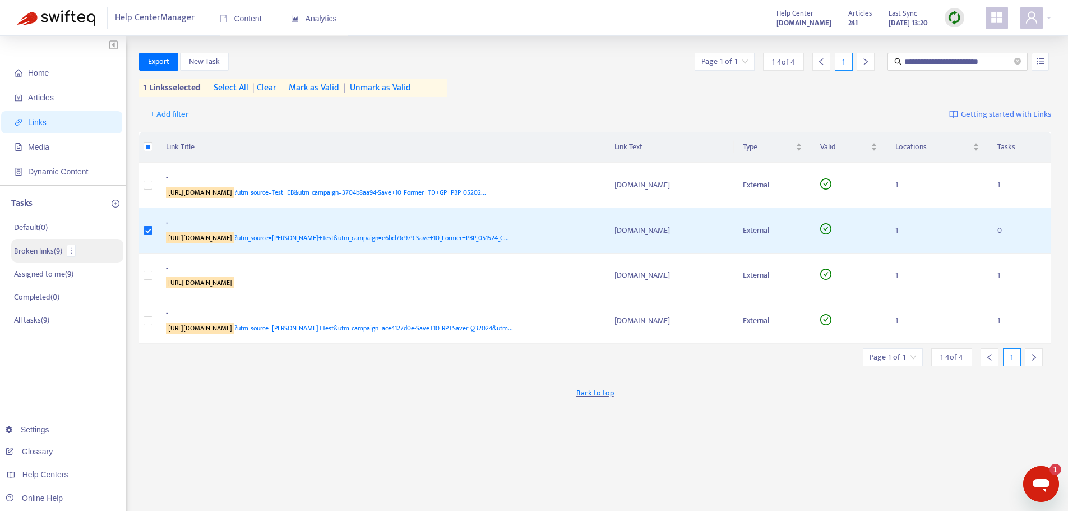
click at [48, 252] on p "Broken links ( 9 )" at bounding box center [38, 251] width 48 height 12
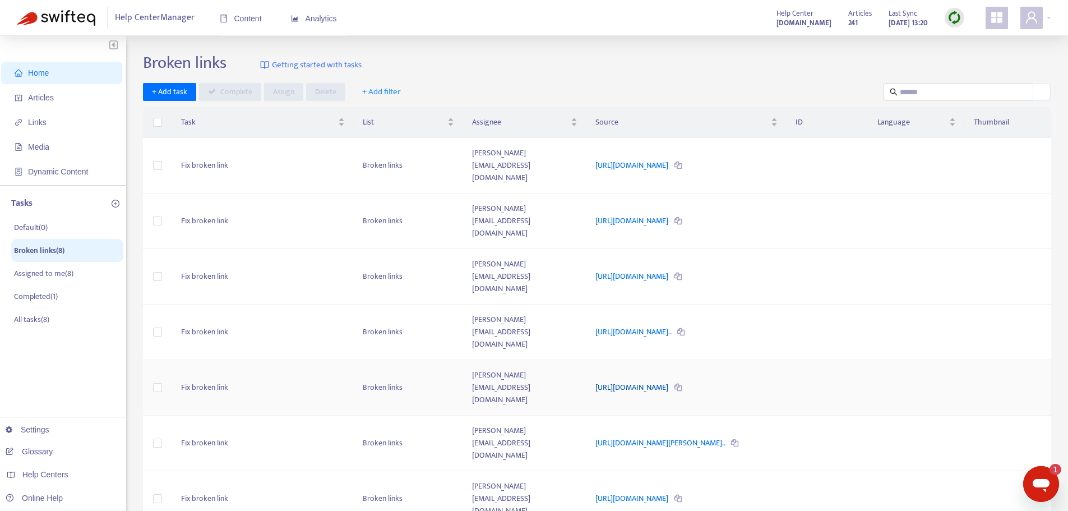
click at [645, 381] on link "[URL][DOMAIN_NAME]" at bounding box center [633, 387] width 75 height 13
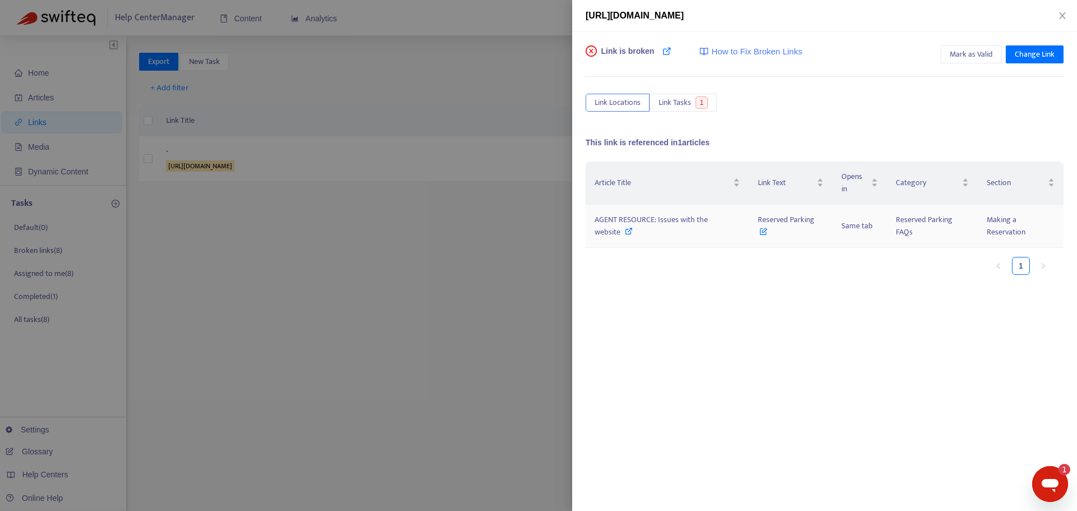
click at [667, 223] on span "AGENT RESOURCE: Issues with the website" at bounding box center [650, 225] width 113 height 25
click at [691, 345] on div "Article Title Link Text Opens in Category Section AGENT RESOURCE: Issues with t…" at bounding box center [824, 273] width 478 height 224
click at [33, 248] on div at bounding box center [538, 255] width 1077 height 511
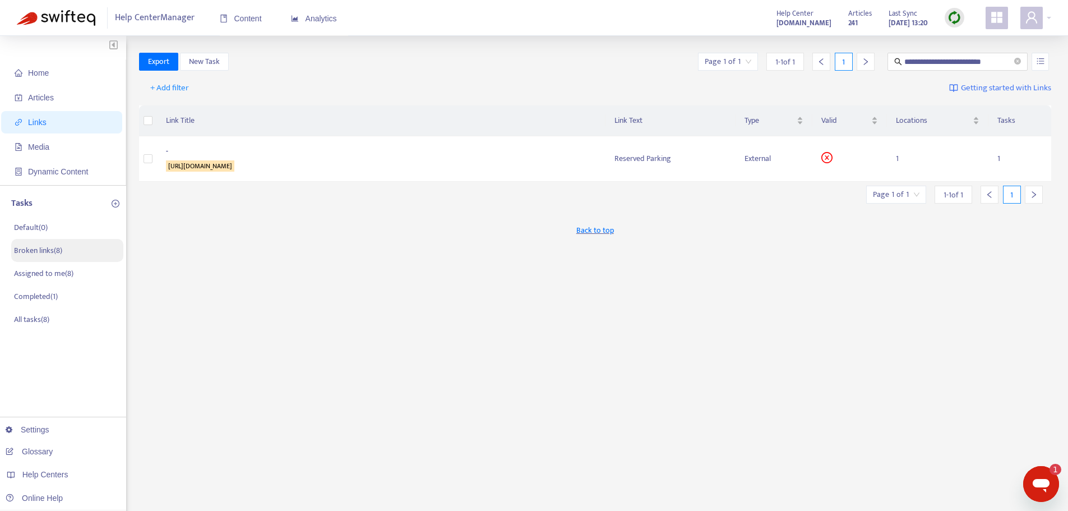
click at [33, 250] on p "Broken links ( 8 )" at bounding box center [38, 250] width 48 height 12
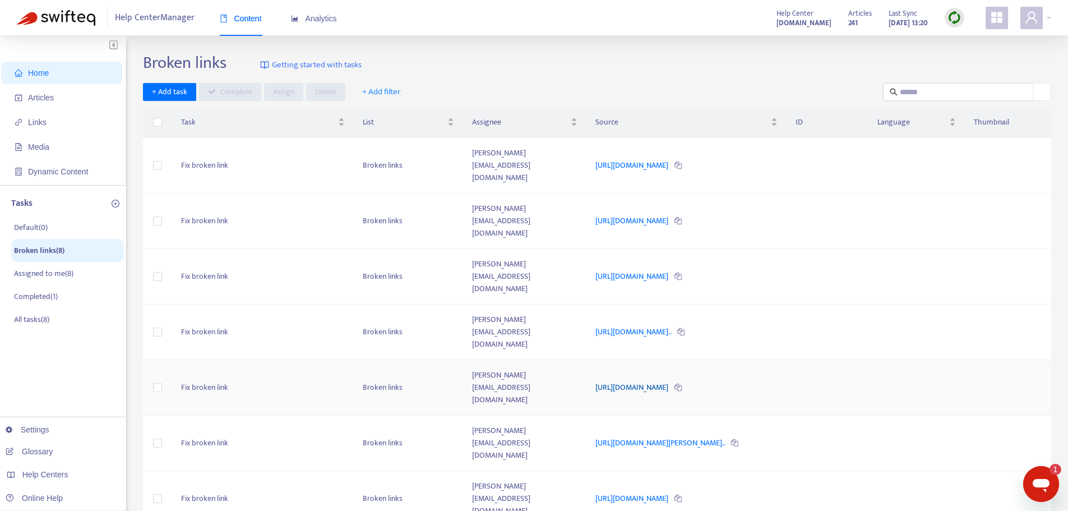
click at [656, 381] on link "[URL][DOMAIN_NAME]" at bounding box center [633, 387] width 75 height 13
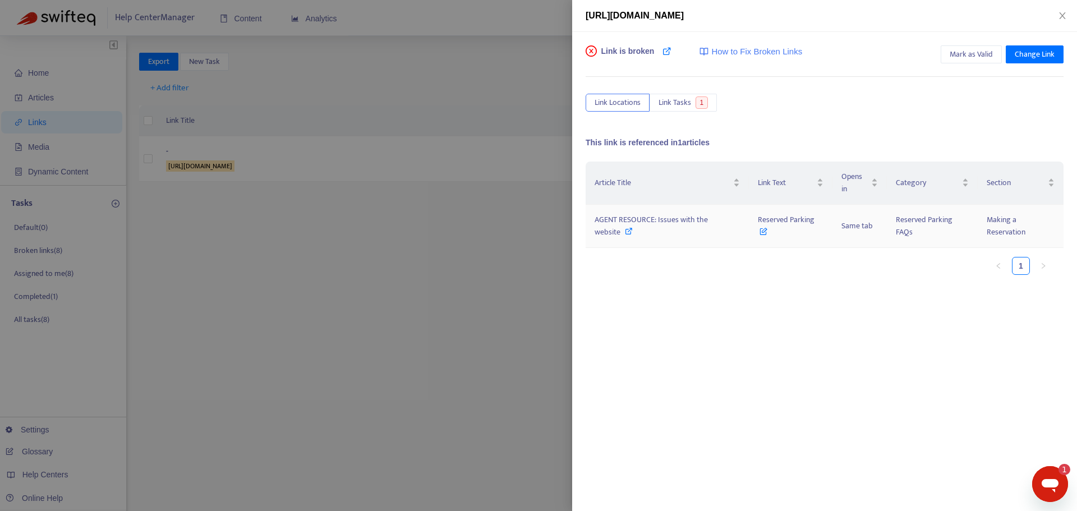
click at [761, 230] on icon at bounding box center [763, 229] width 8 height 12
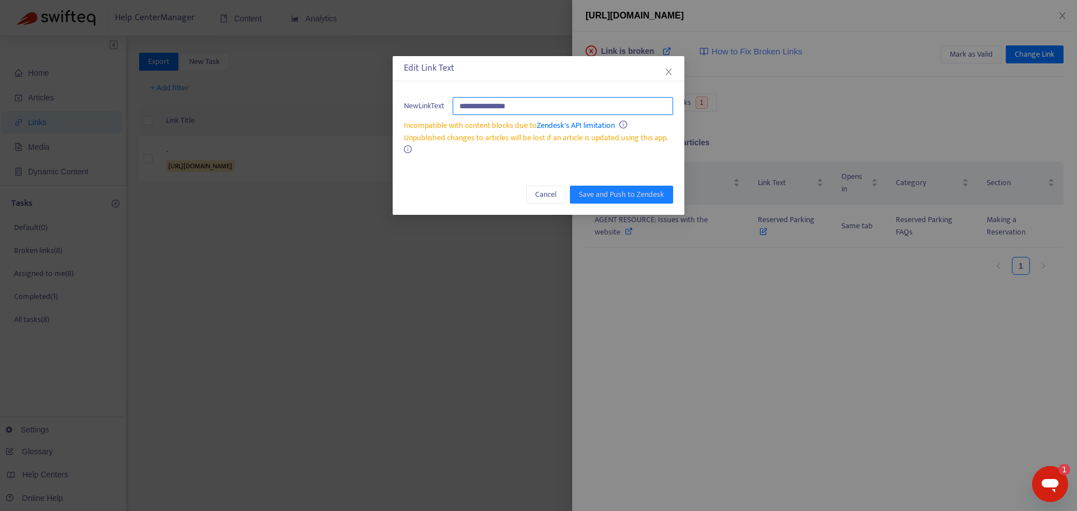
click at [491, 104] on input "**********" at bounding box center [563, 106] width 220 height 18
type input "**********"
click at [597, 197] on span "Save and Push to Zendesk" at bounding box center [621, 194] width 85 height 12
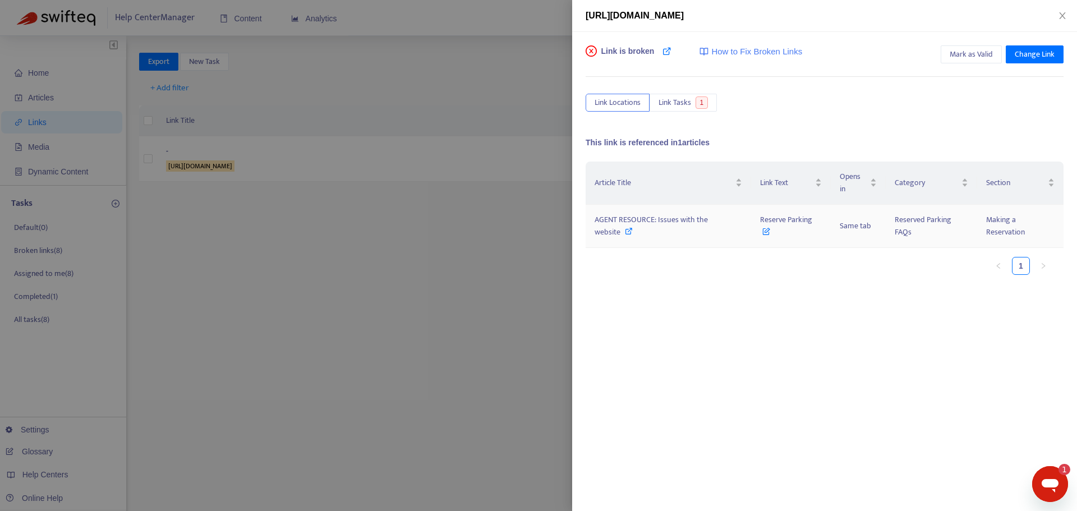
click at [627, 233] on icon at bounding box center [629, 231] width 8 height 8
click at [673, 220] on span "AGENT RESOURCE: Issues with the website" at bounding box center [650, 225] width 113 height 25
